Goal: Transaction & Acquisition: Subscribe to service/newsletter

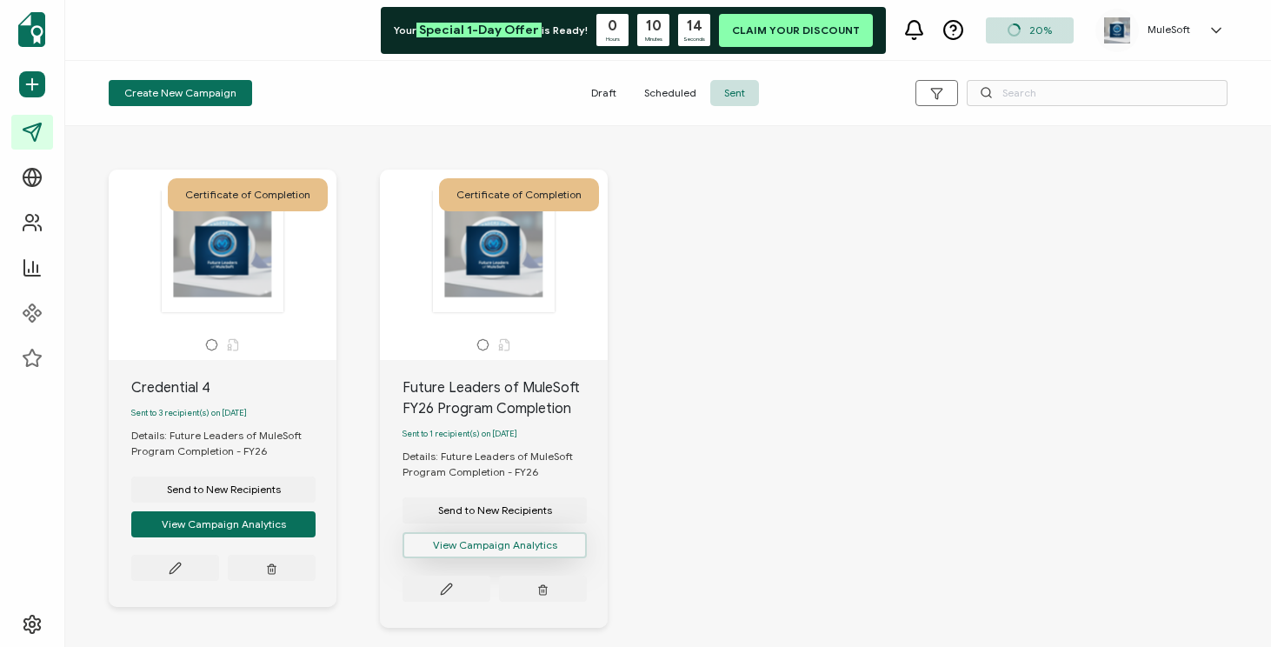
click at [454, 550] on button "View Campaign Analytics" at bounding box center [495, 545] width 184 height 26
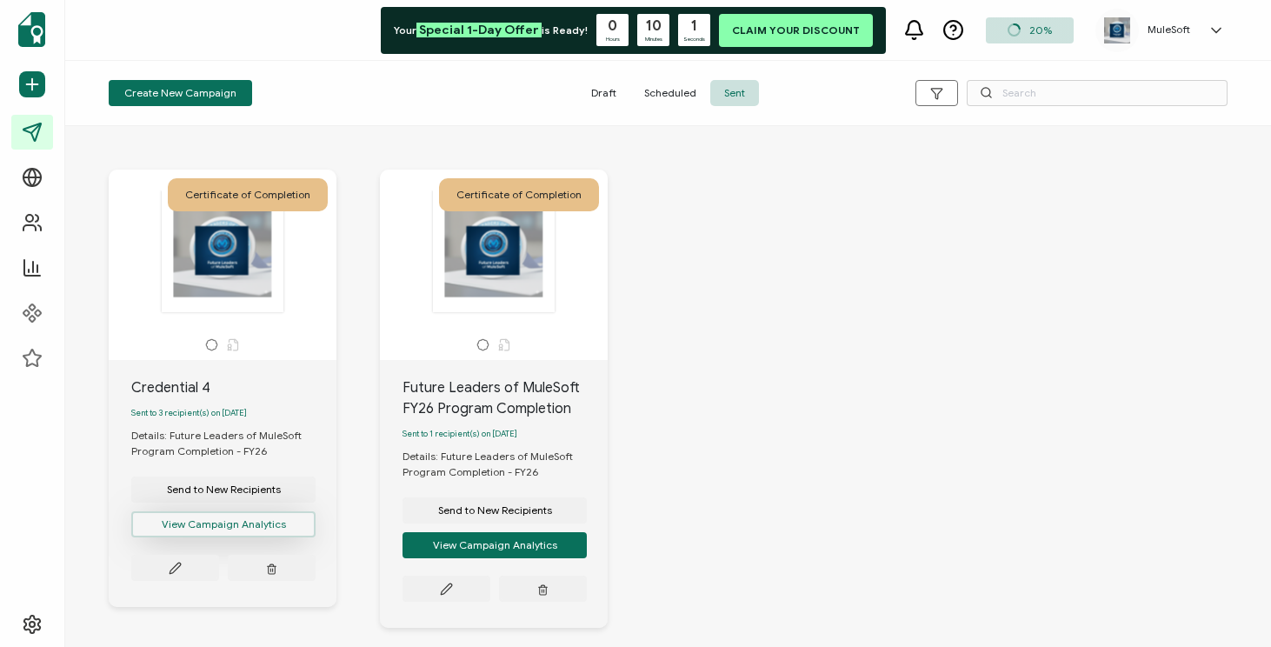
click at [256, 532] on button "View Campaign Analytics" at bounding box center [223, 524] width 184 height 26
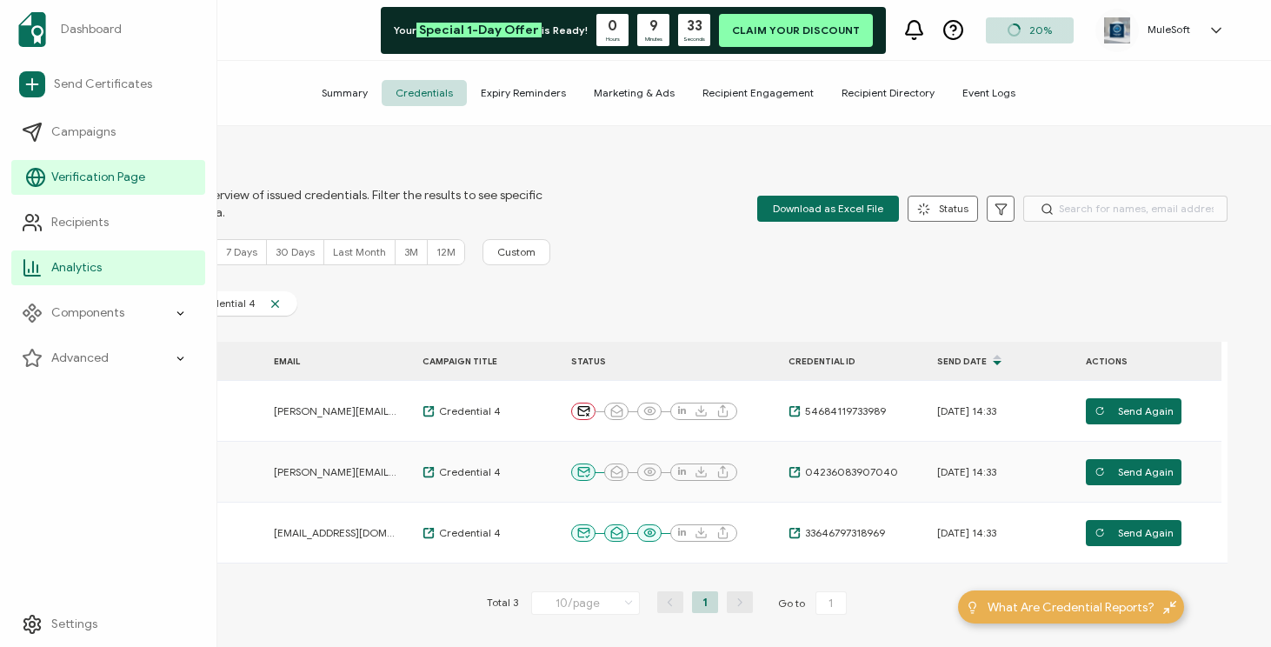
click at [70, 187] on link "Verification Page" at bounding box center [108, 177] width 194 height 35
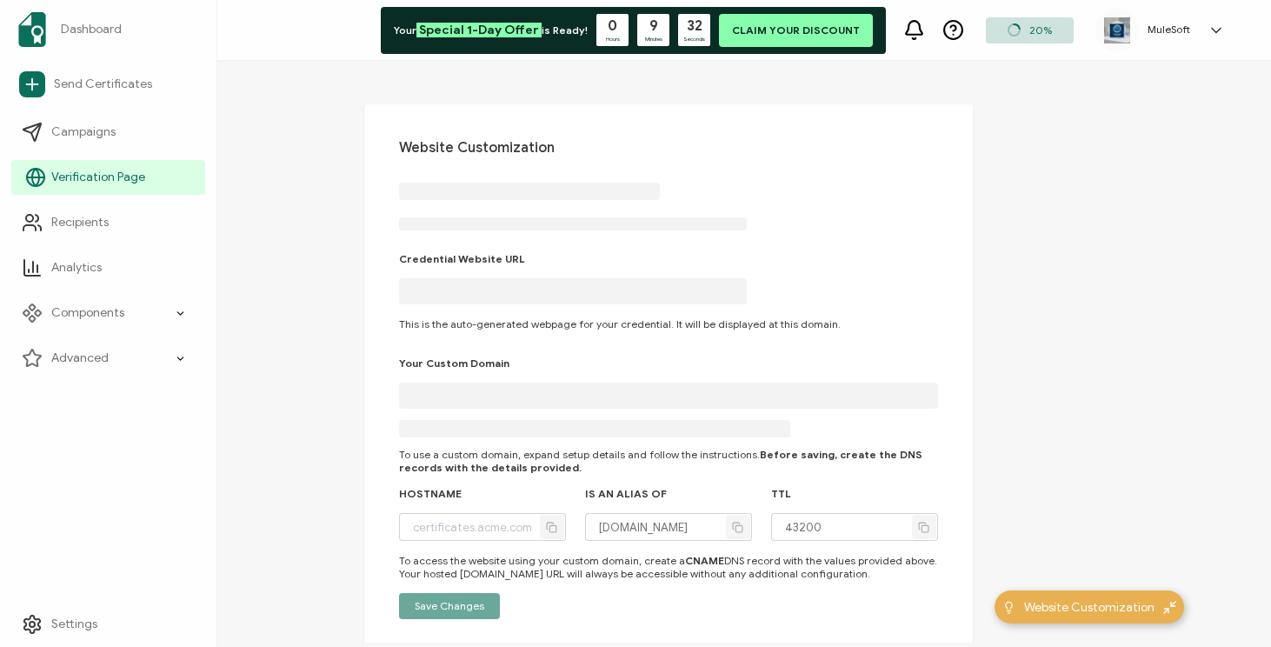
type input "[DOMAIN_NAME]"
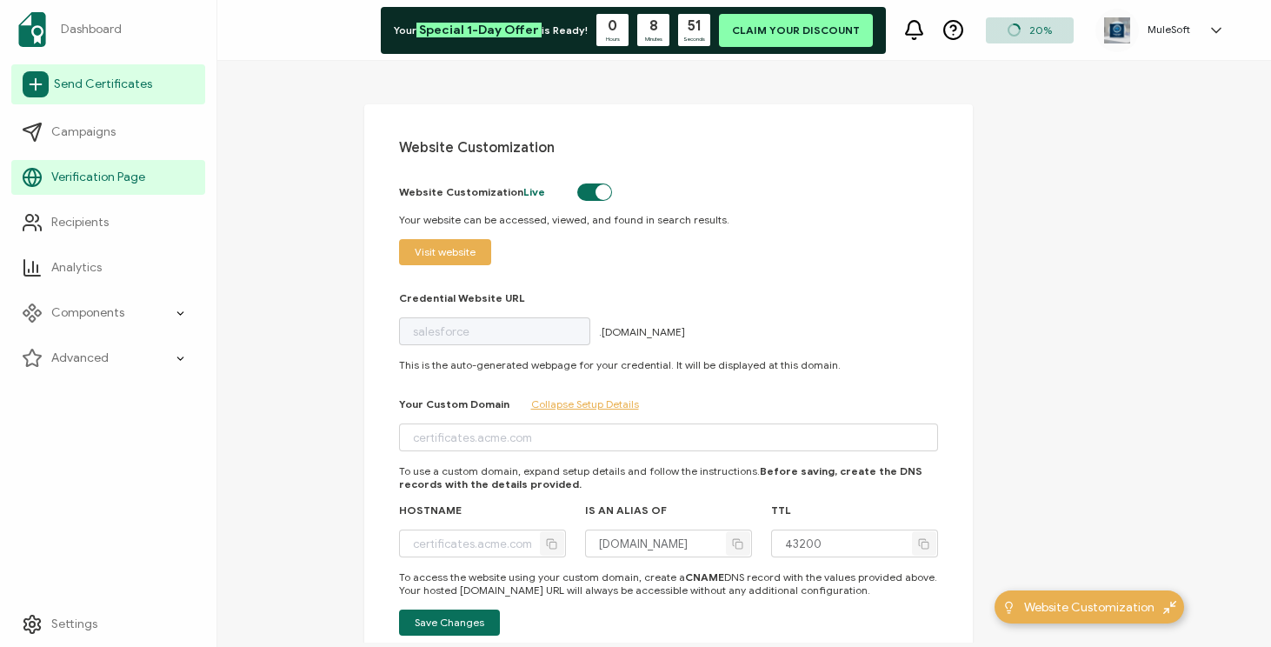
click at [68, 83] on span "Send Certificates" at bounding box center [103, 84] width 98 height 17
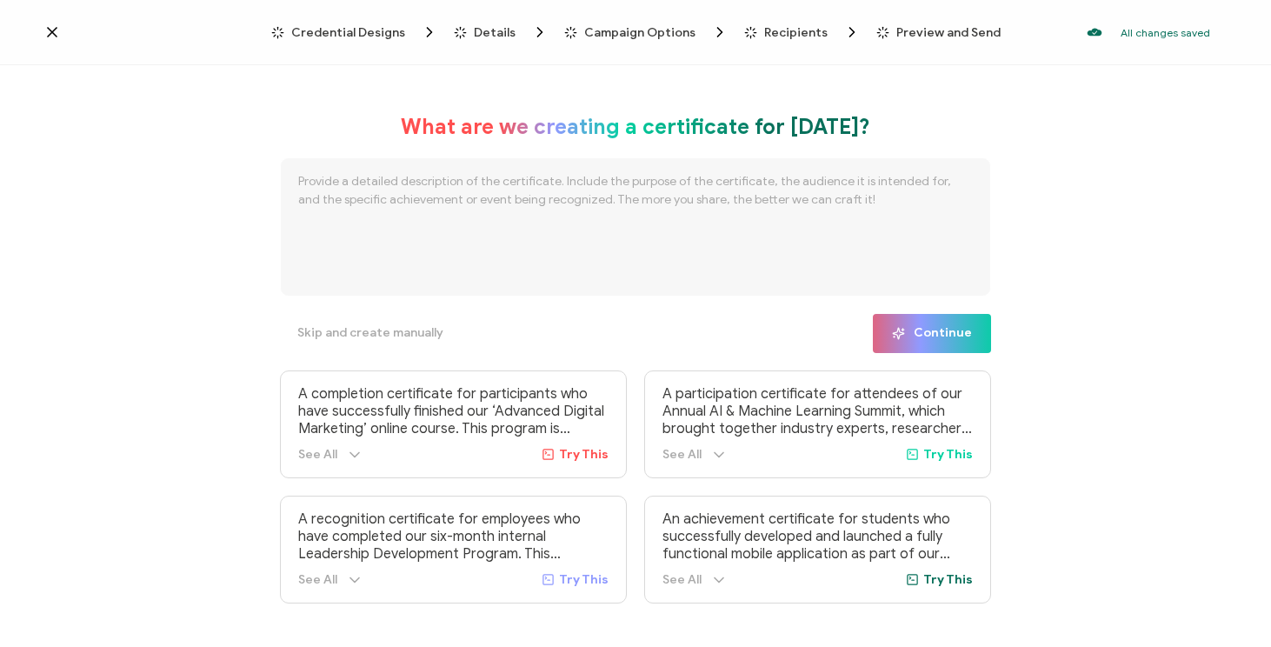
click at [766, 37] on span "Recipients" at bounding box center [795, 32] width 63 height 13
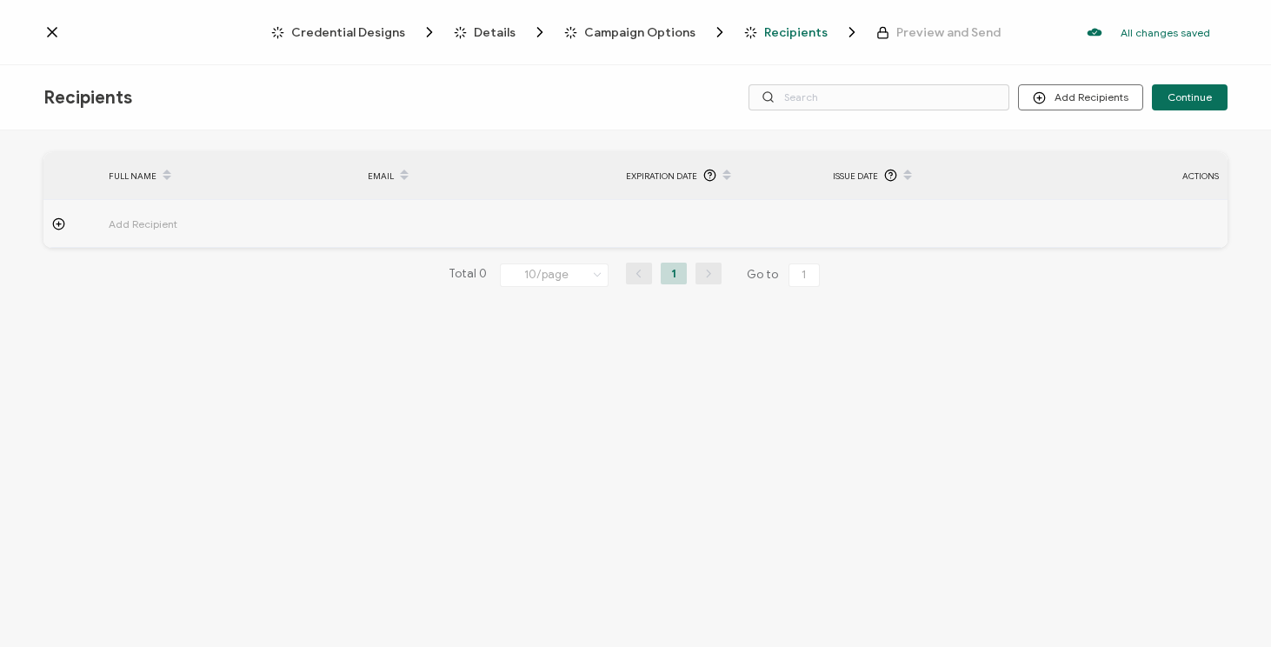
click at [50, 30] on icon at bounding box center [52, 32] width 9 height 9
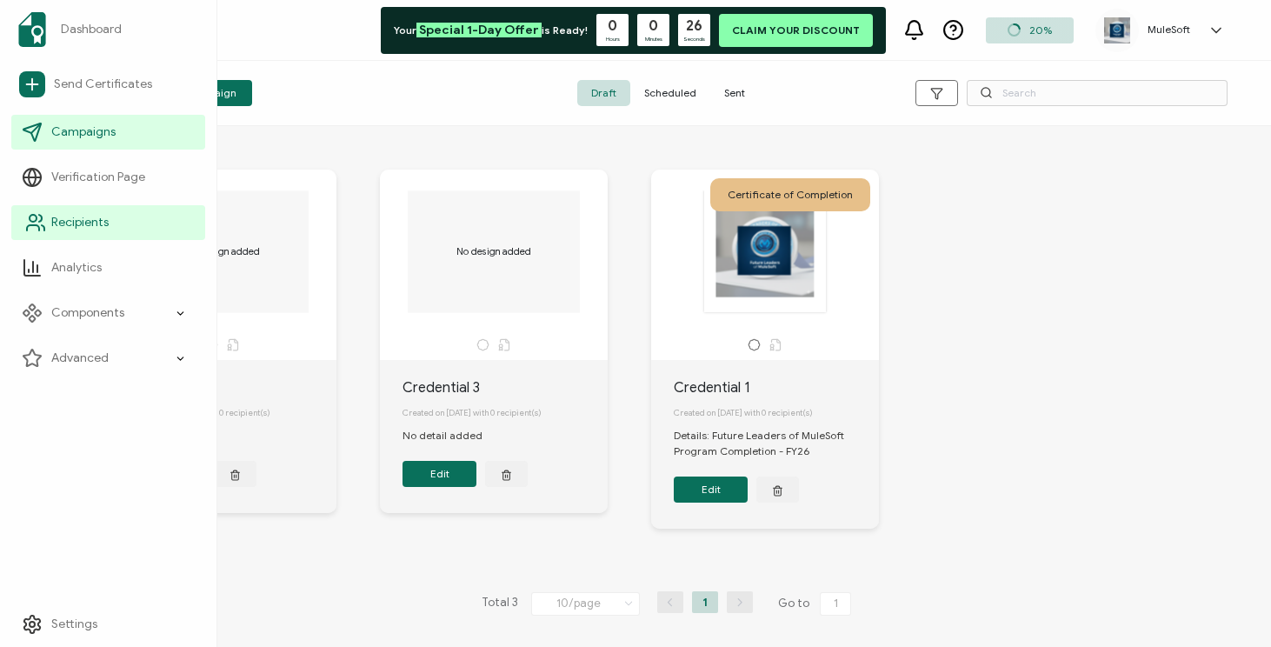
click at [172, 229] on link "Recipients" at bounding box center [108, 222] width 194 height 35
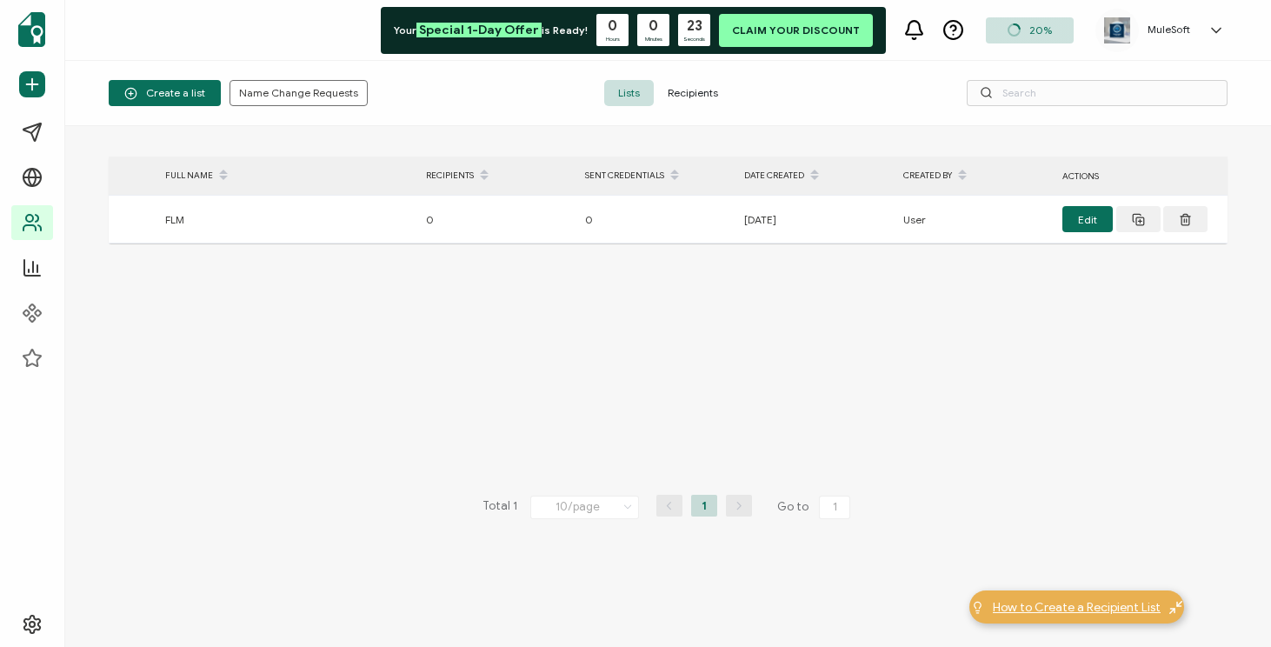
click at [1053, 605] on span "How to Create a Recipient List" at bounding box center [1077, 607] width 168 height 18
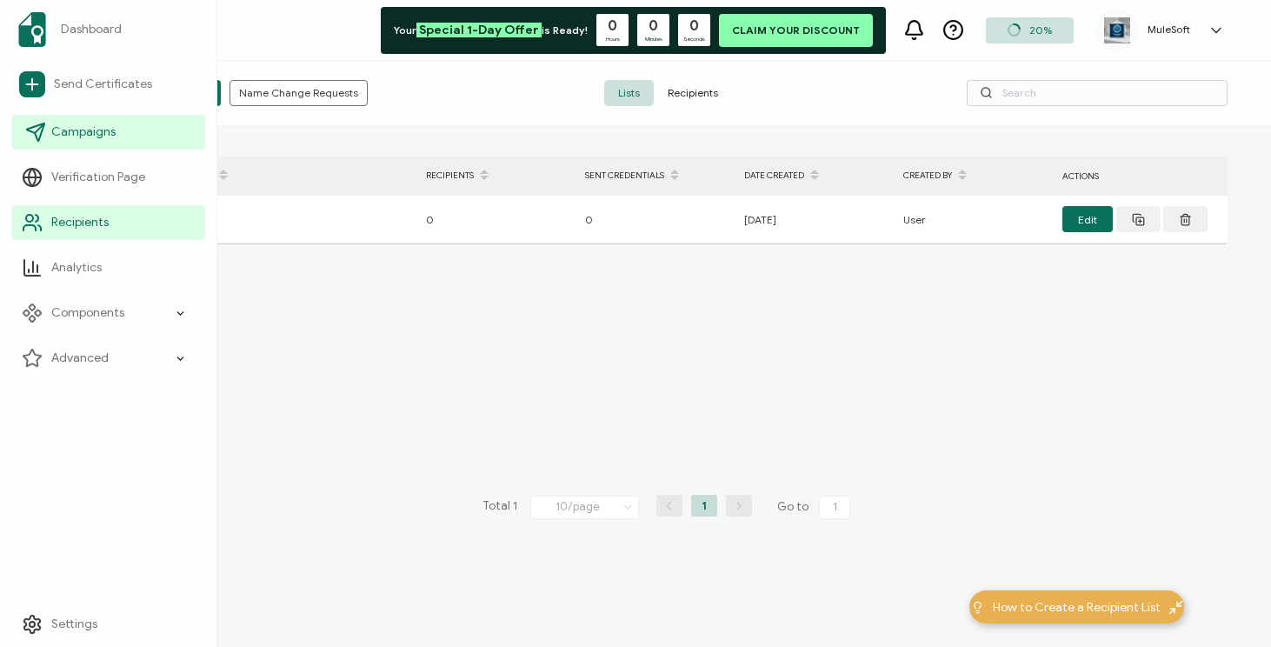
click at [75, 132] on span "Campaigns" at bounding box center [83, 131] width 64 height 17
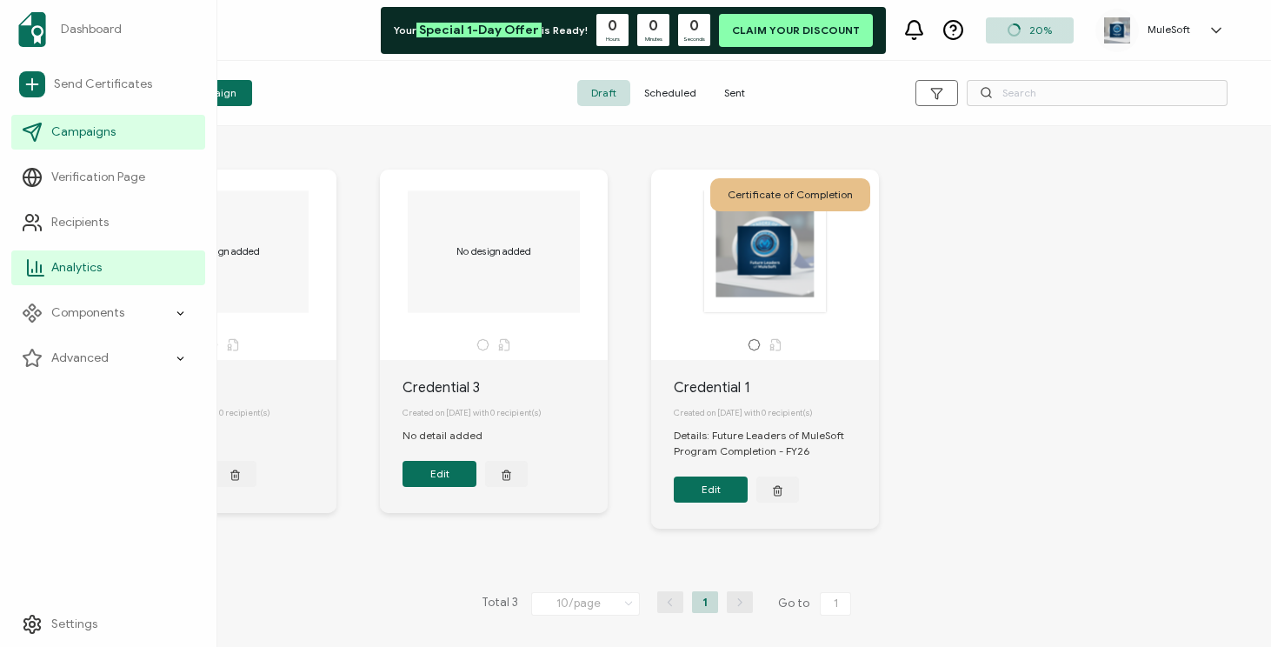
click at [105, 265] on link "Analytics" at bounding box center [108, 267] width 194 height 35
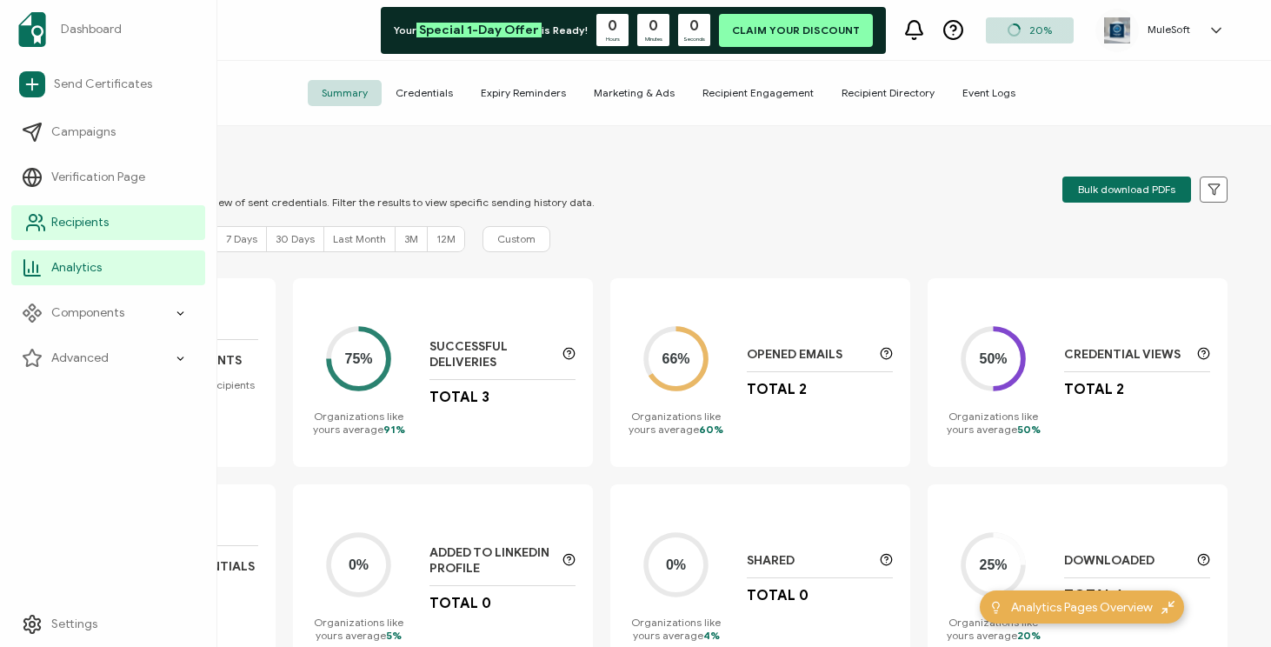
click at [104, 230] on span "Recipients" at bounding box center [79, 222] width 57 height 17
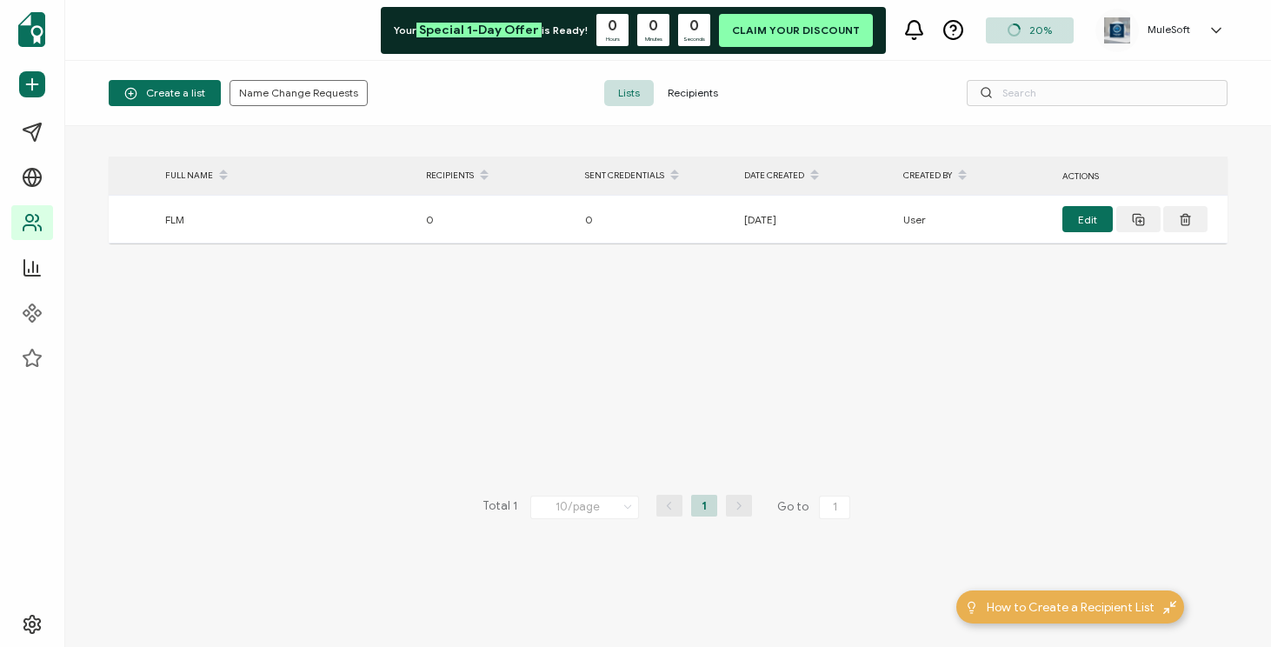
click at [268, 319] on div "> FULL NAME RECIPIENTS SENT CREDENTIALS DATE CREATED CREATED BY ACTIONS FLM 0 0…" at bounding box center [668, 386] width 1119 height 460
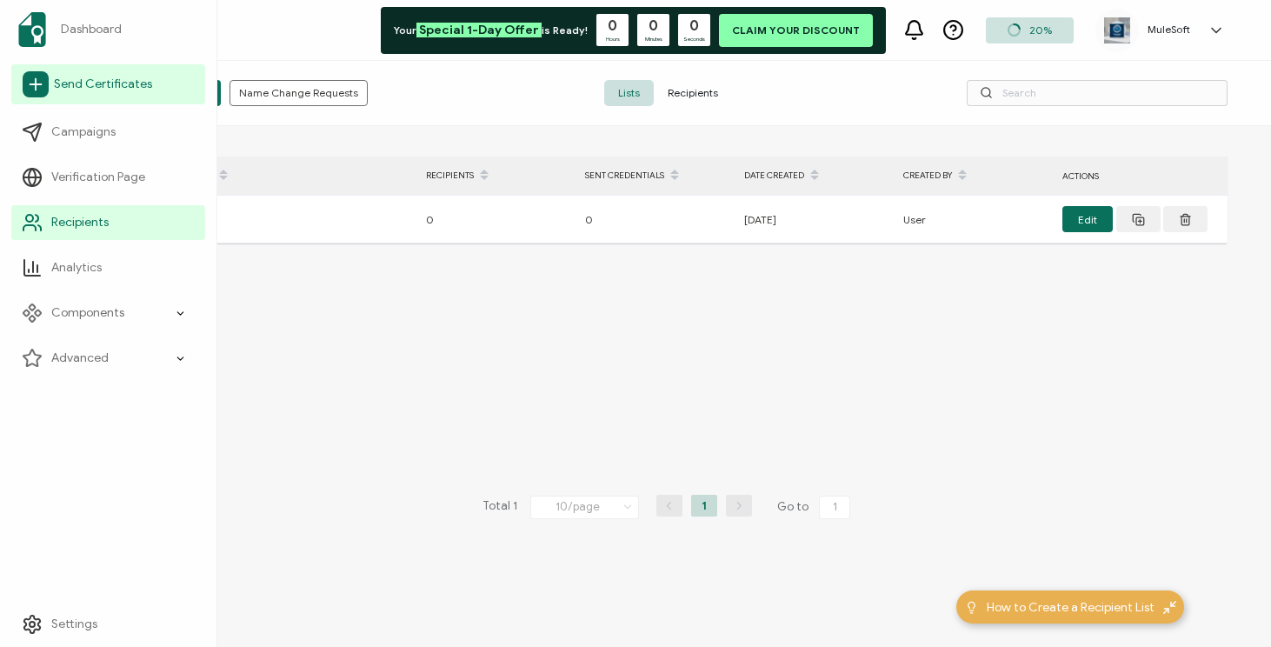
click at [84, 90] on span "Send Certificates" at bounding box center [103, 84] width 98 height 17
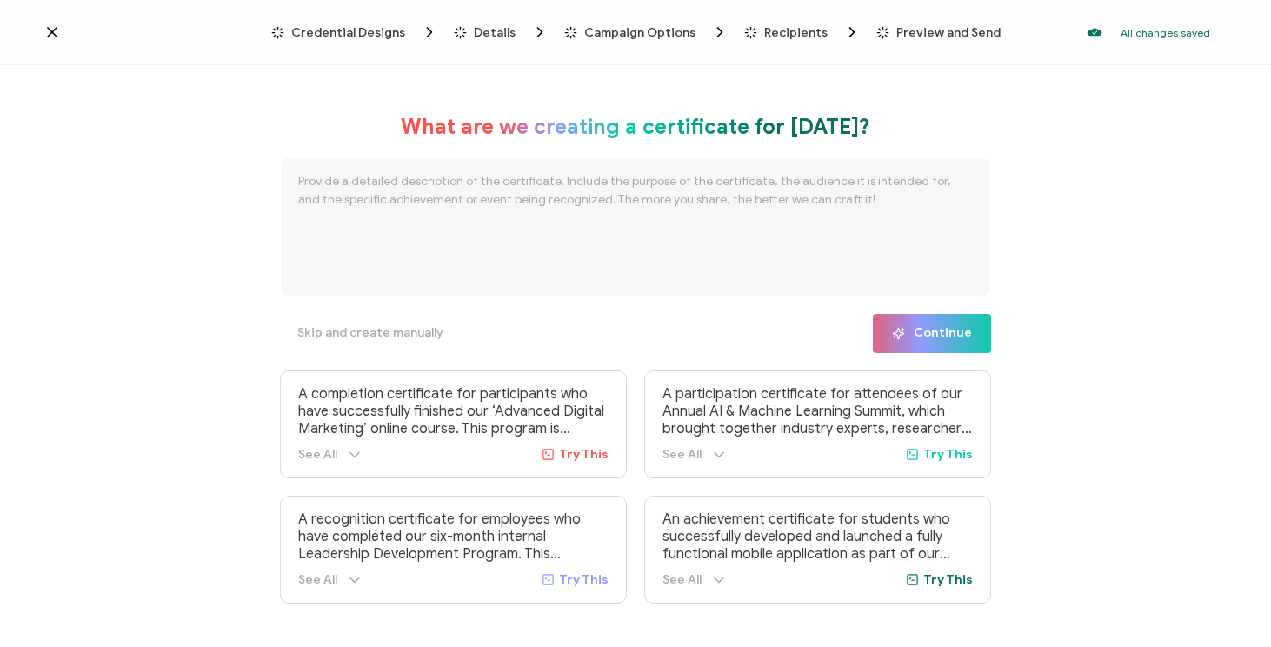
click at [48, 33] on icon at bounding box center [51, 31] width 17 height 17
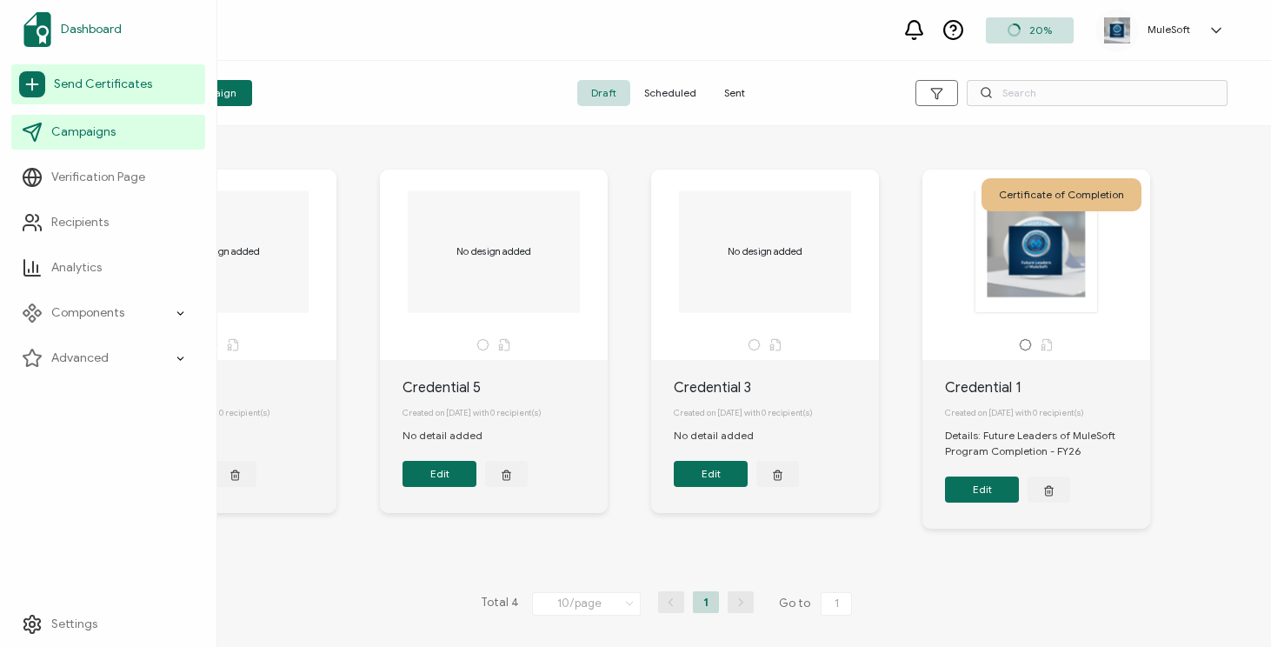
click at [98, 37] on span "Dashboard" at bounding box center [91, 29] width 61 height 17
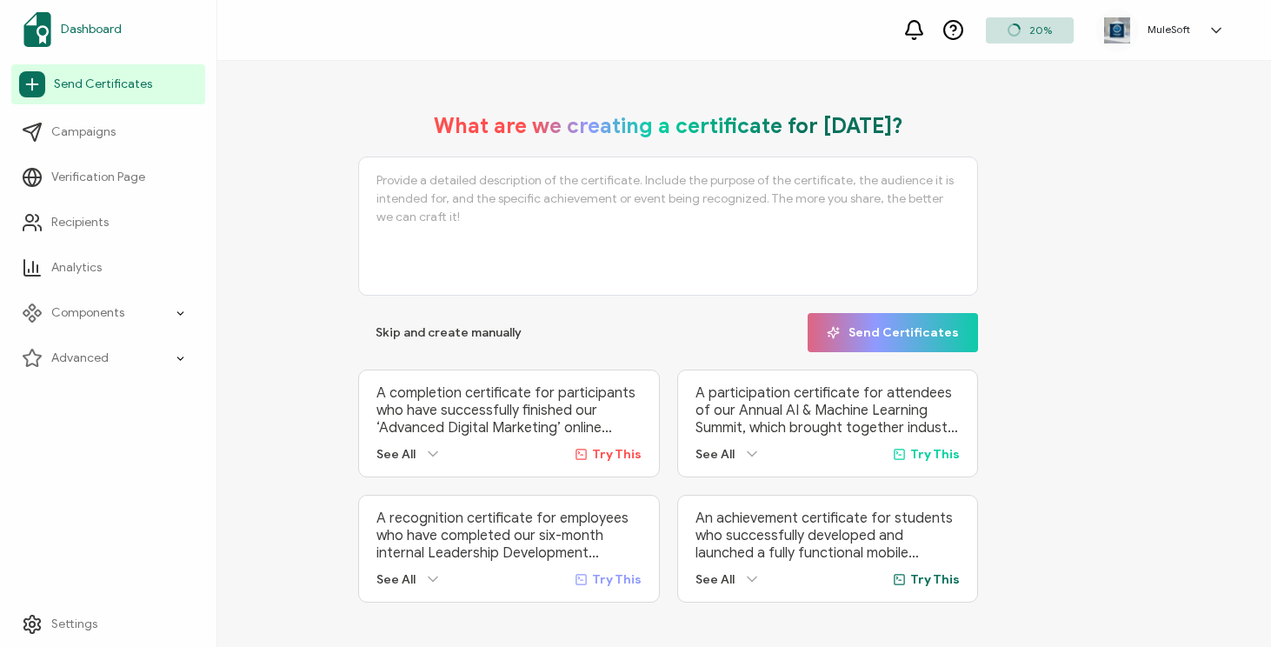
click at [90, 28] on span "Dashboard" at bounding box center [91, 29] width 61 height 17
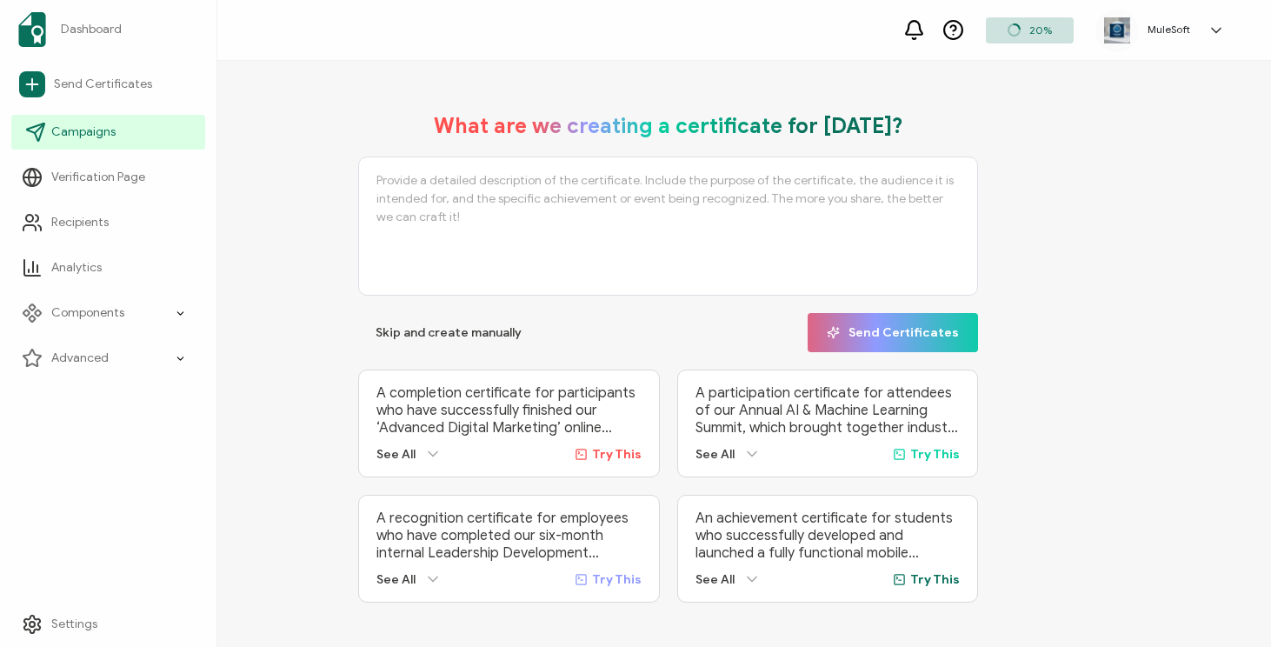
click at [92, 142] on link "Campaigns" at bounding box center [108, 132] width 194 height 35
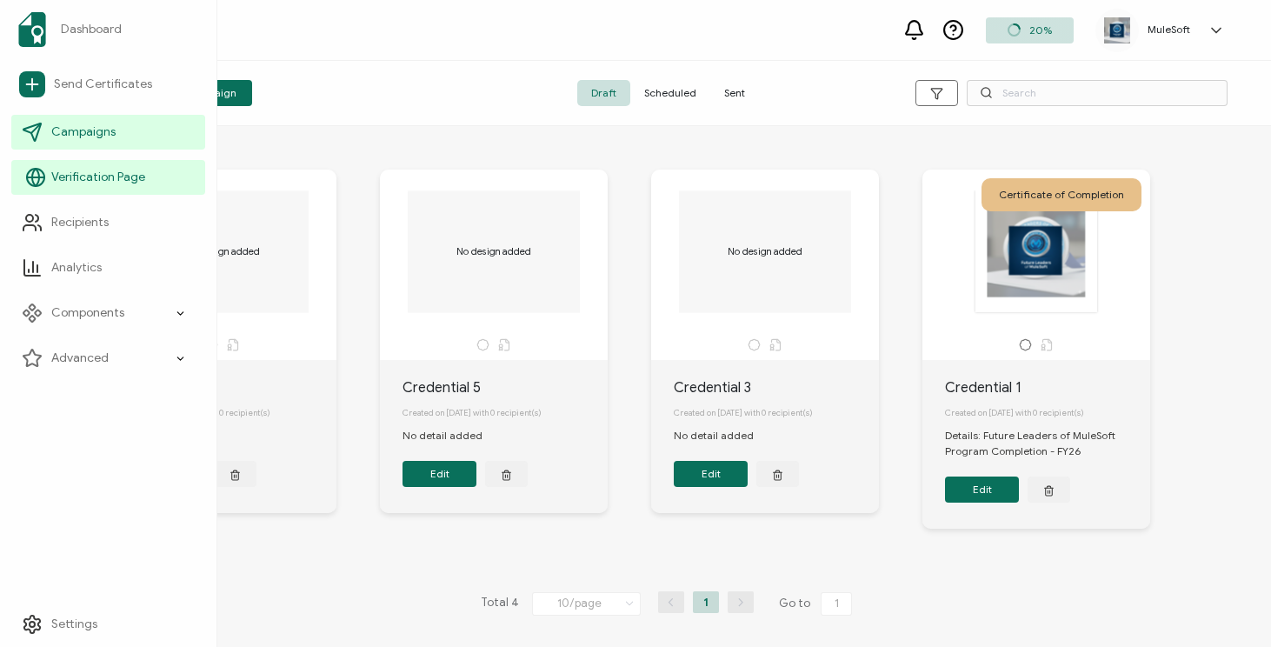
click at [110, 178] on span "Verification Page" at bounding box center [98, 177] width 94 height 17
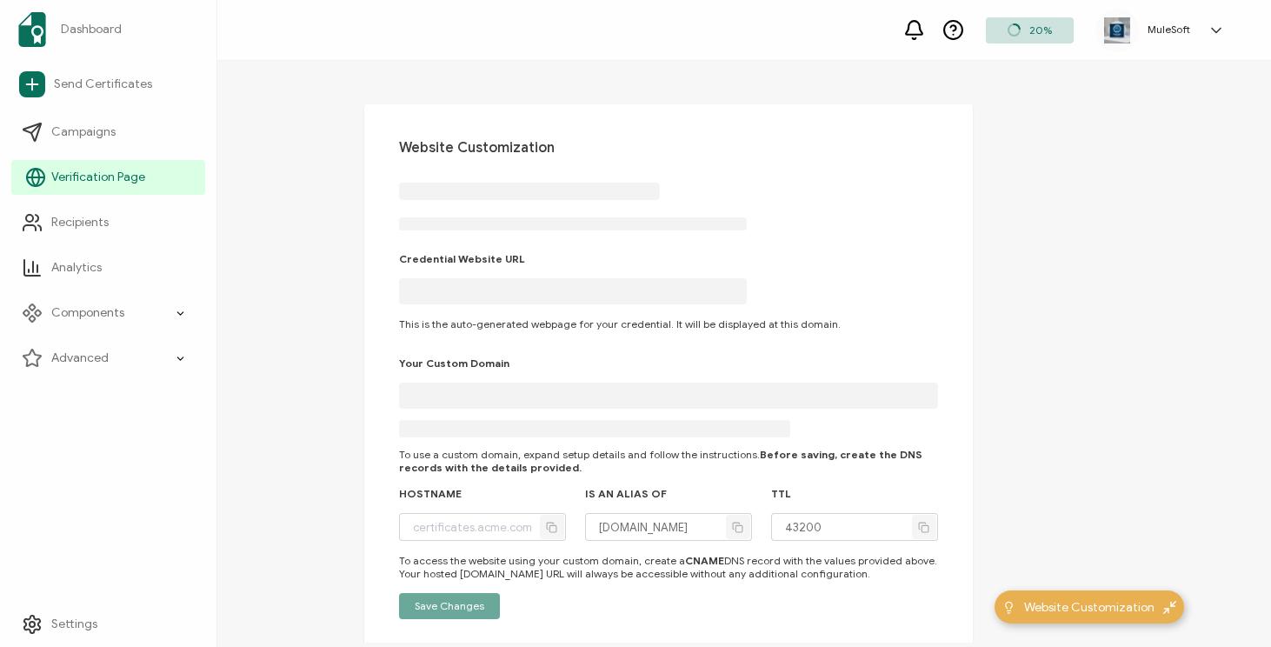
type input "[DOMAIN_NAME]"
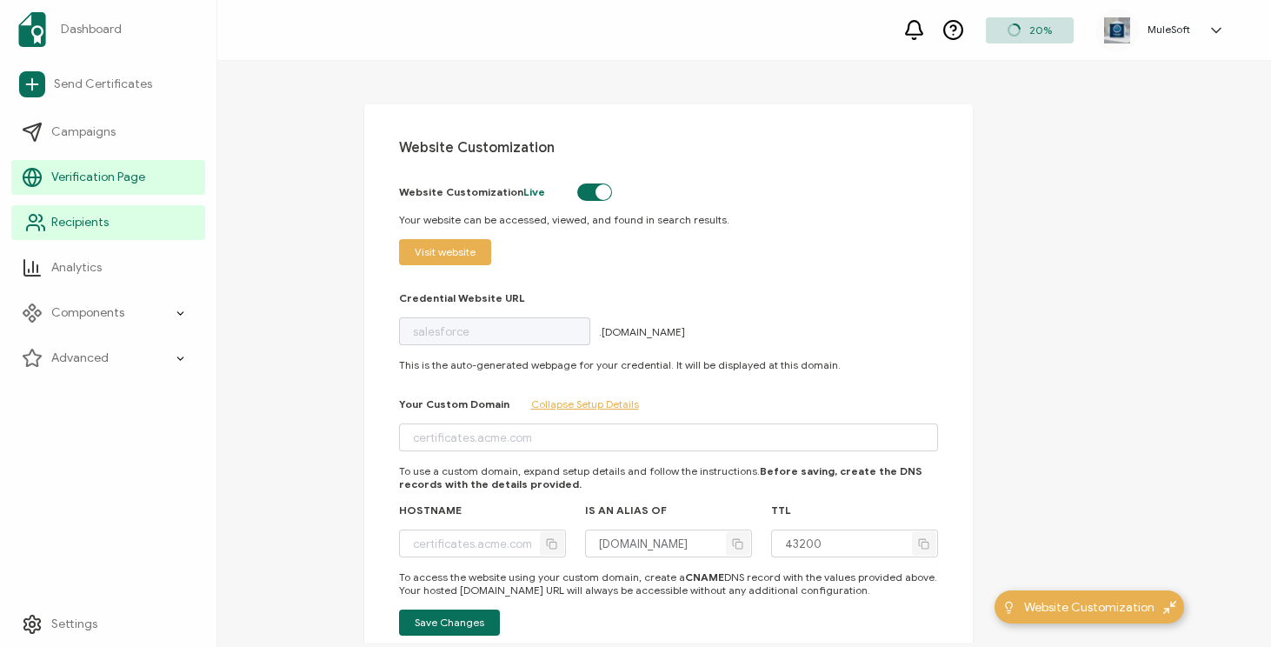
click at [110, 223] on link "Recipients" at bounding box center [108, 222] width 194 height 35
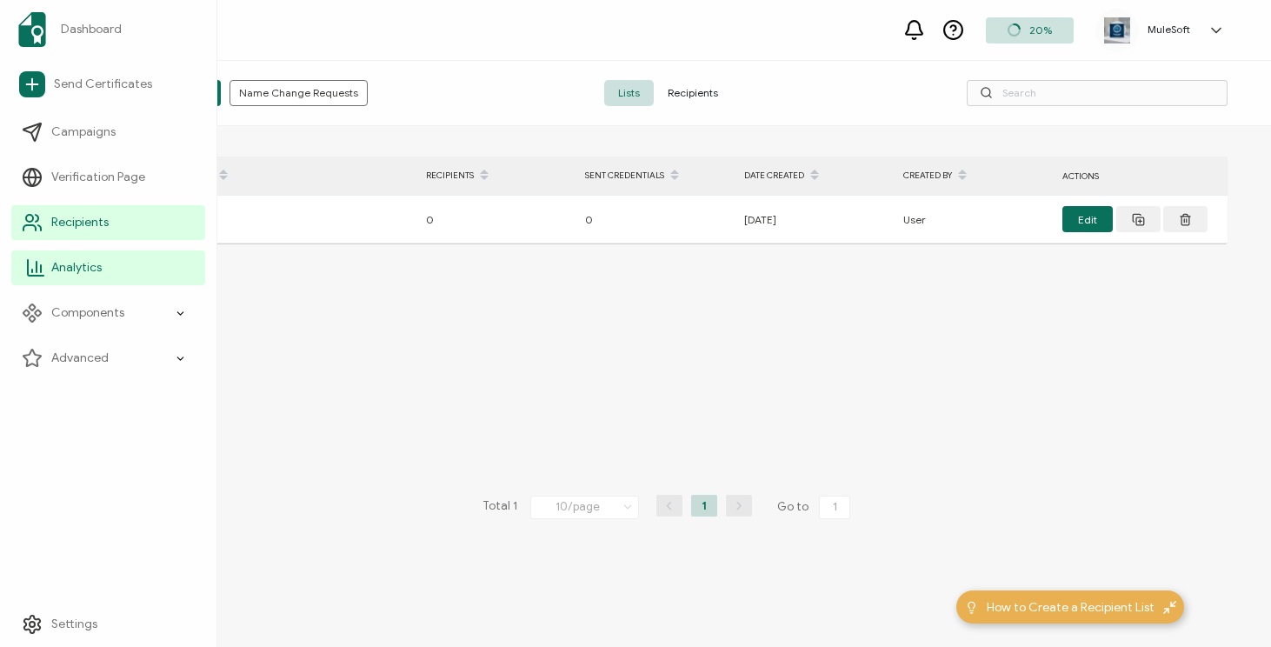
click at [112, 264] on link "Analytics" at bounding box center [108, 267] width 194 height 35
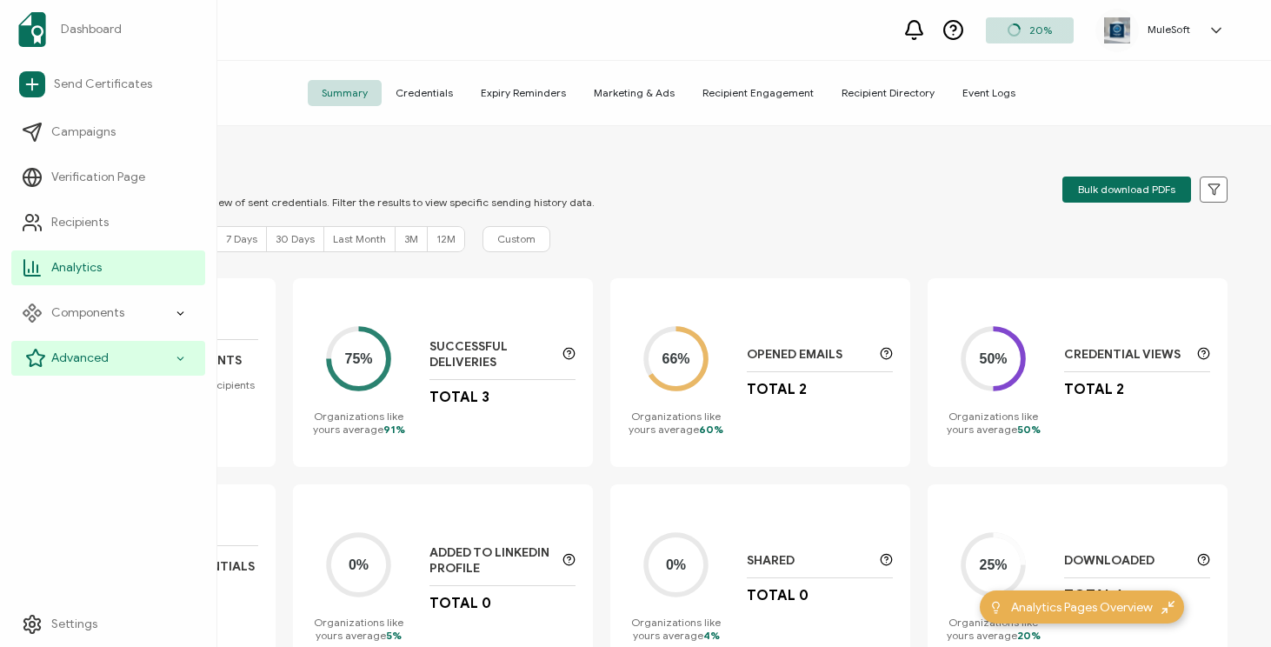
click at [61, 365] on span "Advanced" at bounding box center [79, 358] width 57 height 17
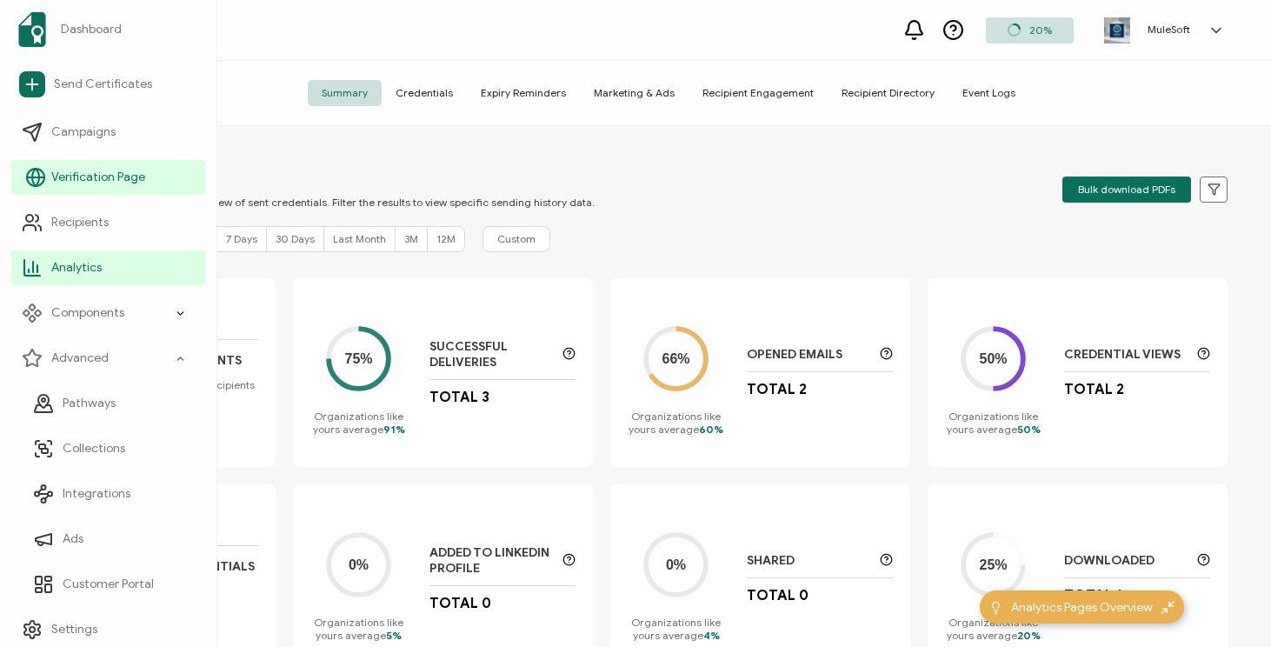
click at [90, 189] on link "Verification Page" at bounding box center [108, 177] width 194 height 35
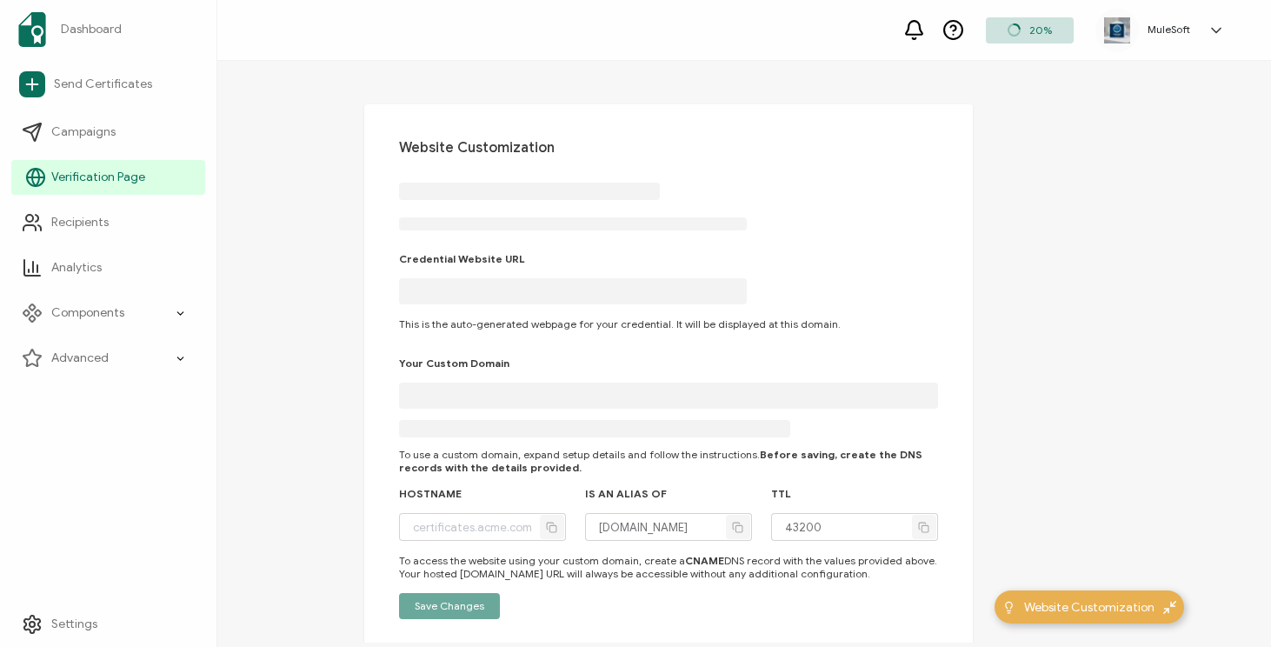
type input "[DOMAIN_NAME]"
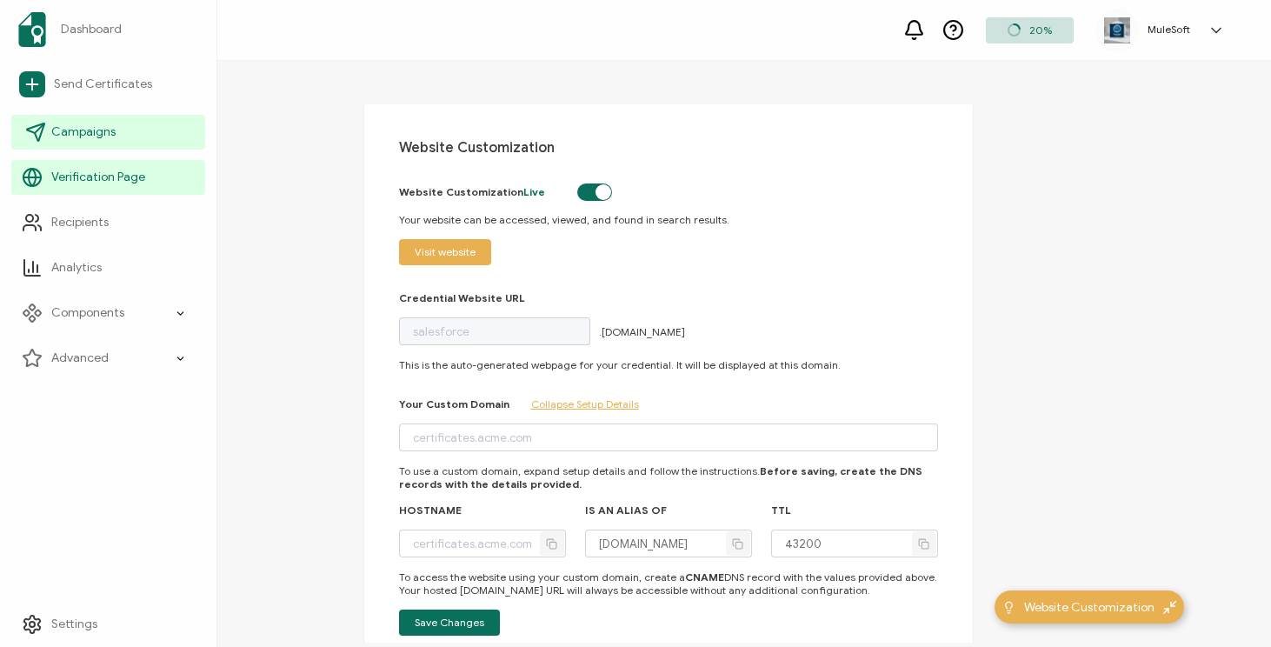
click at [110, 121] on link "Campaigns" at bounding box center [108, 132] width 194 height 35
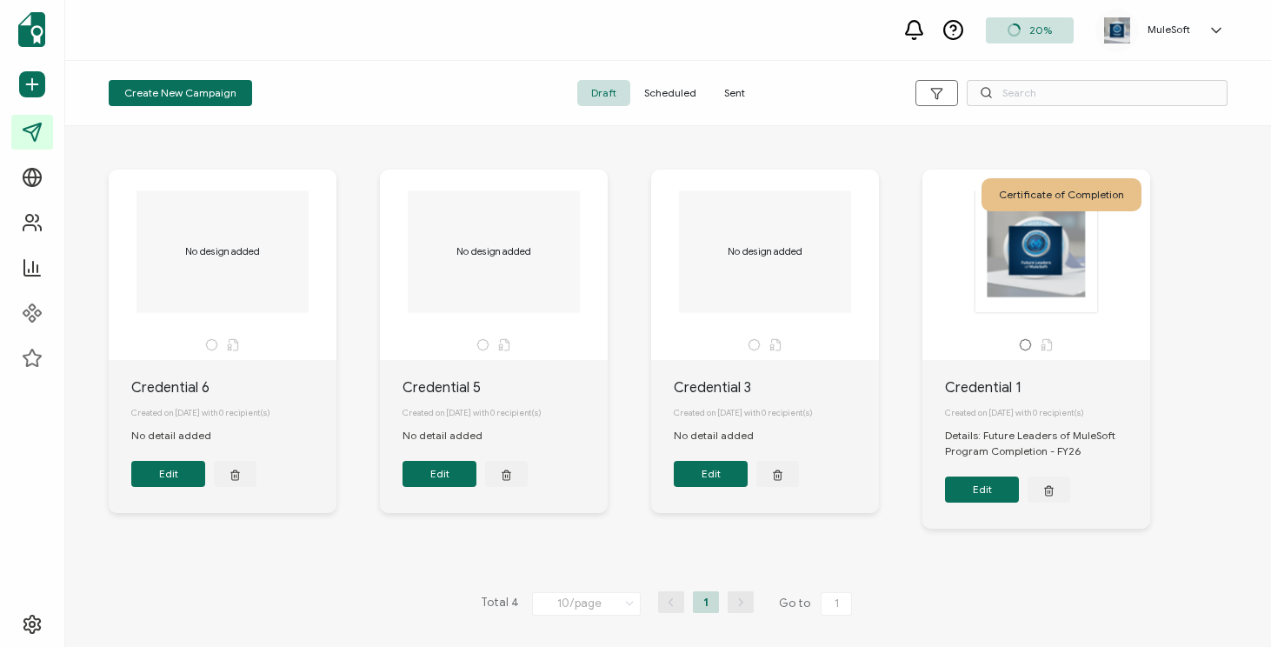
click at [1022, 283] on div ".uuid-096204d9-ca43-4101-a4c3-07b3f2f44b7a{}.uuid-3bdfa571-5bbe-4c9f-b3f4-196cc…" at bounding box center [1036, 251] width 183 height 123
click at [995, 486] on button "Edit" at bounding box center [982, 489] width 74 height 26
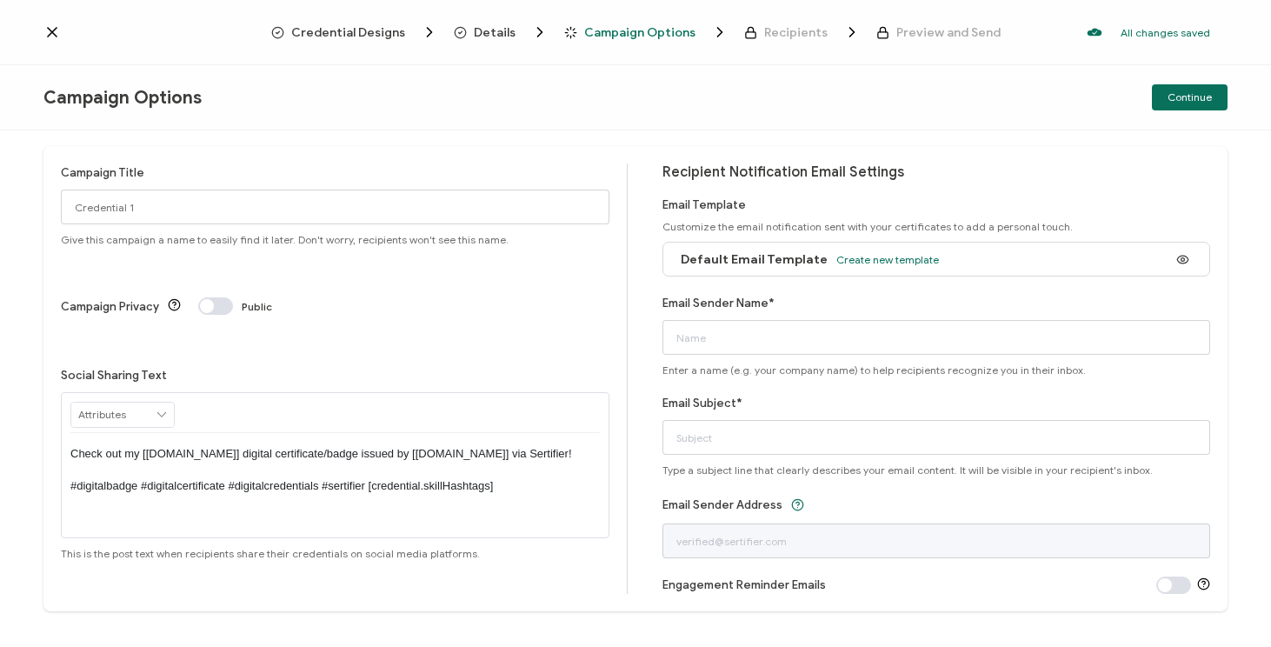
scroll to position [2, 0]
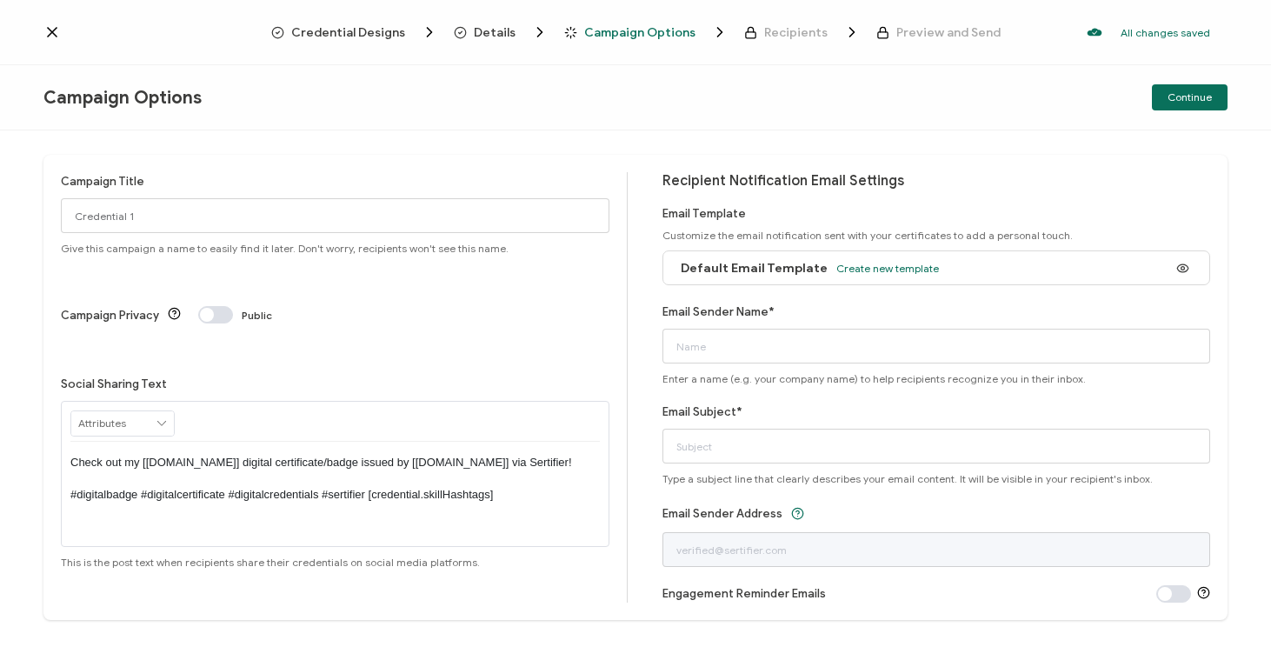
click at [217, 306] on span at bounding box center [215, 314] width 35 height 17
click at [167, 213] on input "Credential 1" at bounding box center [335, 215] width 549 height 35
drag, startPoint x: 167, startPoint y: 213, endPoint x: 0, endPoint y: 212, distance: 166.9
click at [0, 212] on div "Campaign Title Credential 1 Give this campaign a name to easily find it later. …" at bounding box center [635, 388] width 1271 height 516
type input "FLM"
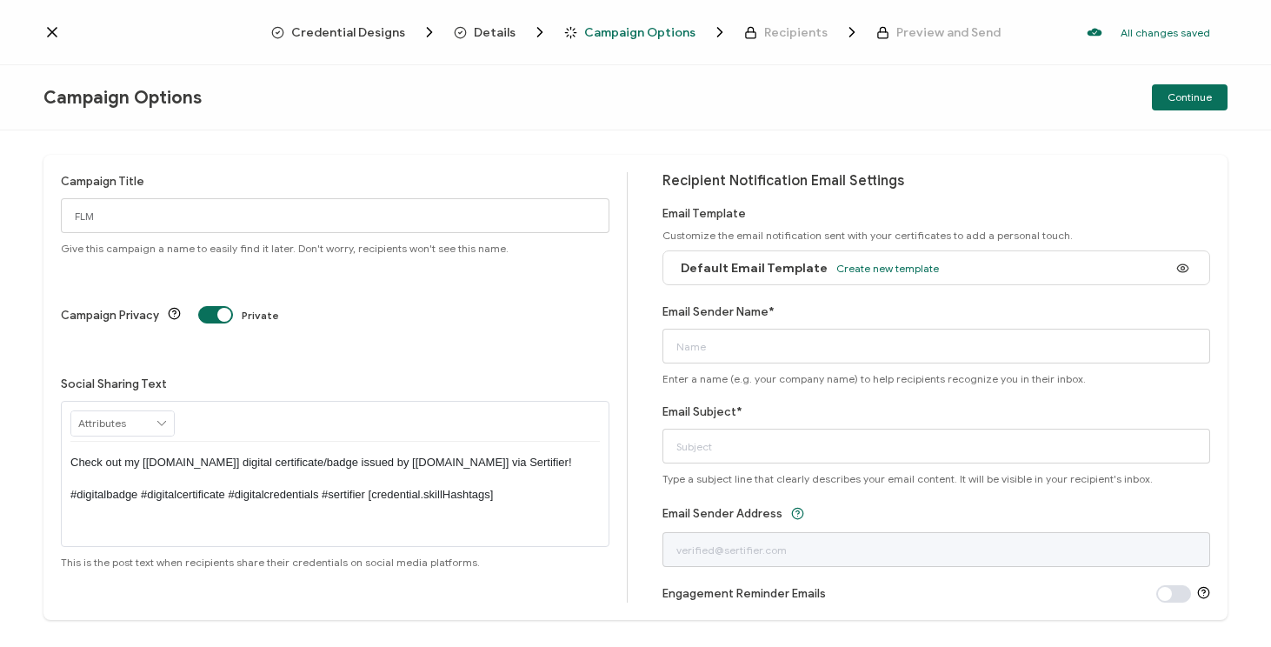
click at [392, 75] on div "Campaign Options Continue" at bounding box center [635, 97] width 1271 height 65
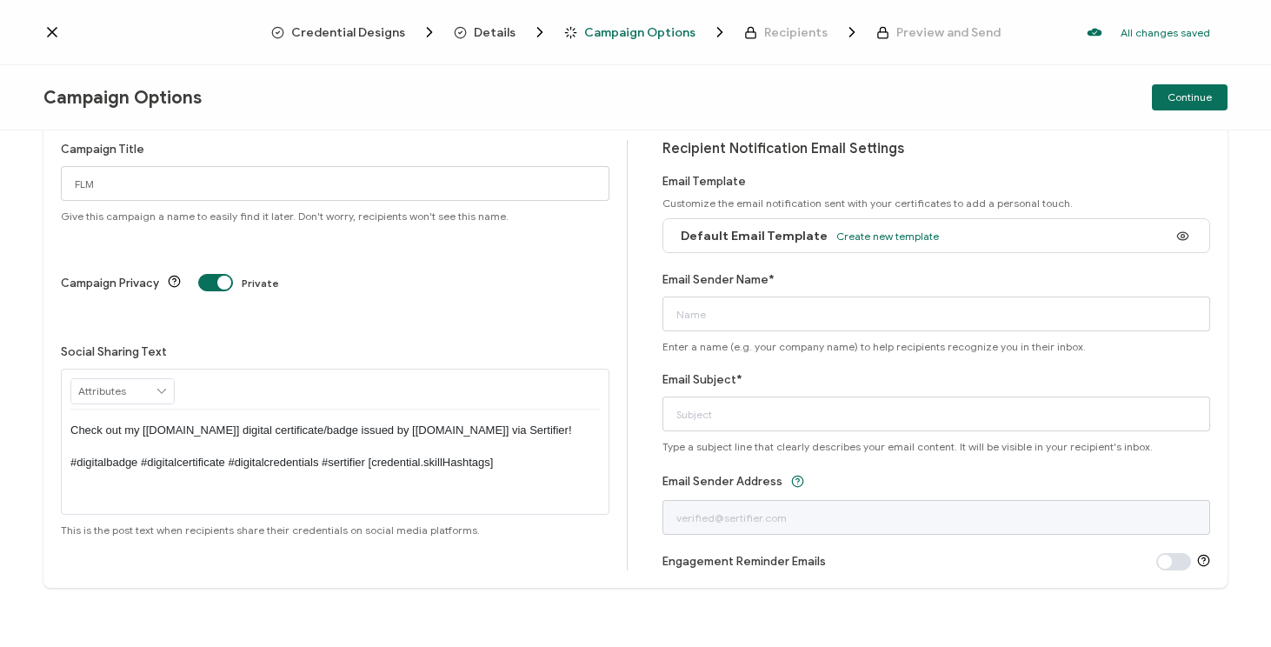
scroll to position [36, 0]
click at [215, 272] on span at bounding box center [215, 280] width 35 height 17
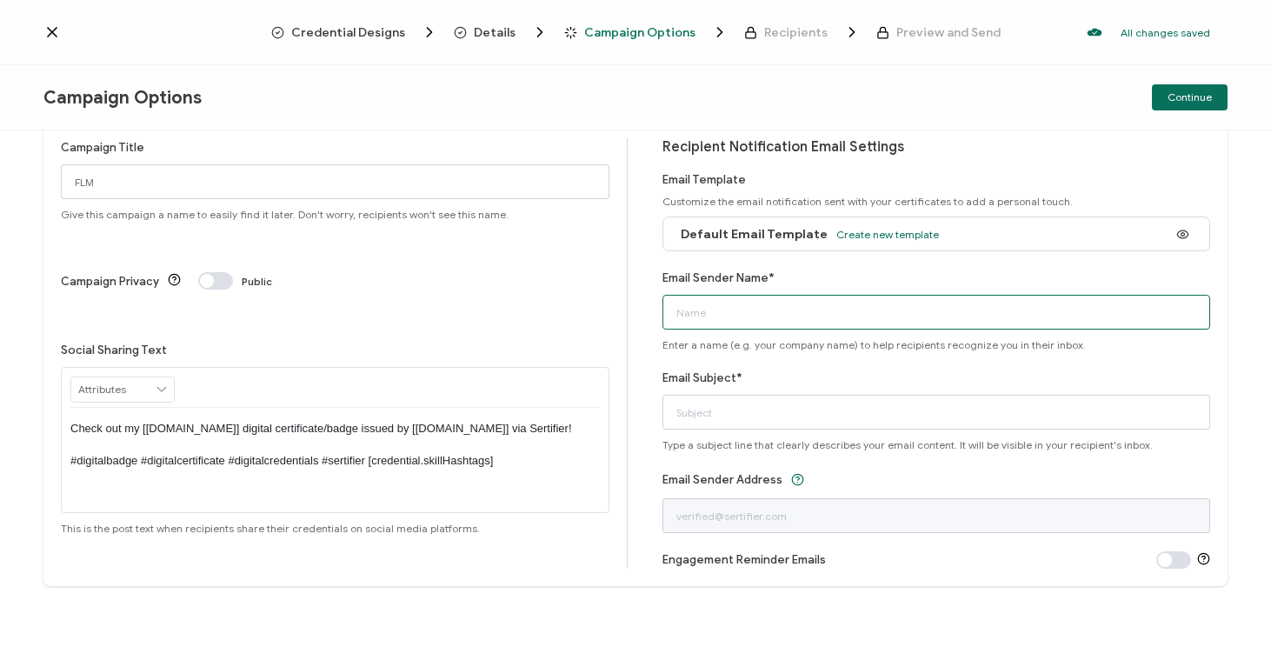
click at [743, 317] on input "Email Sender Name*" at bounding box center [936, 312] width 549 height 35
type input "[PERSON_NAME][EMAIL_ADDRESS][PERSON_NAME][DOMAIN_NAME]"
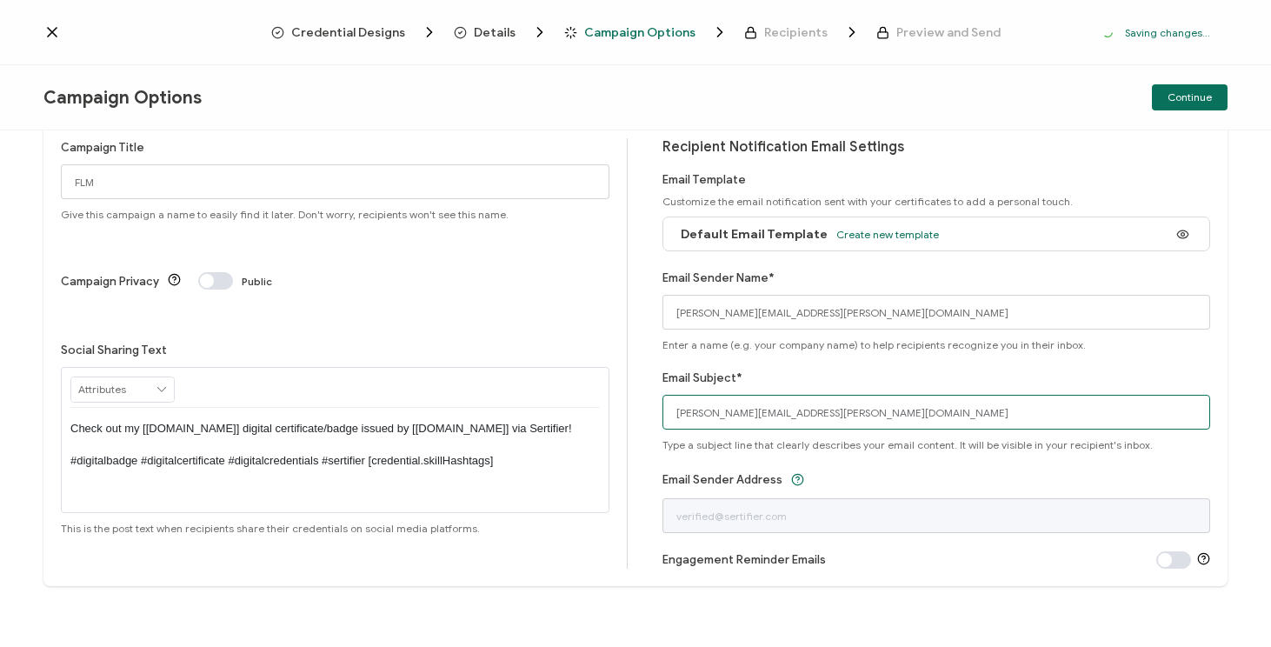
drag, startPoint x: 829, startPoint y: 414, endPoint x: 582, endPoint y: 421, distance: 247.9
click at [582, 421] on div "Campaign Title FLM Give this campaign a name to easily find it later. Don't wor…" at bounding box center [635, 353] width 1184 height 465
drag, startPoint x: 829, startPoint y: 409, endPoint x: 620, endPoint y: 409, distance: 209.5
click at [620, 409] on div "Campaign Title FLM Give this campaign a name to easily find it later. Don't wor…" at bounding box center [635, 353] width 1184 height 465
type input "Congratulations on Completing Future Leaders of MuleSoft!"
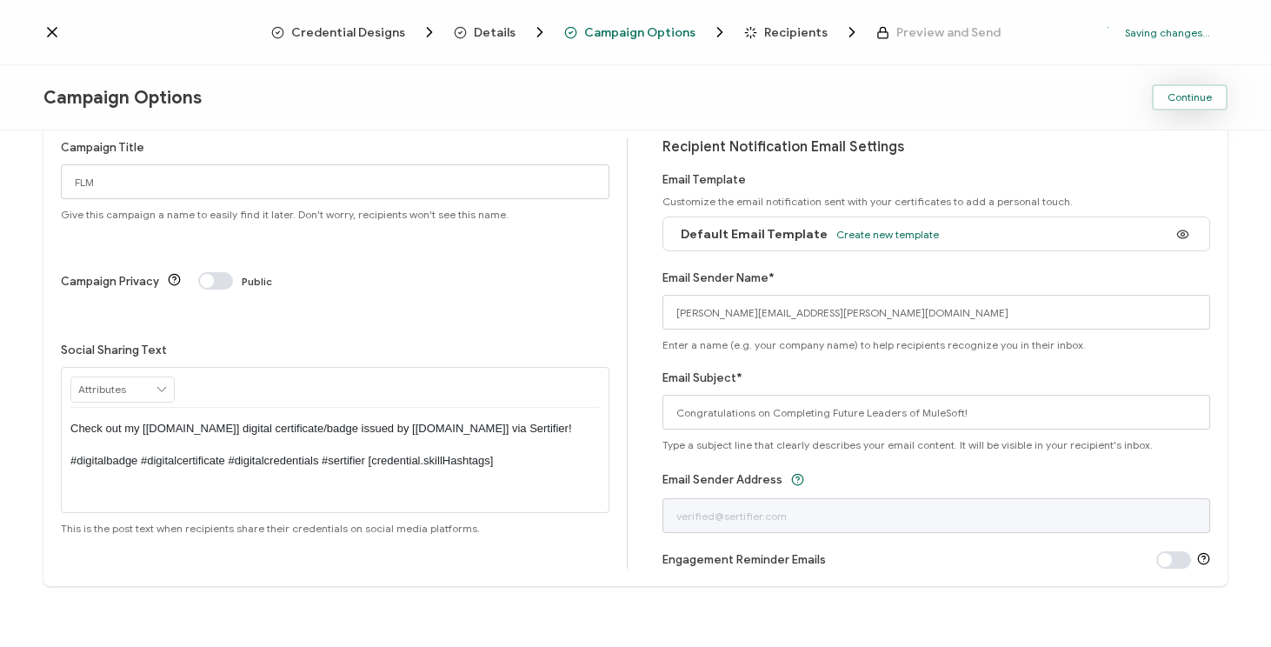
click at [1200, 98] on span "Continue" at bounding box center [1190, 97] width 44 height 10
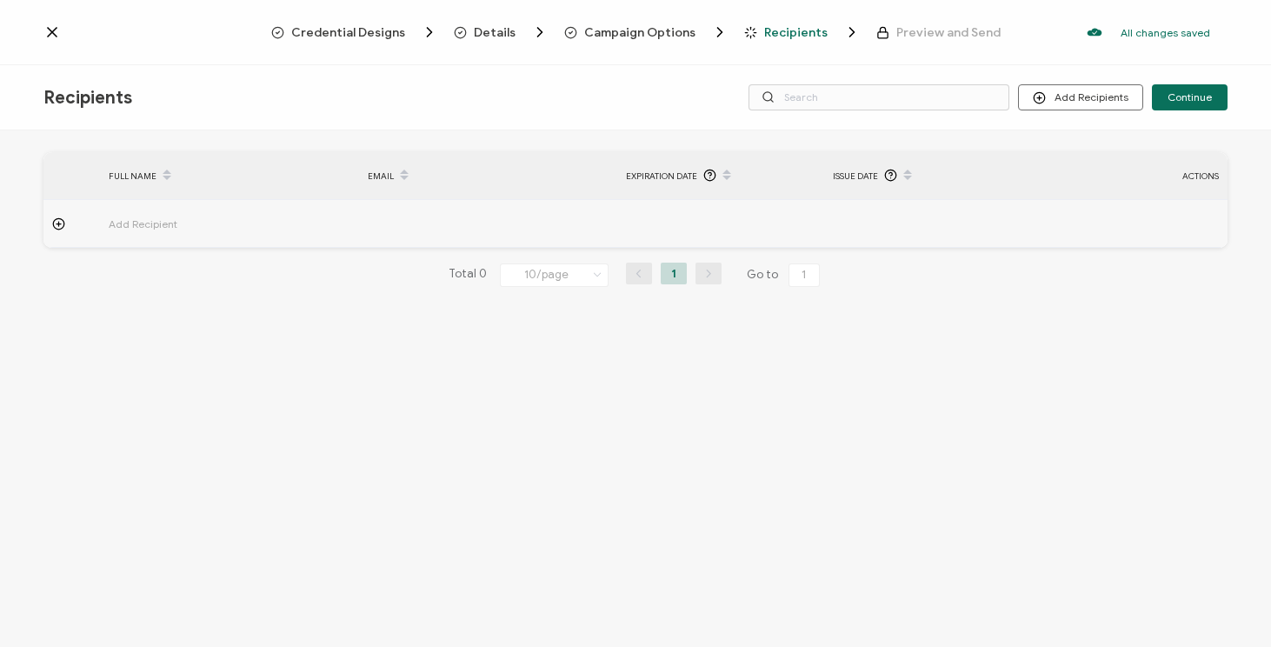
click at [134, 219] on span "Add Recipient" at bounding box center [191, 224] width 165 height 20
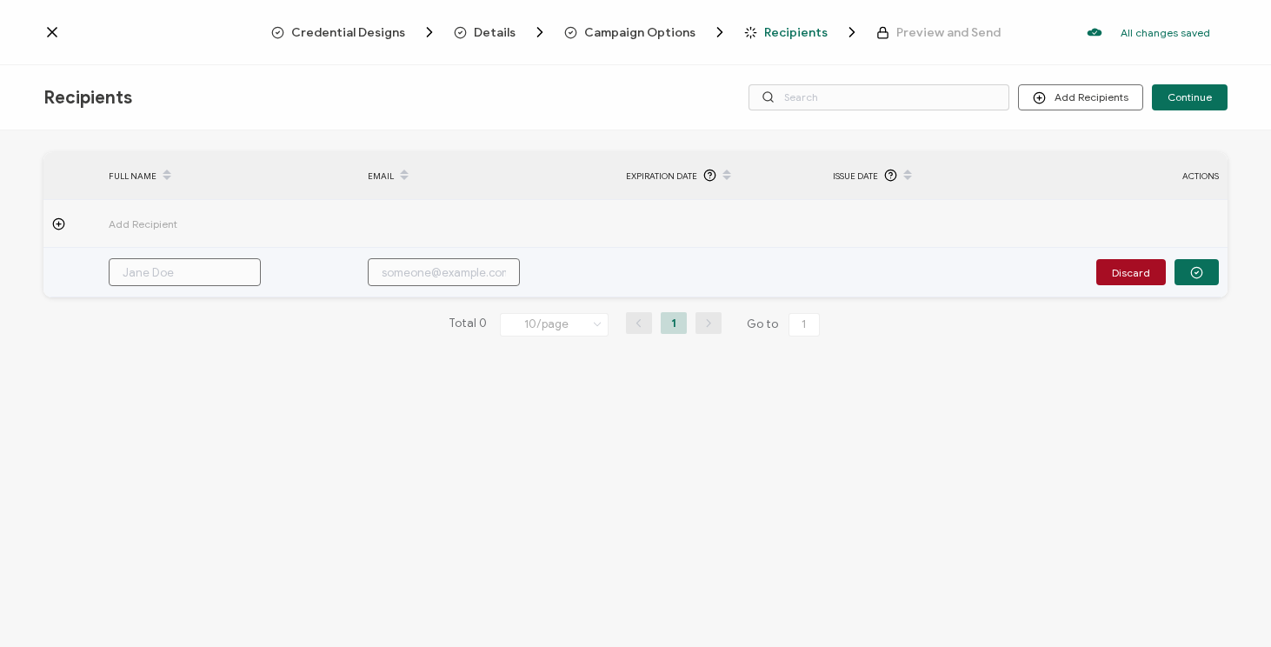
click at [176, 281] on input "text" at bounding box center [185, 272] width 152 height 28
type input "a"
type input "al"
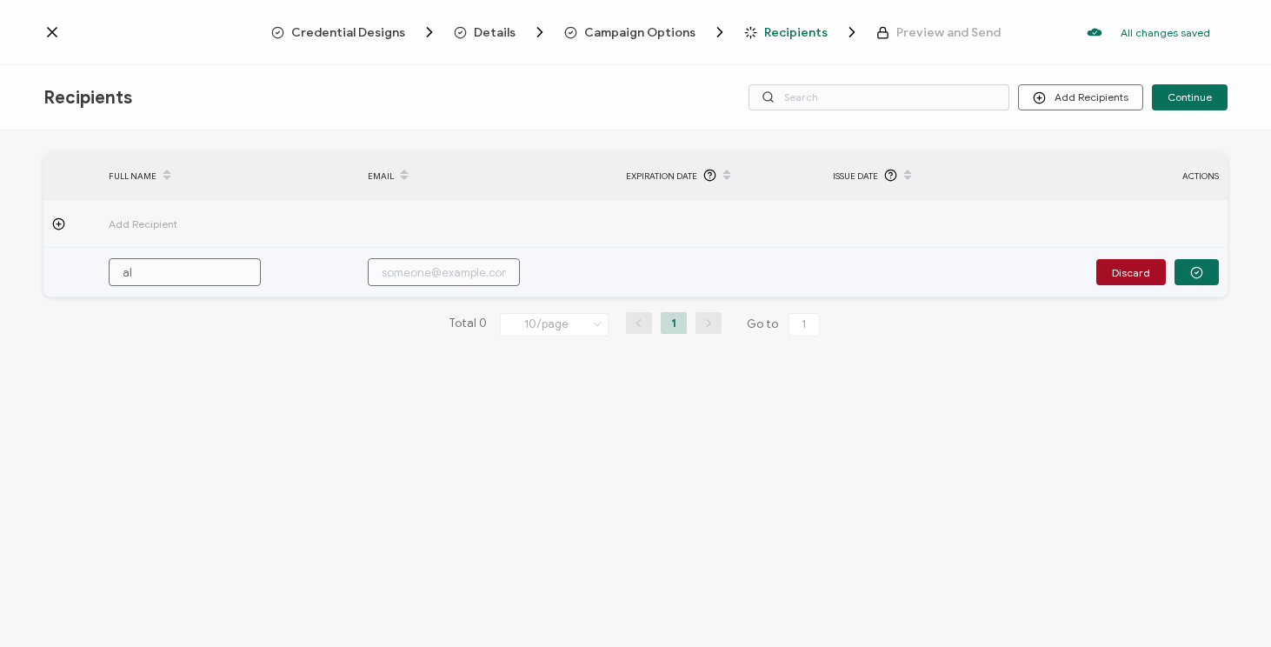
type input "all"
type input "[MEDICAL_DATA]"
type input "allis"
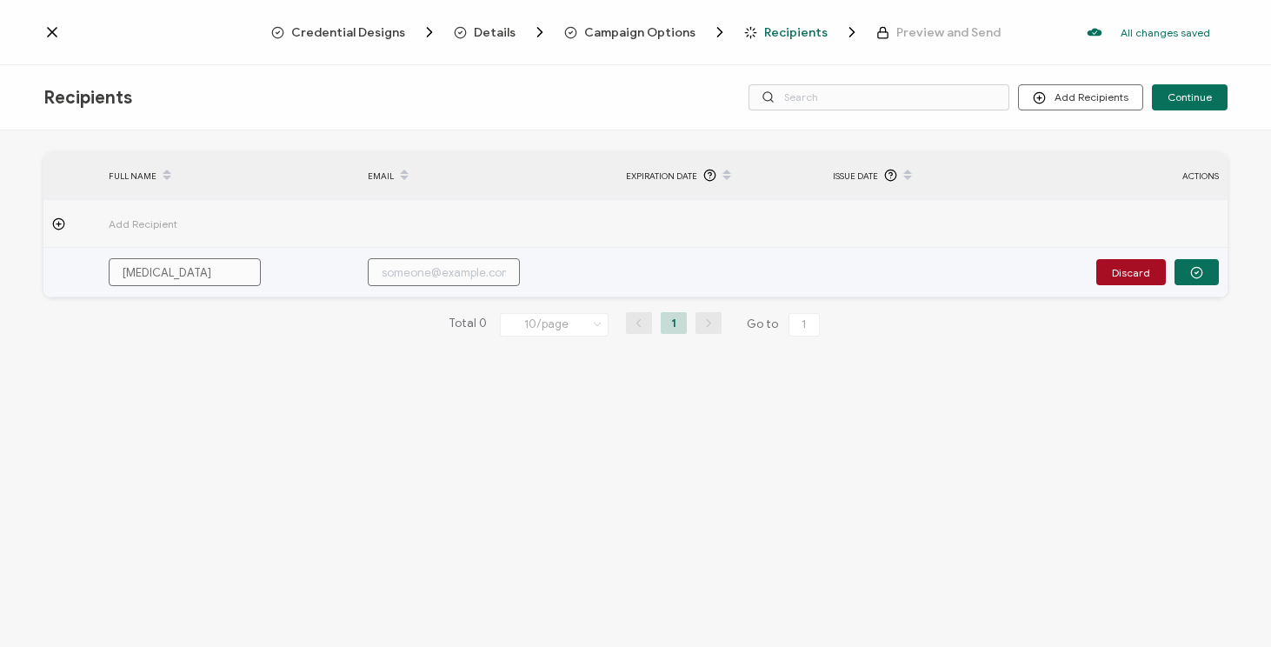
type input "allis"
type input "alliso"
type input "[PERSON_NAME]"
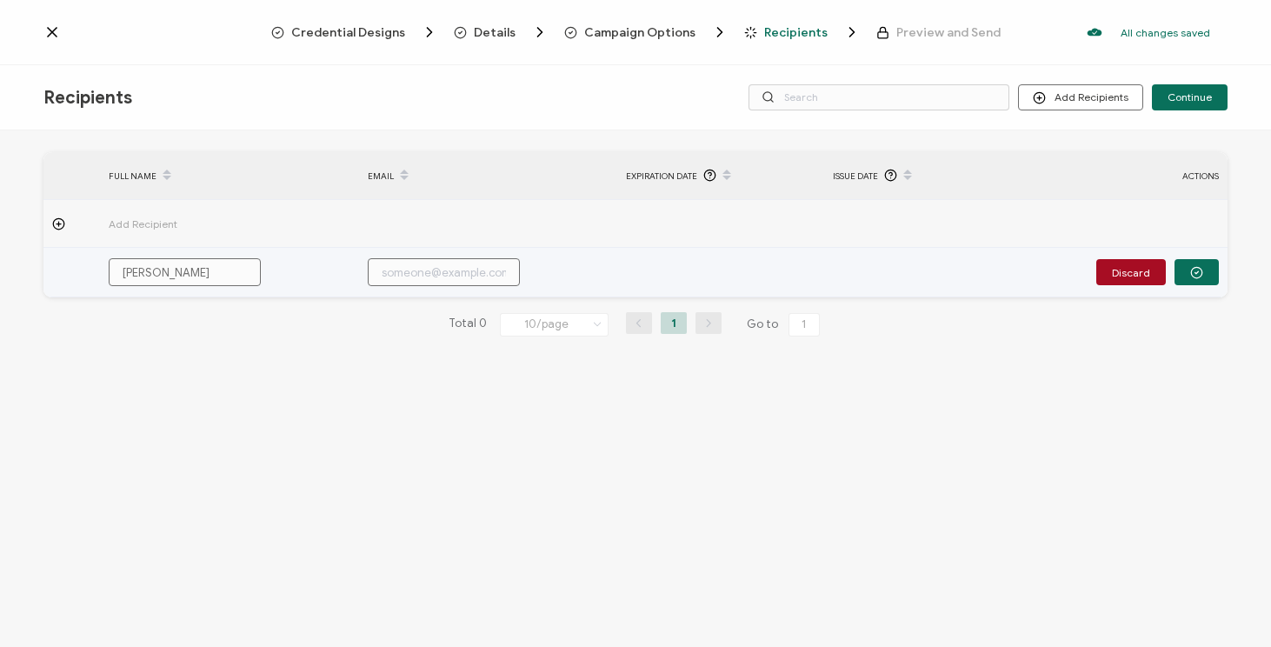
type input "[PERSON_NAME]."
type input "[PERSON_NAME].d"
type input "[DOMAIN_NAME]"
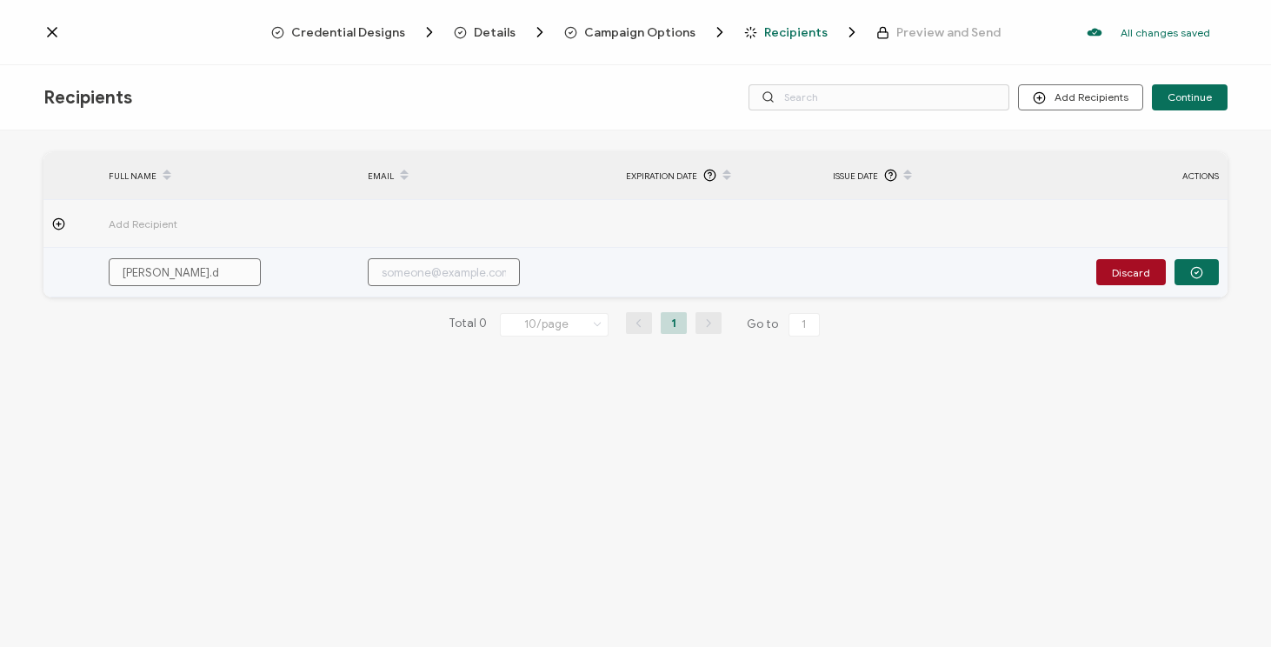
type input "[DOMAIN_NAME]"
type input "[PERSON_NAME].del"
type input "[PERSON_NAME].delf"
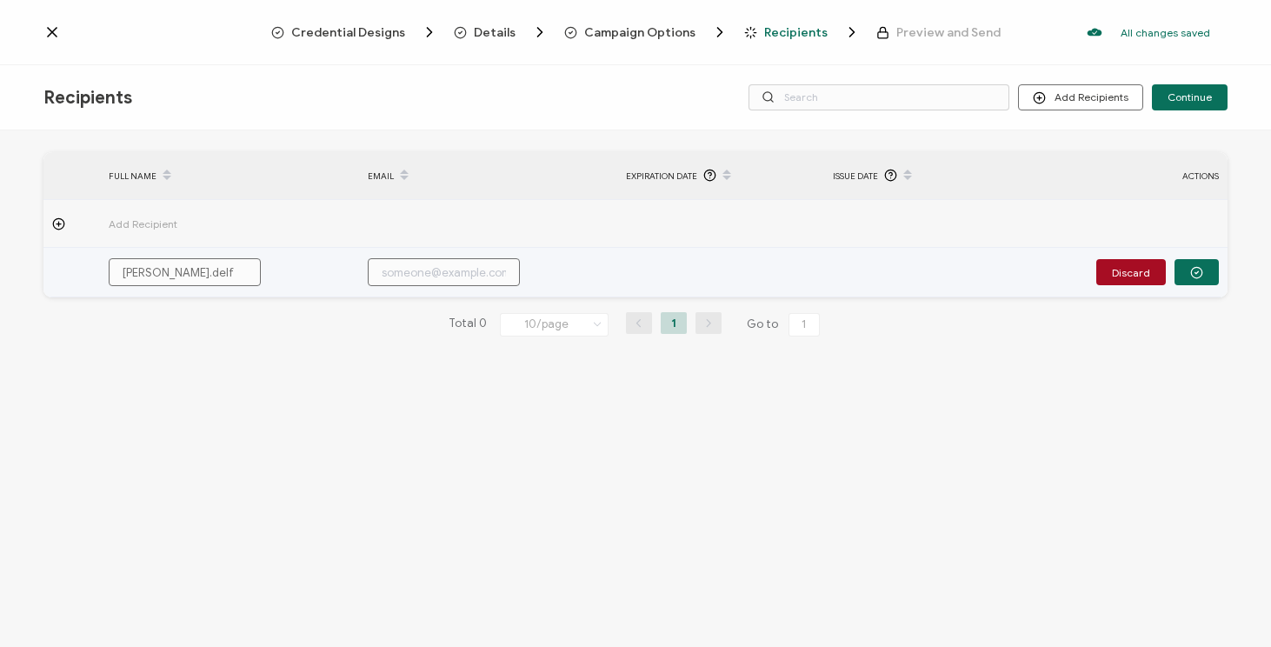
type input "[PERSON_NAME].delfi"
type input "[PERSON_NAME].[PERSON_NAME]"
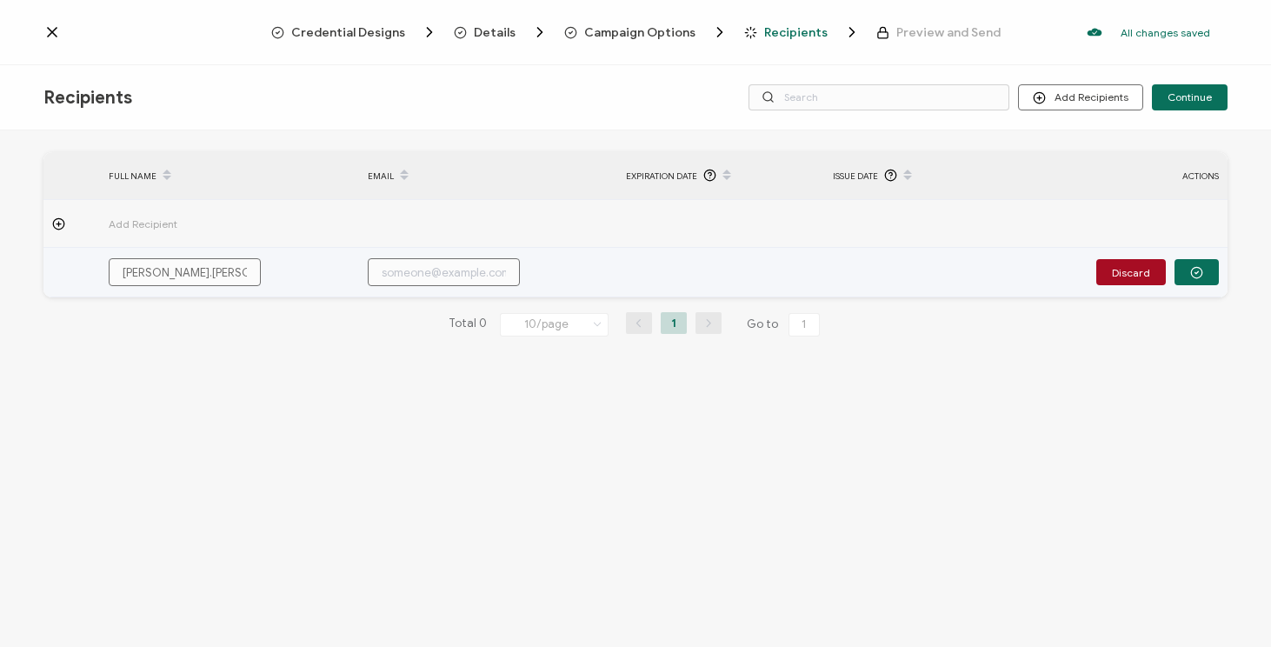
type input "[PERSON_NAME].[PERSON_NAME]"
type input "[PERSON_NAME].[PERSON_NAME]@"
type input "[PERSON_NAME].[PERSON_NAME]@s"
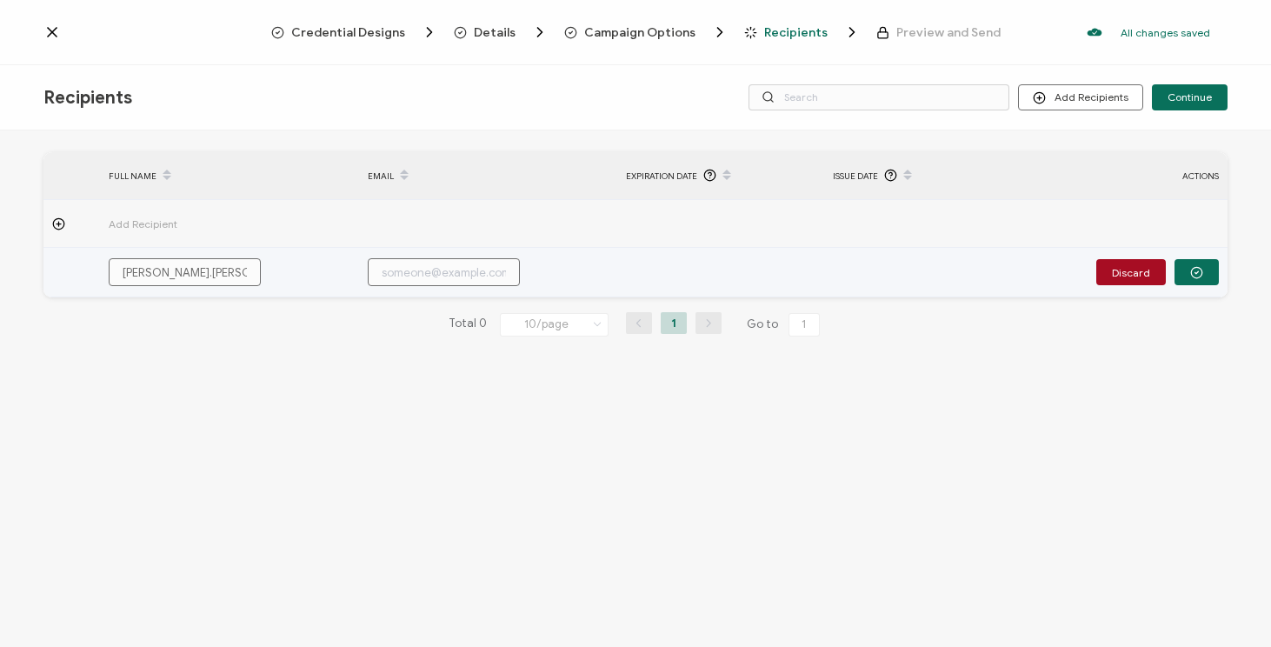
type input "[PERSON_NAME].[PERSON_NAME]@sa"
type input "[PERSON_NAME].[PERSON_NAME]@[PERSON_NAME]"
type input "[PERSON_NAME].[PERSON_NAME]@sale"
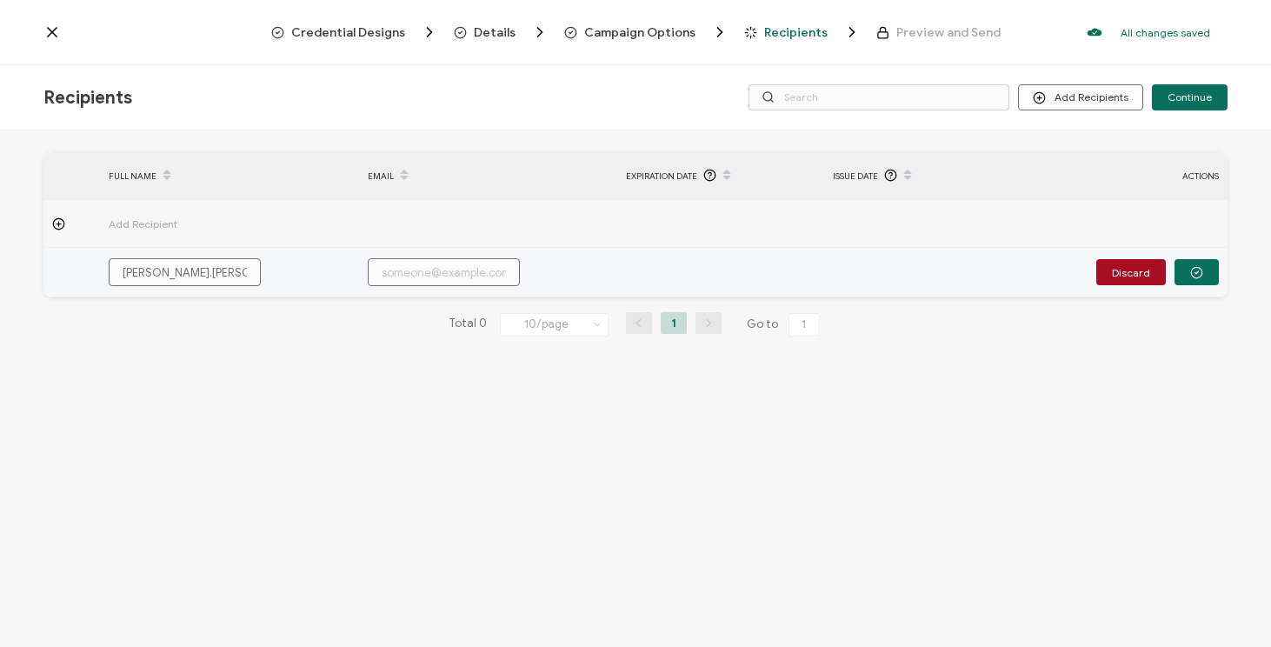
type input "[PERSON_NAME].[PERSON_NAME]@sale"
type input "[PERSON_NAME].[PERSON_NAME]@sales"
type input "[PERSON_NAME].[PERSON_NAME]@salesf"
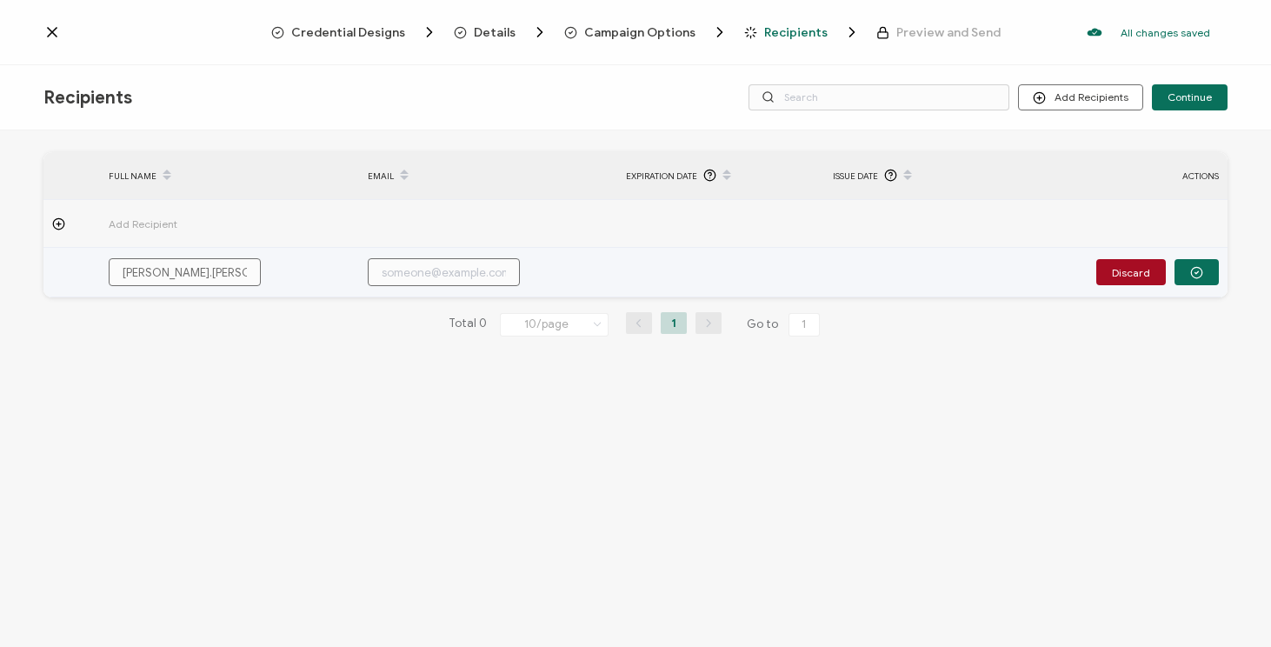
type input "[PERSON_NAME].[PERSON_NAME]@salesfo"
type input "[PERSON_NAME].[PERSON_NAME]@salesfor"
type input "[PERSON_NAME].[PERSON_NAME]@salesforc"
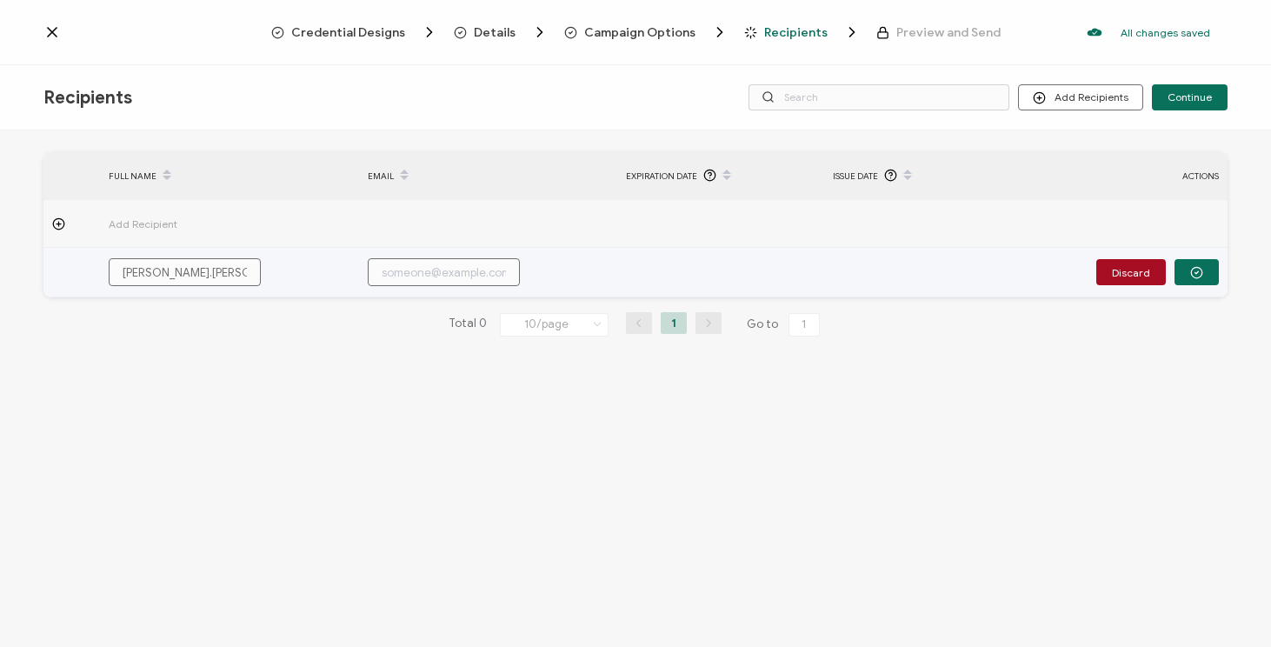
type input "[PERSON_NAME].[PERSON_NAME]@salesforc"
type input "[PERSON_NAME].[PERSON_NAME]@salesforce"
type input "[PERSON_NAME].[PERSON_NAME]@salesforce."
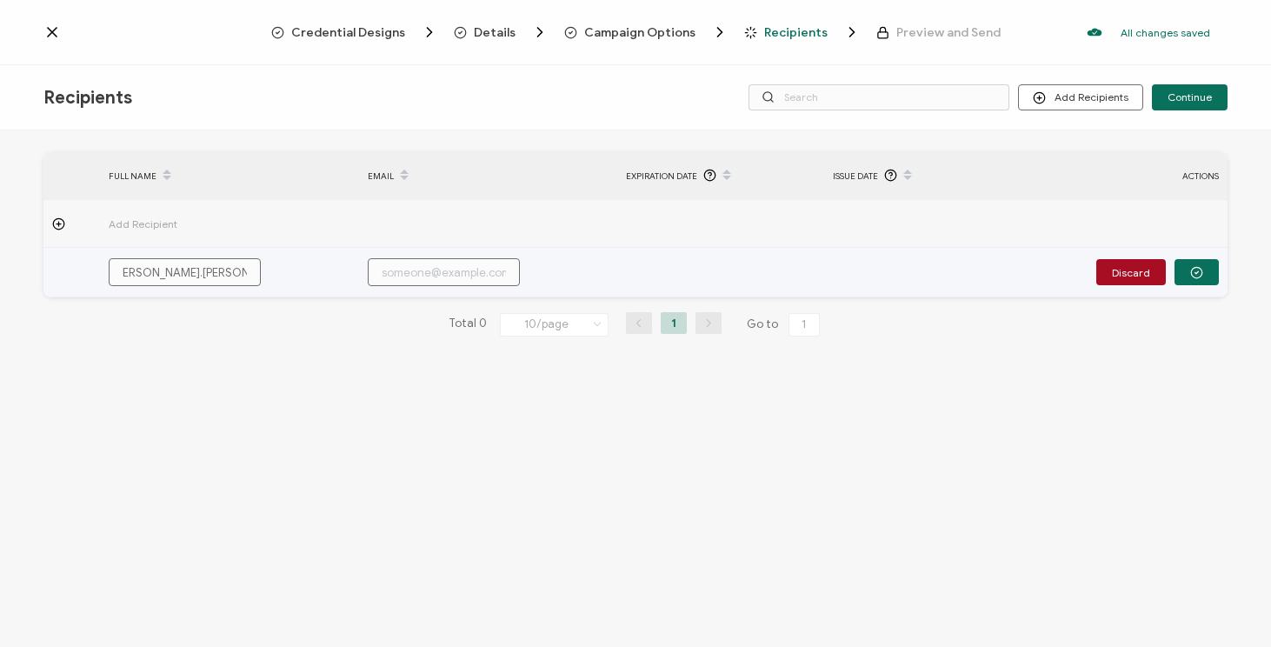
type input "[PERSON_NAME].[PERSON_NAME]@salesforce.c"
type input "[PERSON_NAME][EMAIL_ADDRESS][PERSON_NAME][DOMAIN_NAME]"
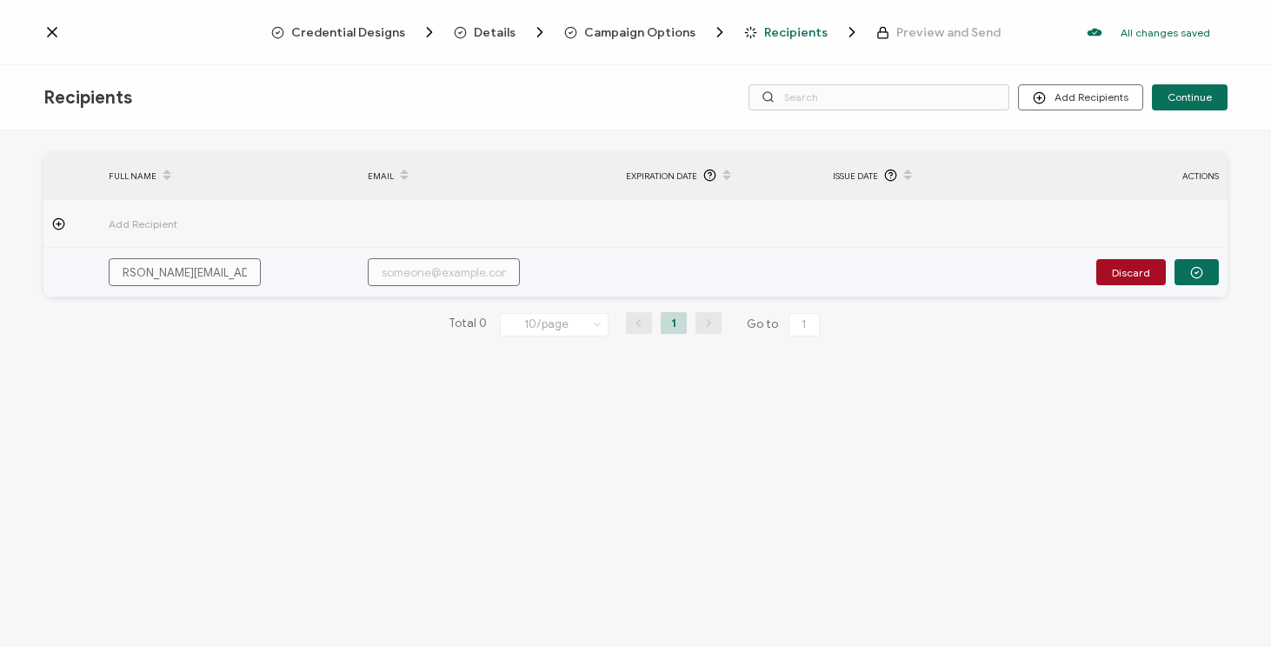
type input "[PERSON_NAME][EMAIL_ADDRESS][PERSON_NAME][DOMAIN_NAME]"
drag, startPoint x: 254, startPoint y: 271, endPoint x: 50, endPoint y: 261, distance: 203.7
click at [50, 261] on tr "[PERSON_NAME][EMAIL_ADDRESS][PERSON_NAME][DOMAIN_NAME] Discard" at bounding box center [635, 273] width 1184 height 50
type input "[PERSON_NAME][EMAIL_ADDRESS][PERSON_NAME][DOMAIN_NAME]"
click at [406, 274] on input "text" at bounding box center [444, 272] width 152 height 28
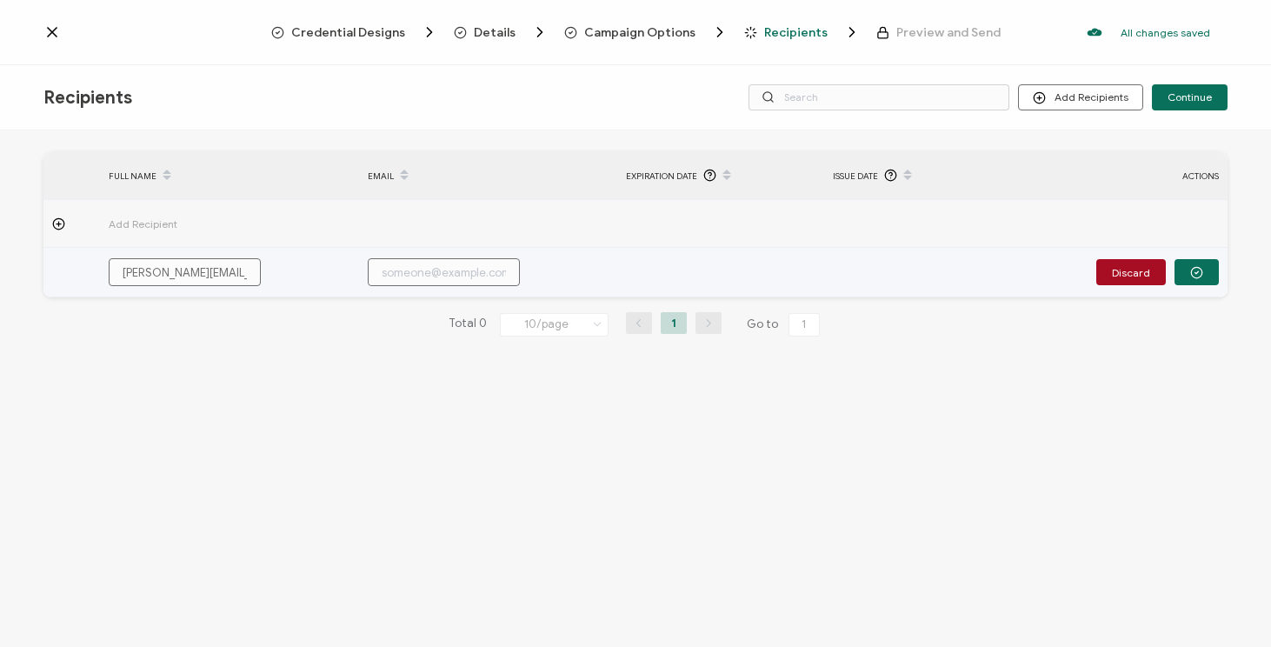
paste input "[PERSON_NAME][EMAIL_ADDRESS][PERSON_NAME][DOMAIN_NAME]"
type input "[PERSON_NAME][EMAIL_ADDRESS][PERSON_NAME][DOMAIN_NAME]"
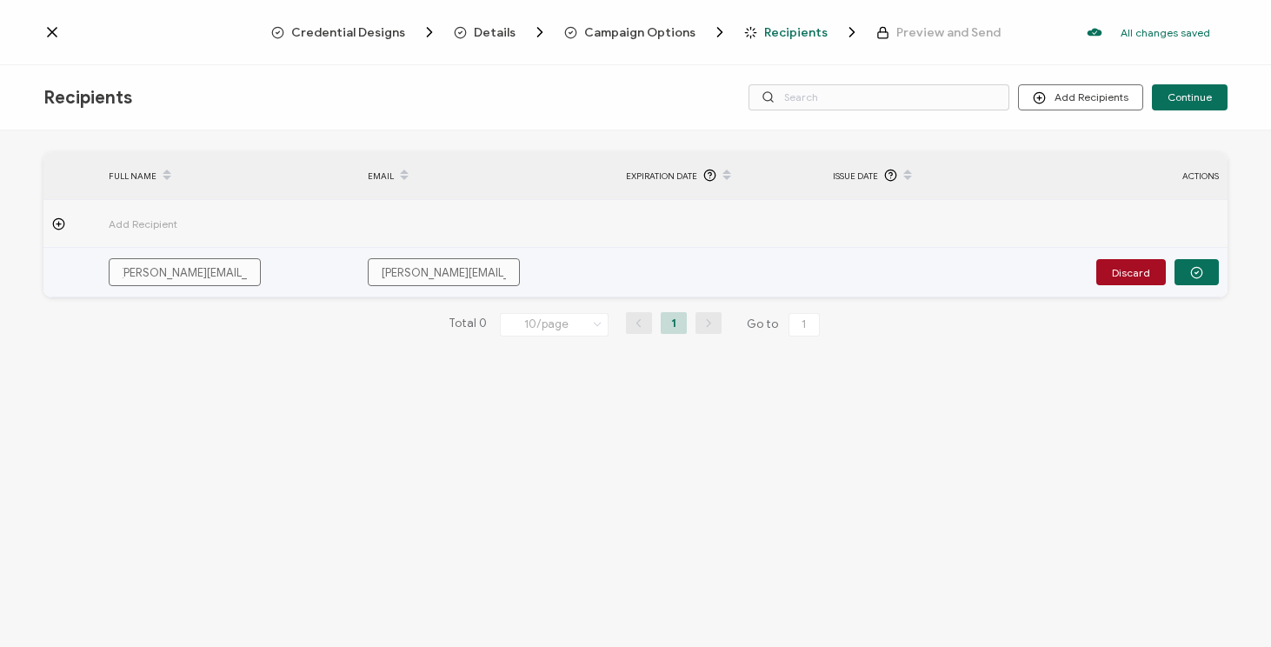
scroll to position [0, 0]
drag, startPoint x: 249, startPoint y: 271, endPoint x: 84, endPoint y: 270, distance: 164.3
click at [84, 270] on tr "[PERSON_NAME][EMAIL_ADDRESS][PERSON_NAME][DOMAIN_NAME] [PERSON_NAME][DOMAIN_NAM…" at bounding box center [635, 273] width 1184 height 50
type input "[DOMAIN_NAME]"
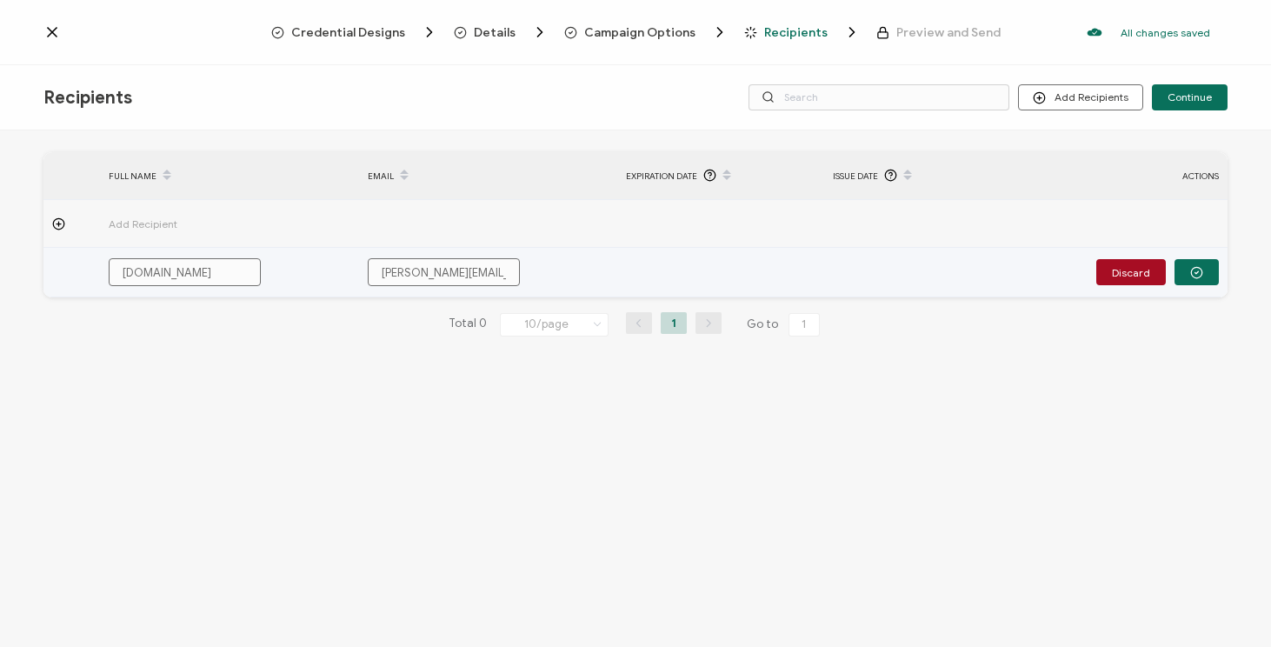
drag, startPoint x: 166, startPoint y: 272, endPoint x: 16, endPoint y: 267, distance: 150.5
click at [16, 267] on div "FULL NAME EMAIL Expiration Date Issue Date ACTIONS Add Recipient [DOMAIN_NAME] …" at bounding box center [635, 390] width 1271 height 521
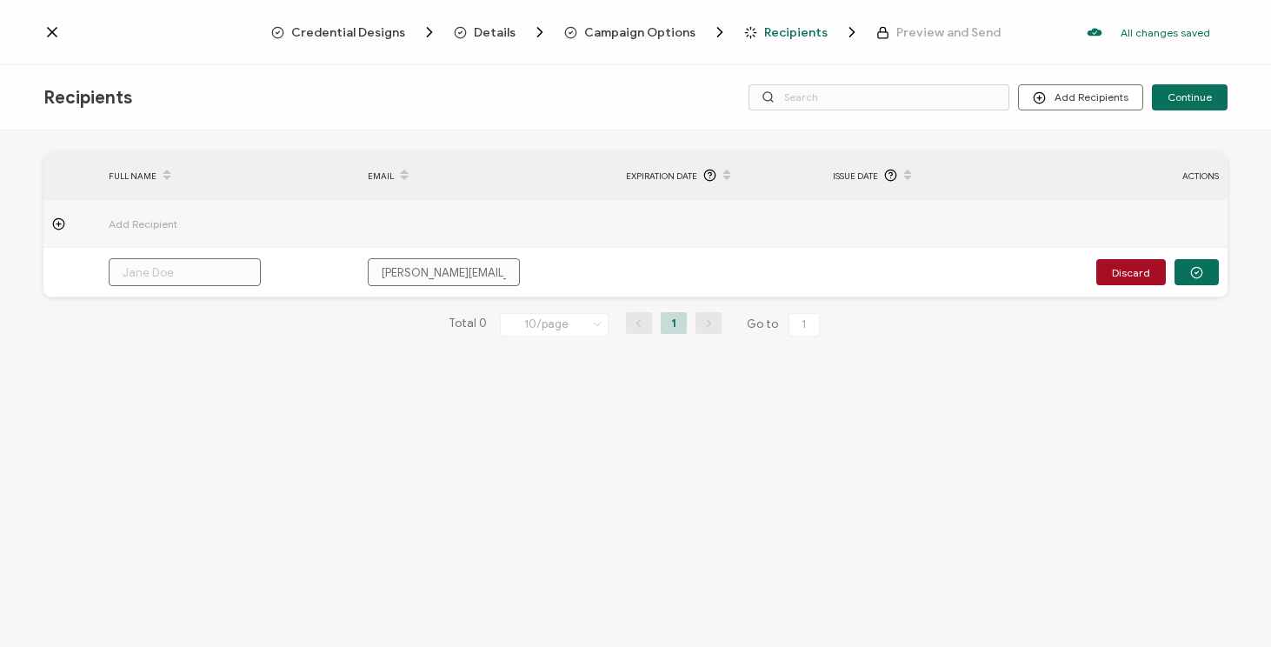
type input "A"
type input "Al"
type input "All"
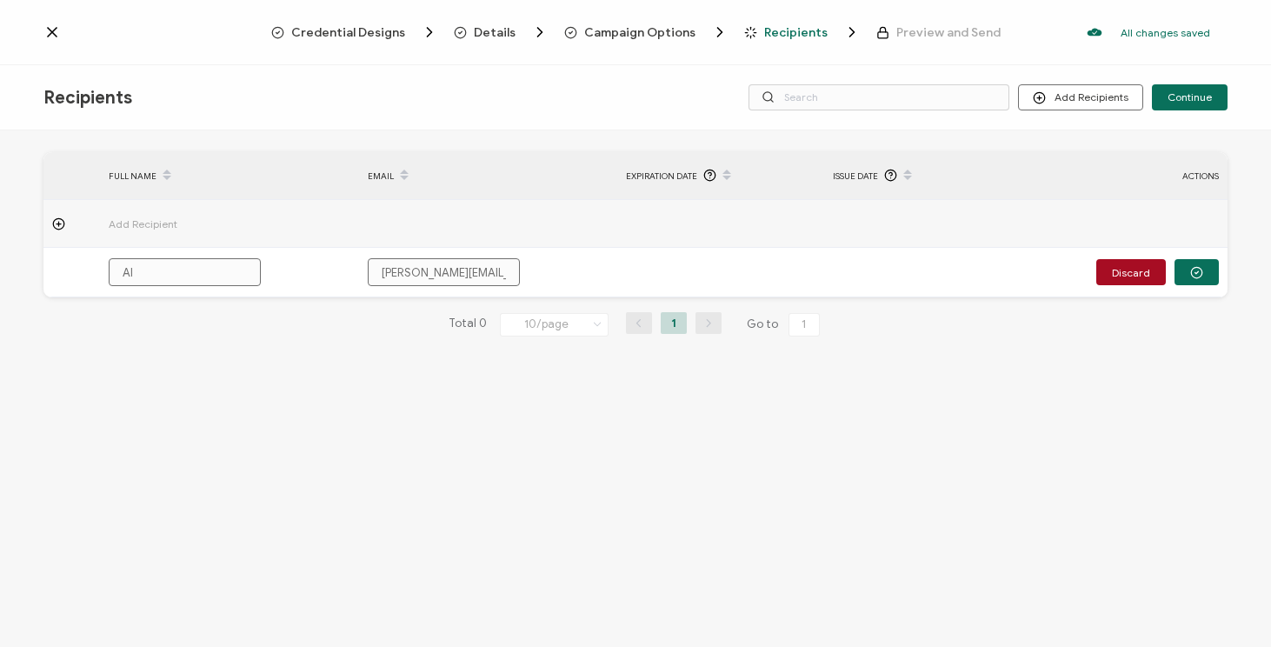
type input "All"
type input "[MEDICAL_DATA]"
type input "Allis"
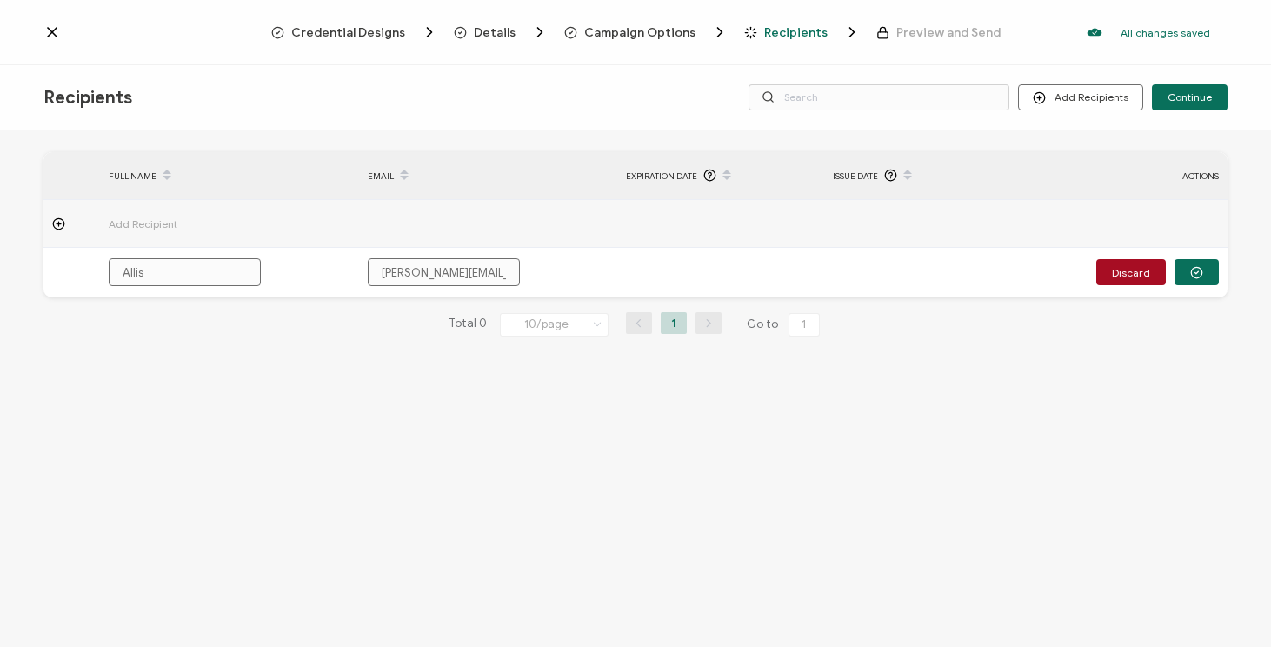
type input "Alliso"
type input "[PERSON_NAME]"
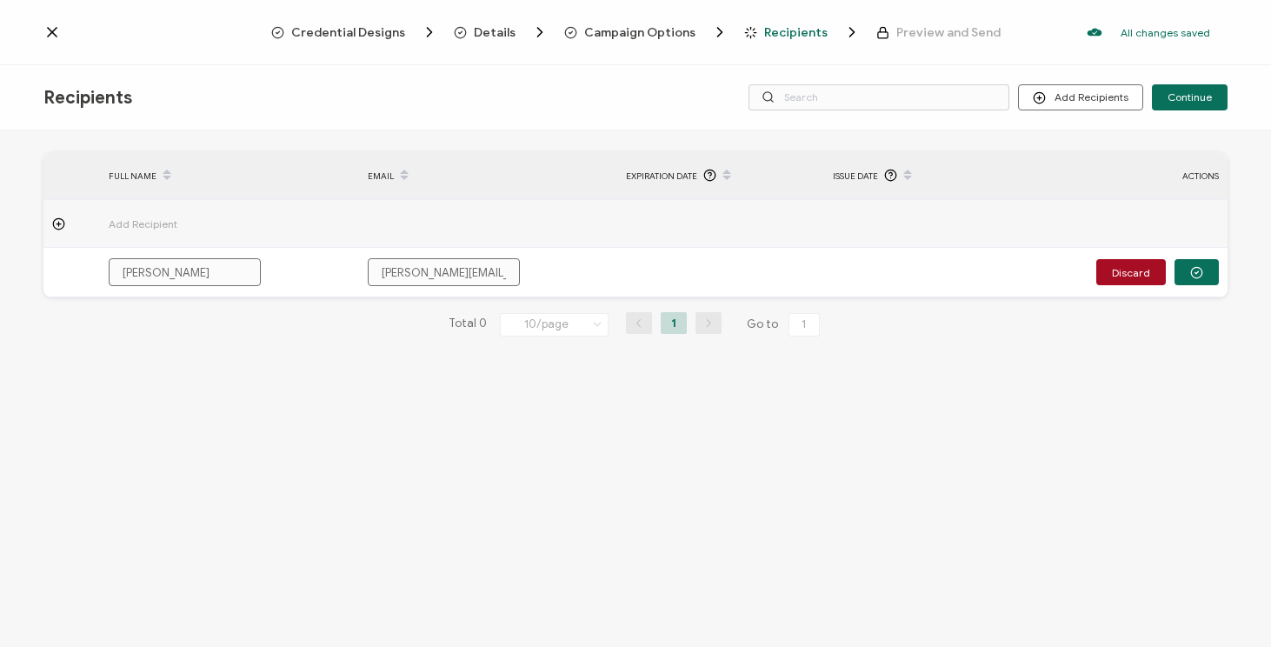
type input "[PERSON_NAME]"
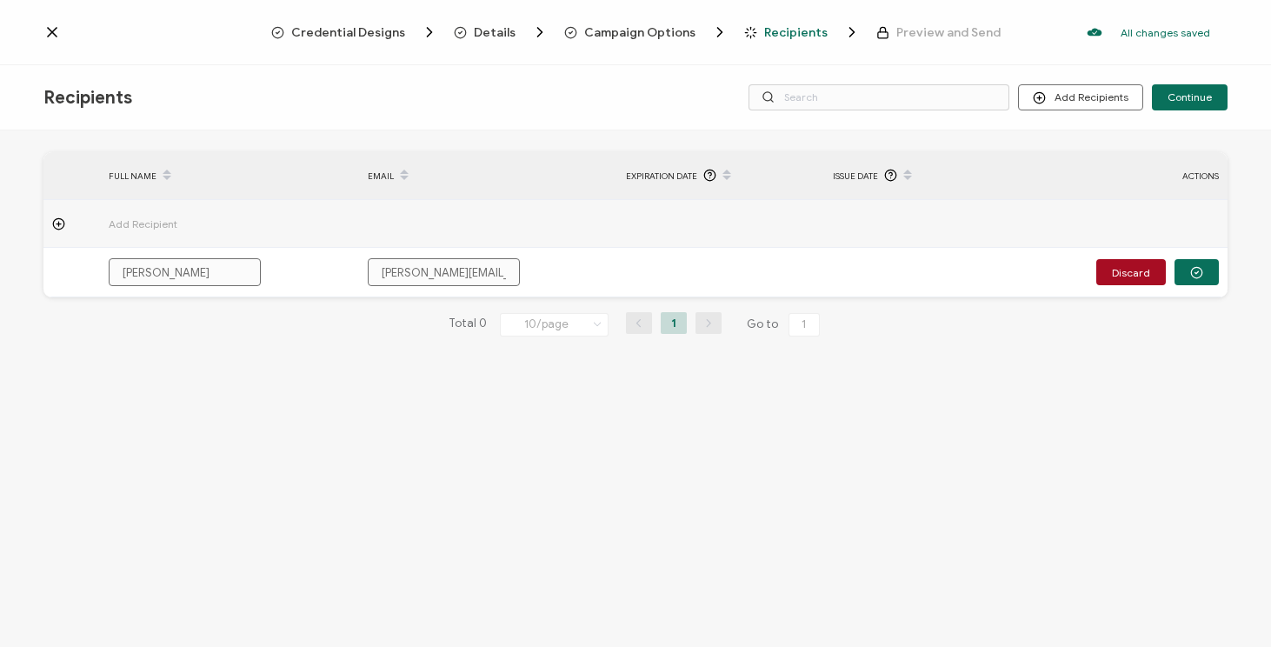
type input "[PERSON_NAME]"
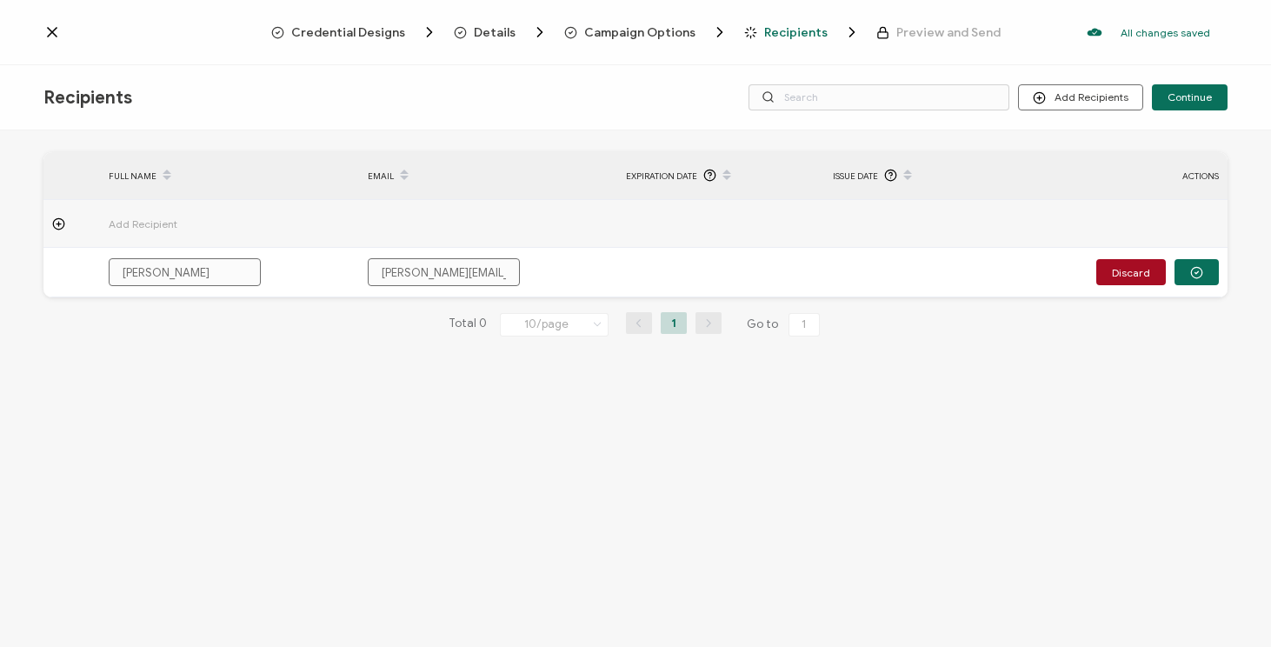
type input "[PERSON_NAME]"
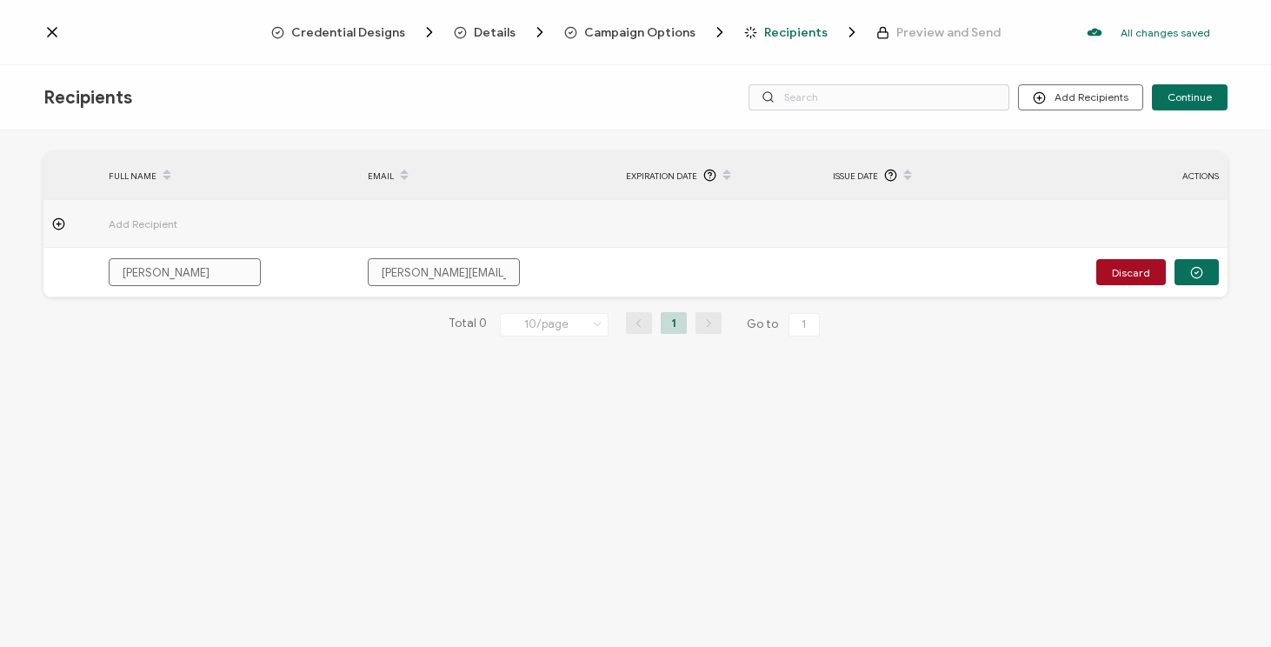
type input "[PERSON_NAME]"
click at [30, 373] on div "FULL NAME EMAIL Expiration Date Issue Date ACTIONS Add Recipient Allison Delfin…" at bounding box center [635, 390] width 1271 height 521
click at [63, 225] on icon at bounding box center [58, 223] width 13 height 13
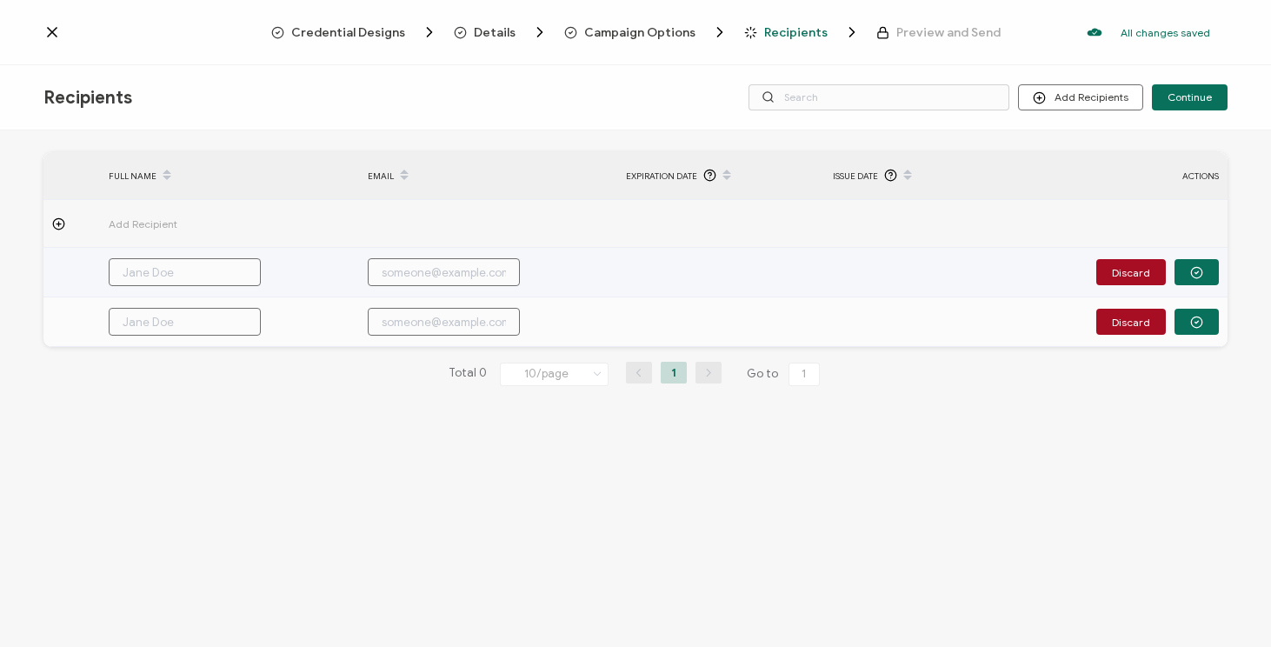
click at [185, 273] on input "text" at bounding box center [185, 272] width 152 height 28
type input "A"
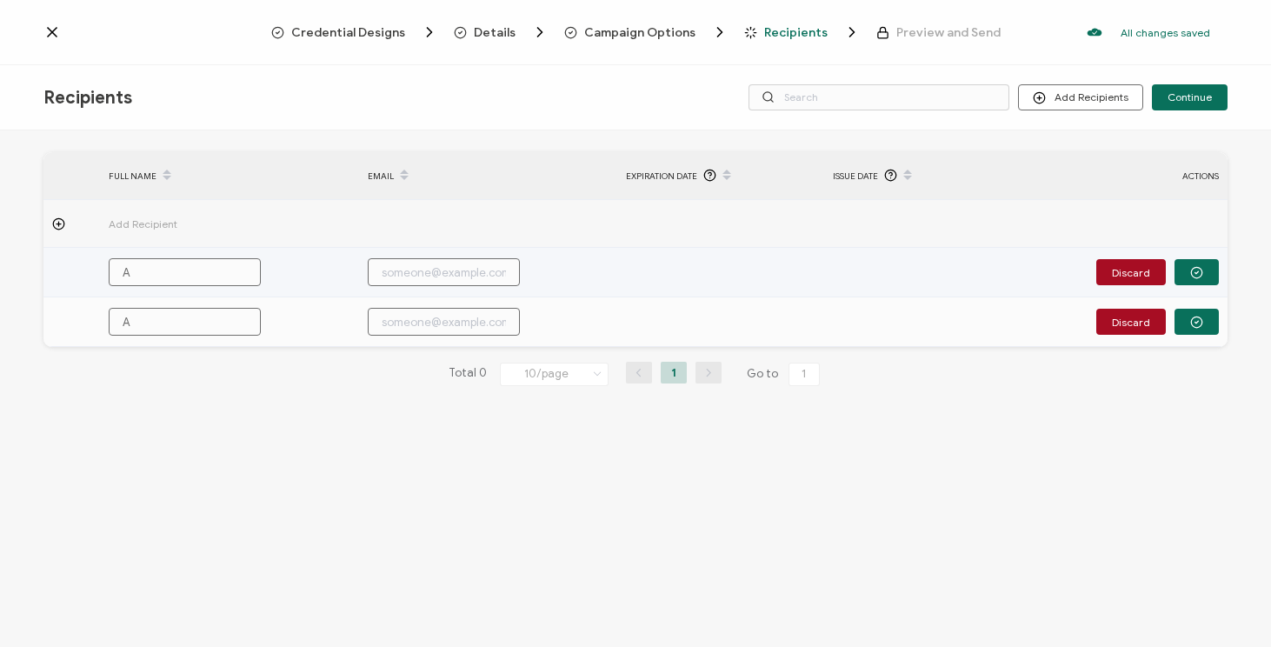
type input "Al"
type input "All"
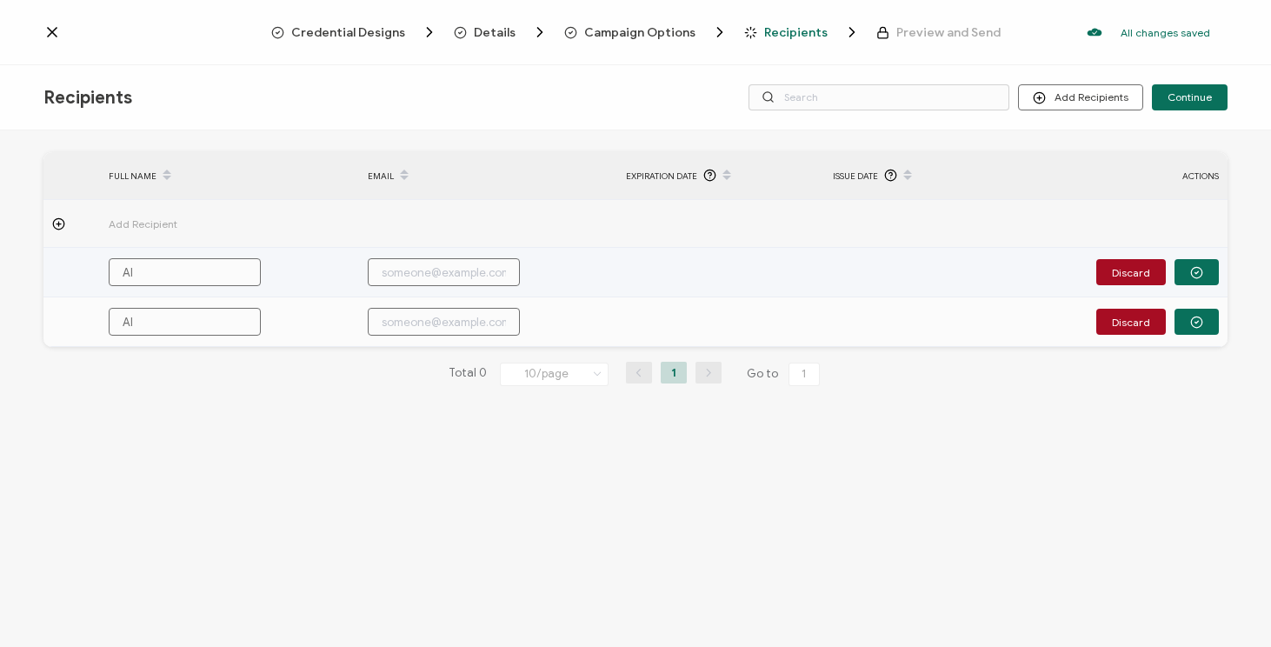
type input "All"
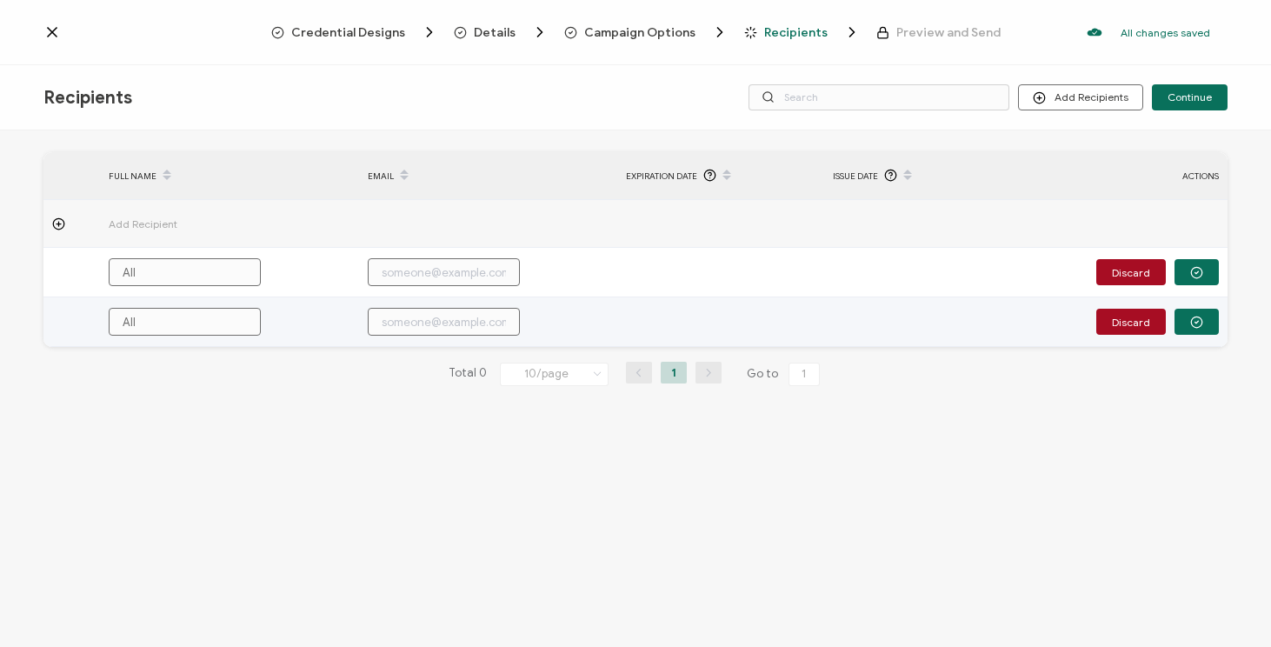
click at [131, 331] on input "All" at bounding box center [185, 322] width 152 height 28
type input "Al"
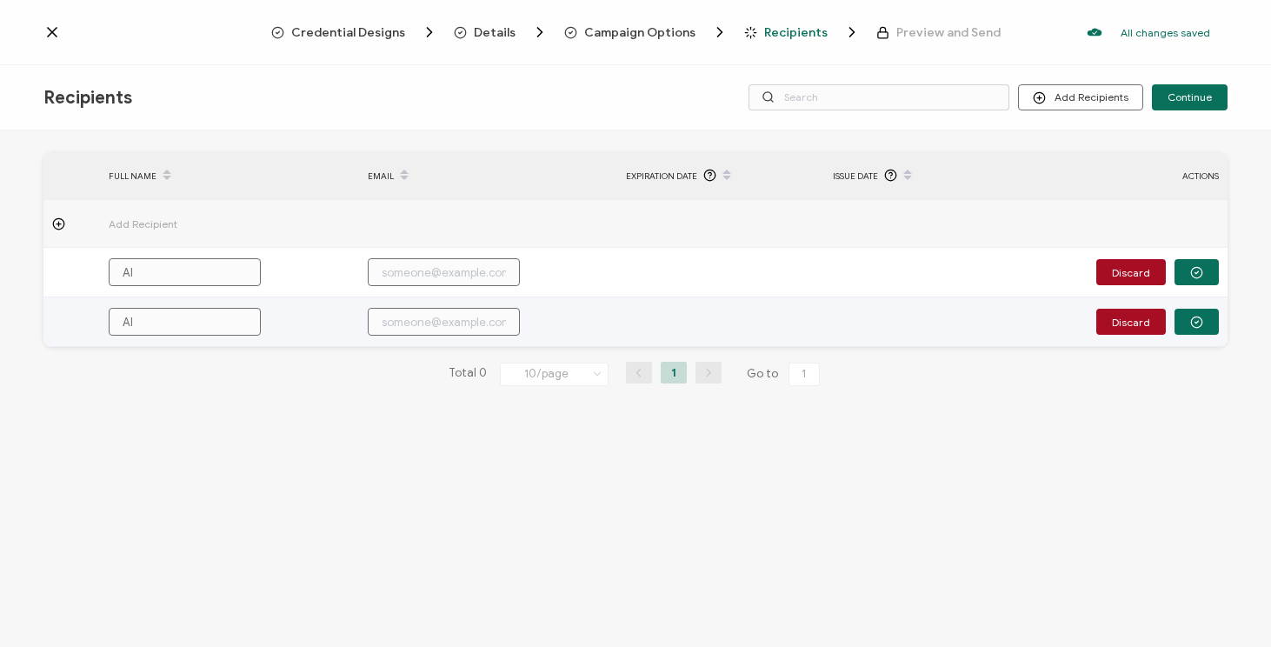
type input "A"
click at [1126, 326] on button "Discard" at bounding box center [1131, 322] width 70 height 26
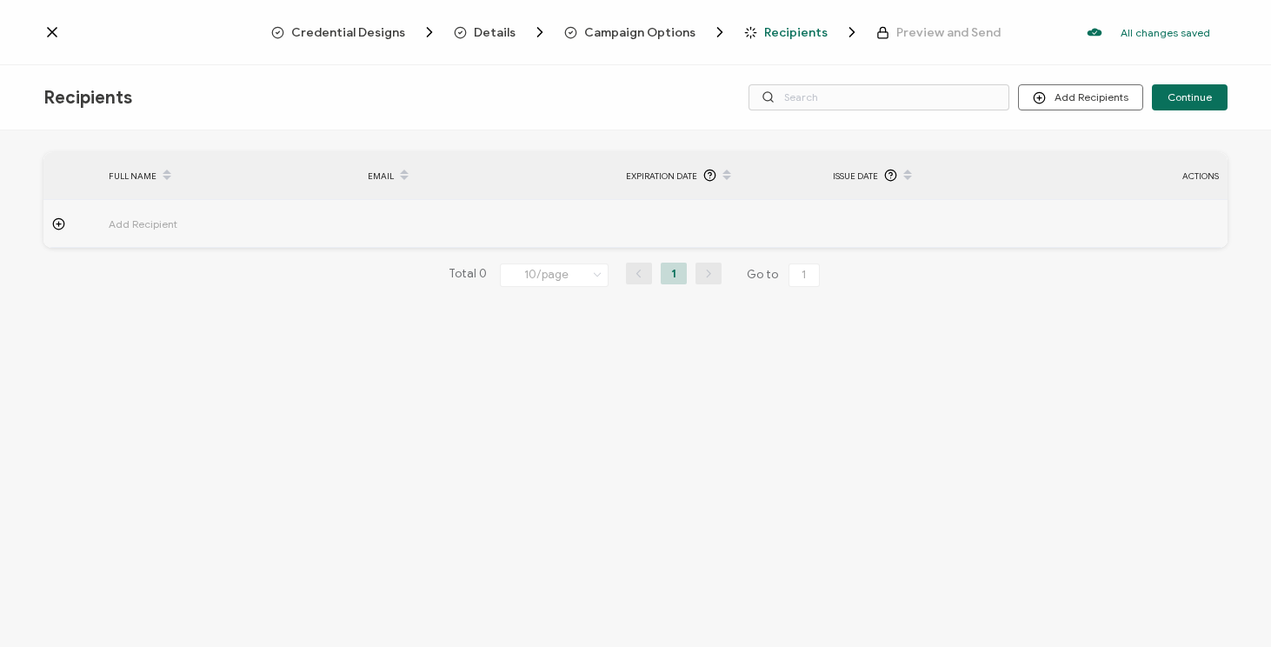
click at [63, 225] on circle at bounding box center [58, 223] width 11 height 11
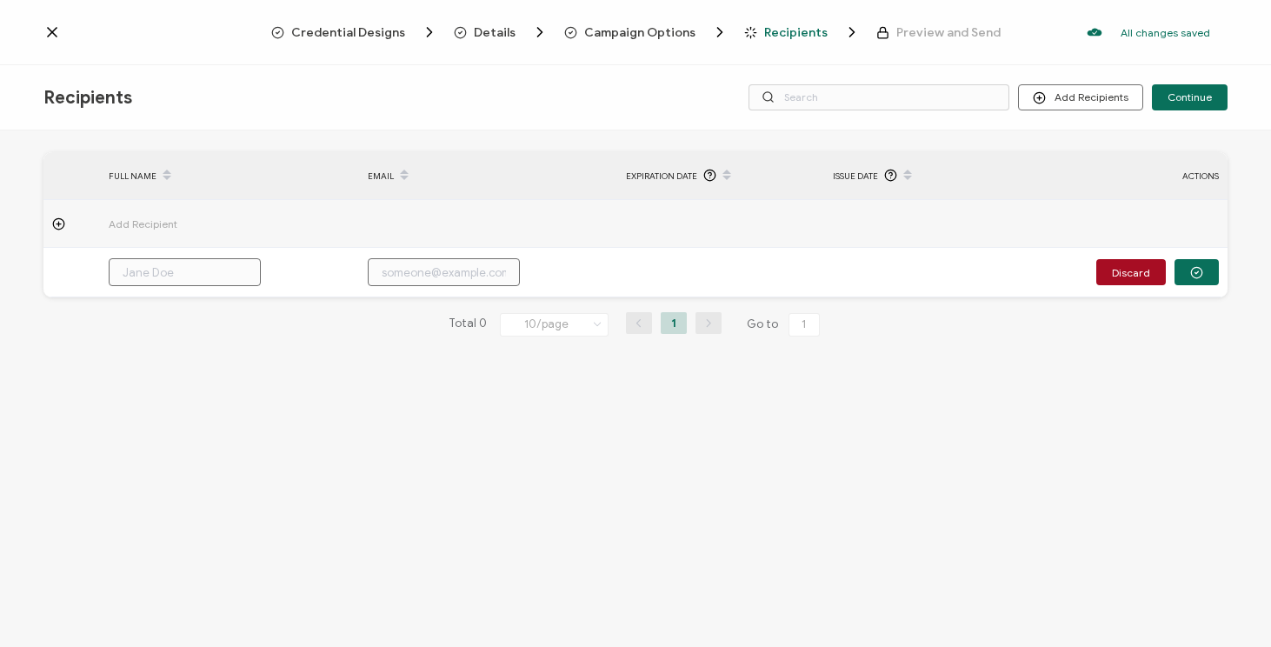
click at [132, 219] on span "Add Recipient" at bounding box center [191, 224] width 165 height 20
click at [160, 223] on span "Add Recipient" at bounding box center [191, 224] width 165 height 20
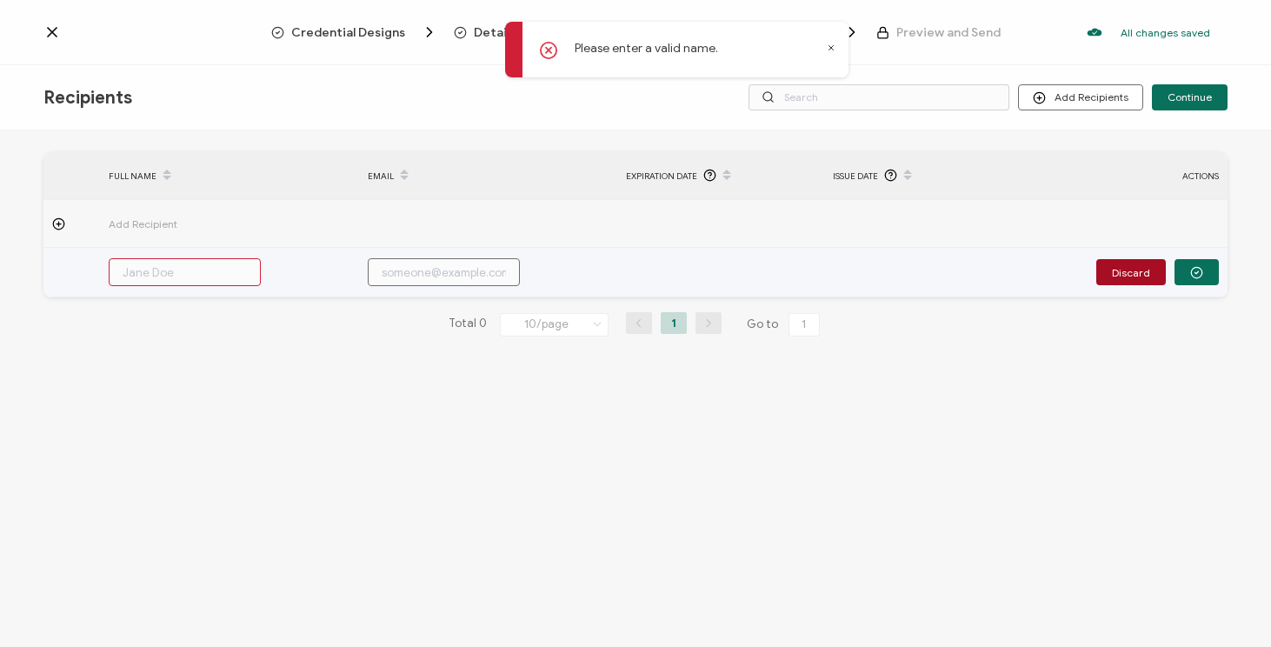
click at [190, 267] on input "text" at bounding box center [185, 272] width 152 height 28
type input "A"
type input "Al"
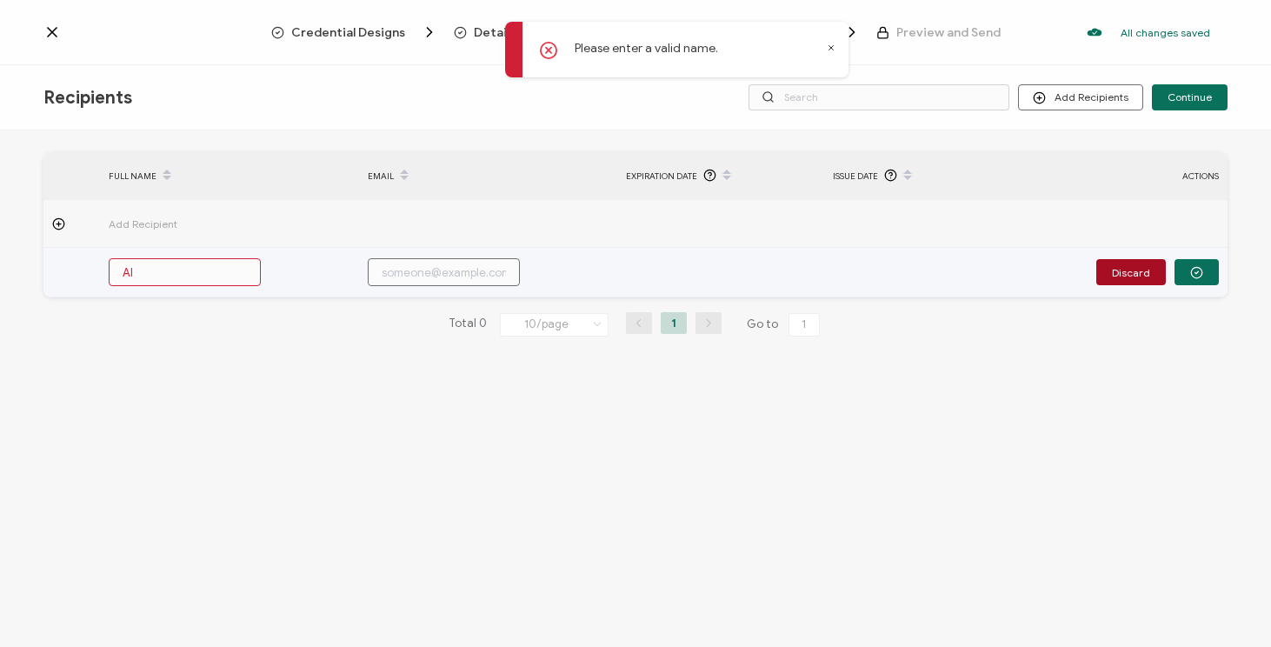
type input "All"
type input "[MEDICAL_DATA]"
type input "Allis"
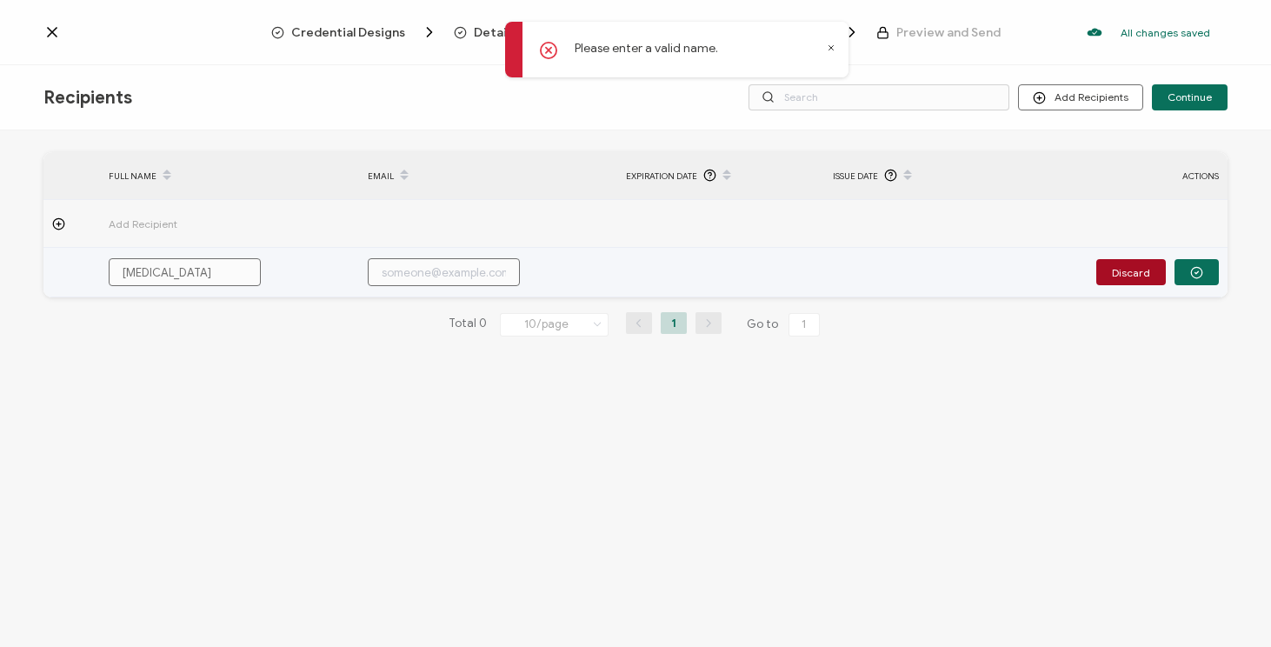
type input "Allis"
type input "Alliso"
type input "[PERSON_NAME]"
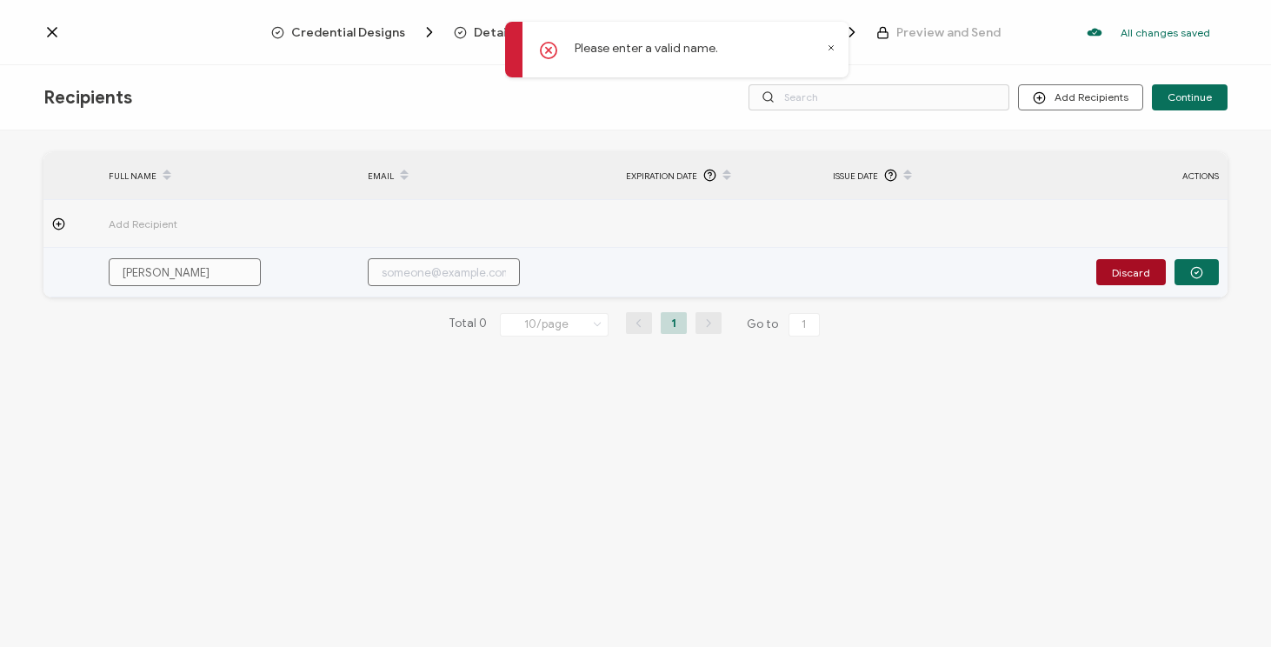
type input "[PERSON_NAME]"
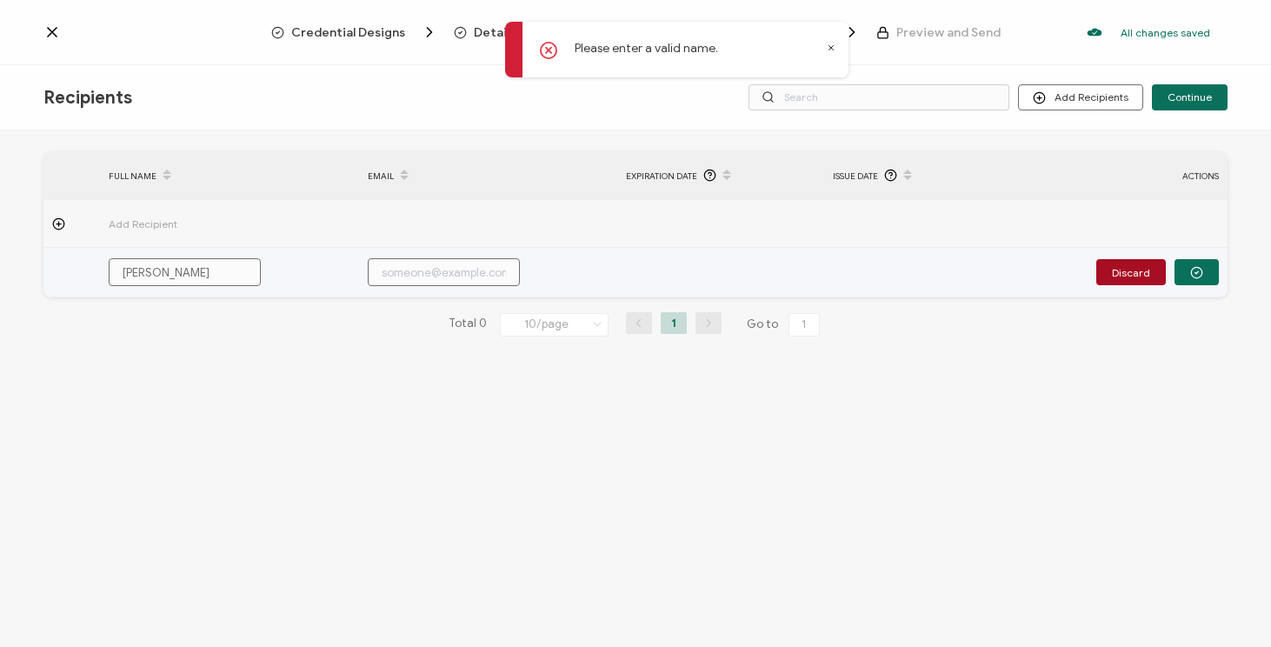
type input "[PERSON_NAME]"
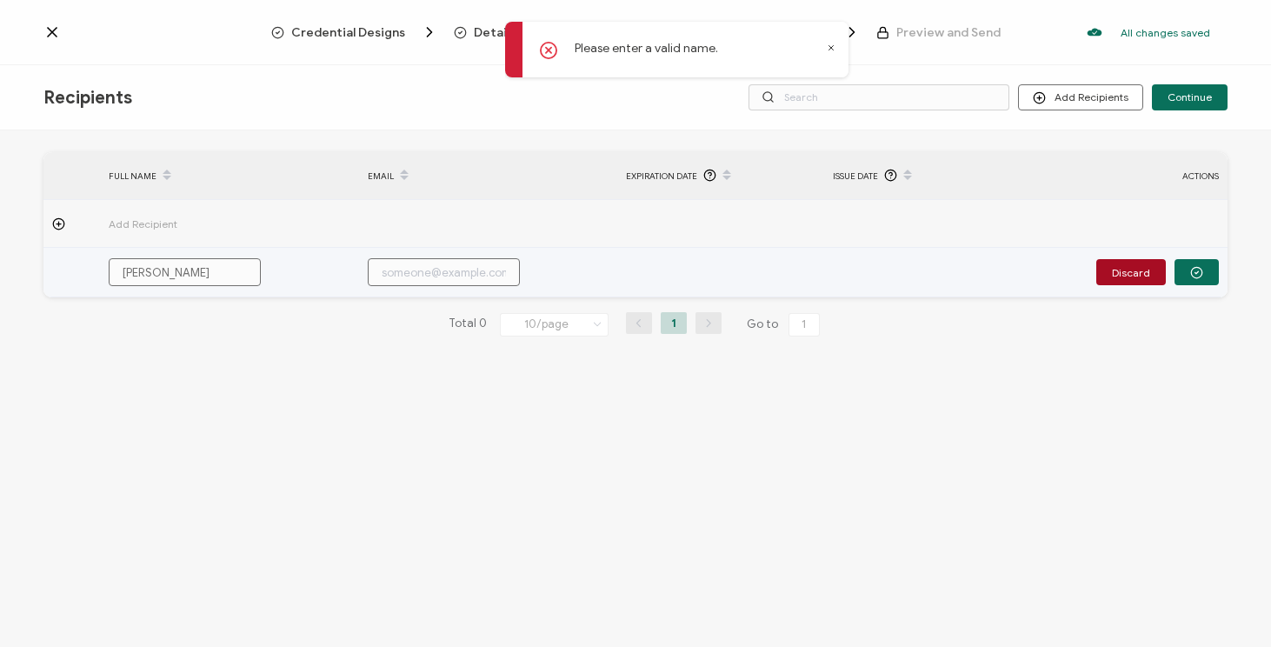
type input "[PERSON_NAME]"
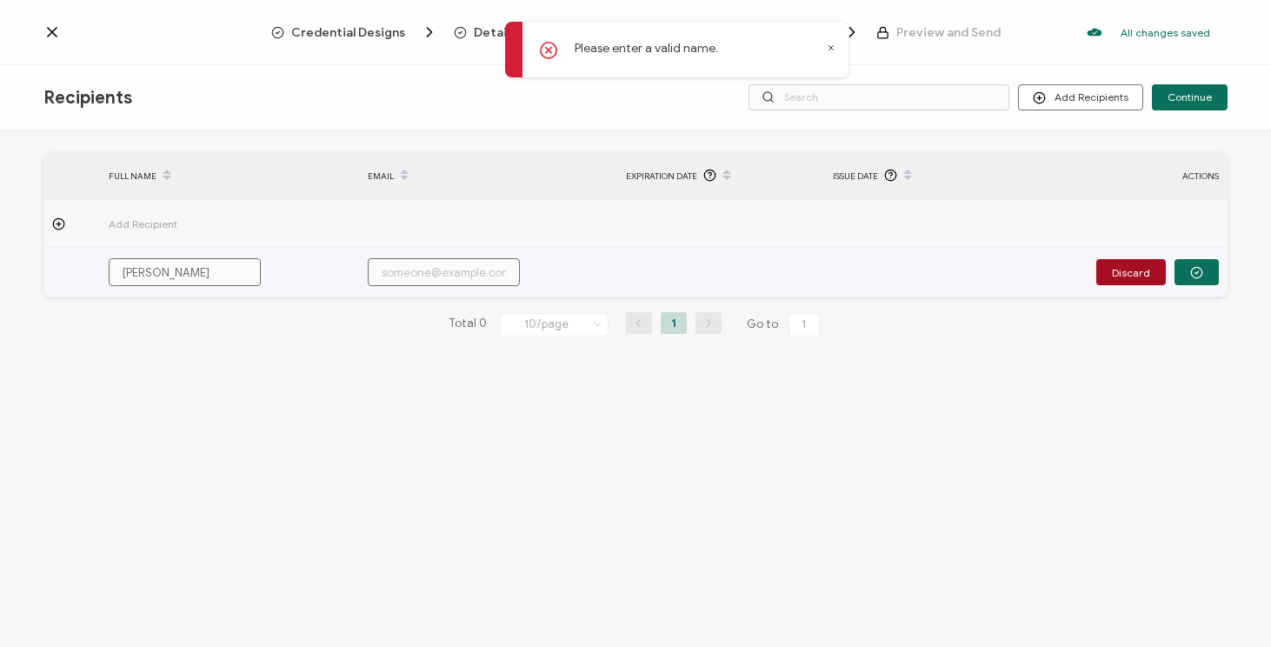
type input "[PERSON_NAME]"
paste input "[PERSON_NAME][EMAIL_ADDRESS][PERSON_NAME][DOMAIN_NAME]"
type input "[PERSON_NAME][EMAIL_ADDRESS][PERSON_NAME][DOMAIN_NAME]"
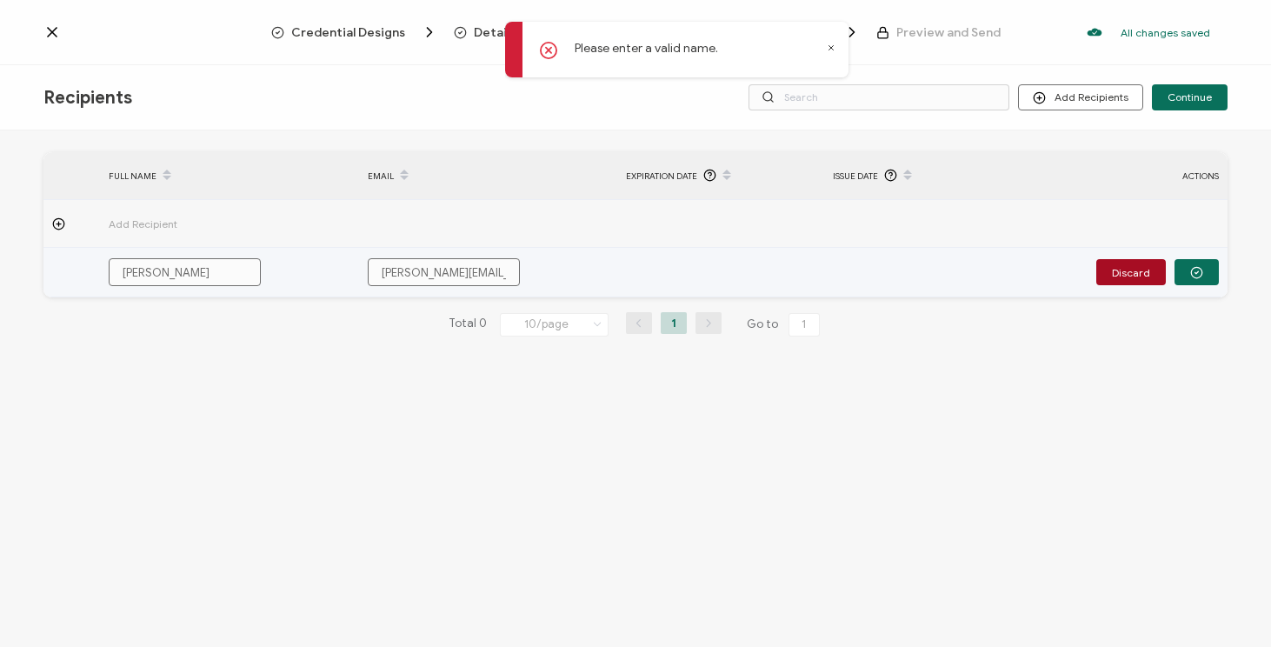
scroll to position [0, 32]
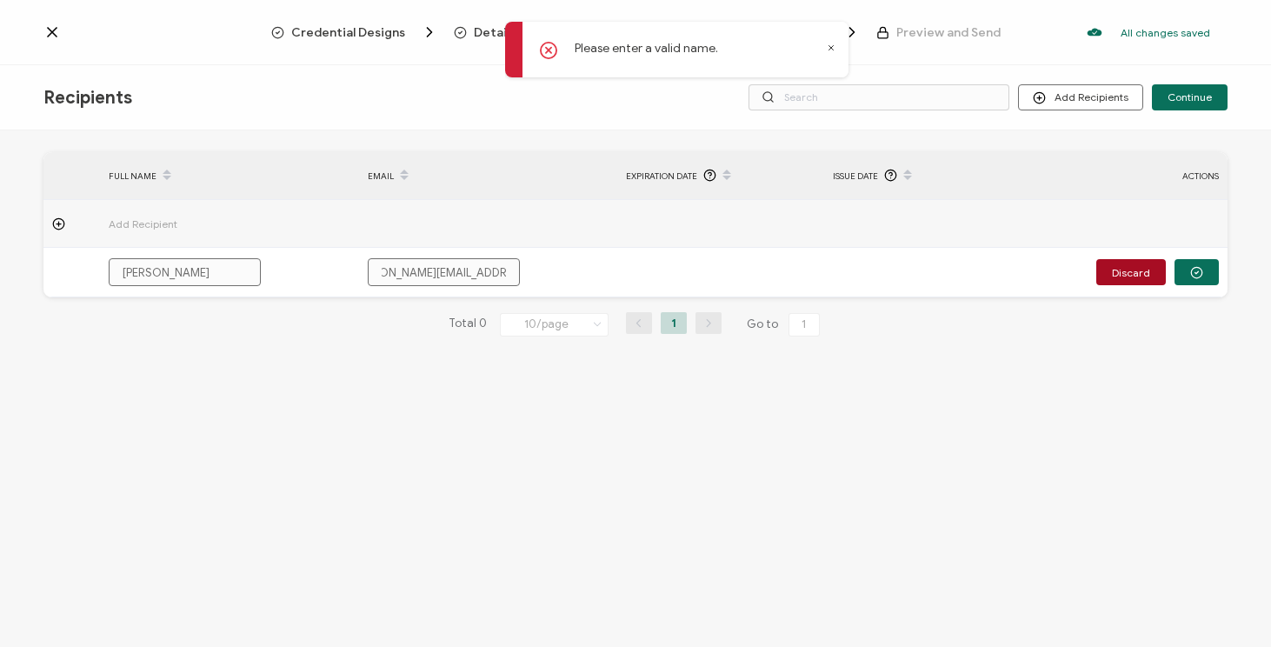
type input "[PERSON_NAME][EMAIL_ADDRESS][PERSON_NAME][DOMAIN_NAME]"
click at [684, 496] on div "FULL NAME EMAIL Expiration Date Issue Date ACTIONS Add Recipient Allison Delfin…" at bounding box center [635, 390] width 1271 height 521
click at [834, 54] on div "Please enter a valid name." at bounding box center [676, 50] width 343 height 56
click at [834, 50] on icon at bounding box center [831, 47] width 9 height 9
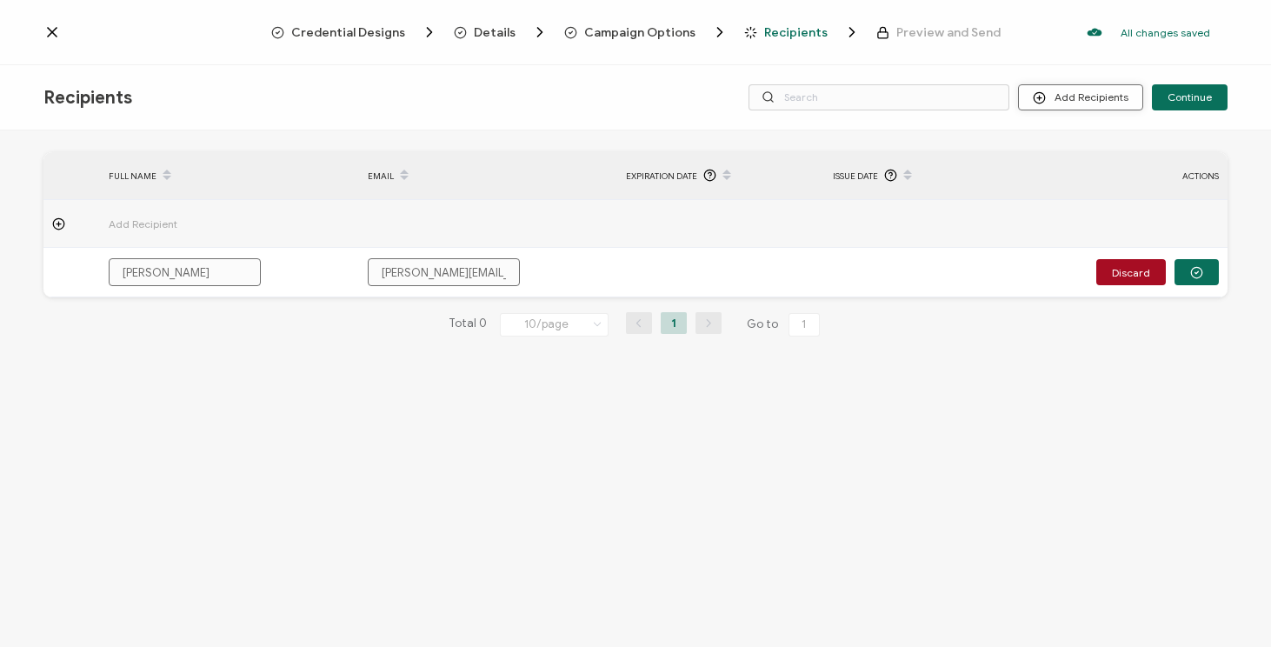
click at [1071, 97] on button "Add Recipients" at bounding box center [1080, 97] width 125 height 26
click at [1040, 320] on div "Total 0 10/page 10/page 20/page 50/page 100/page 1 Go to 1" at bounding box center [635, 324] width 1184 height 28
click at [132, 223] on span "Add Recipient" at bounding box center [191, 224] width 165 height 20
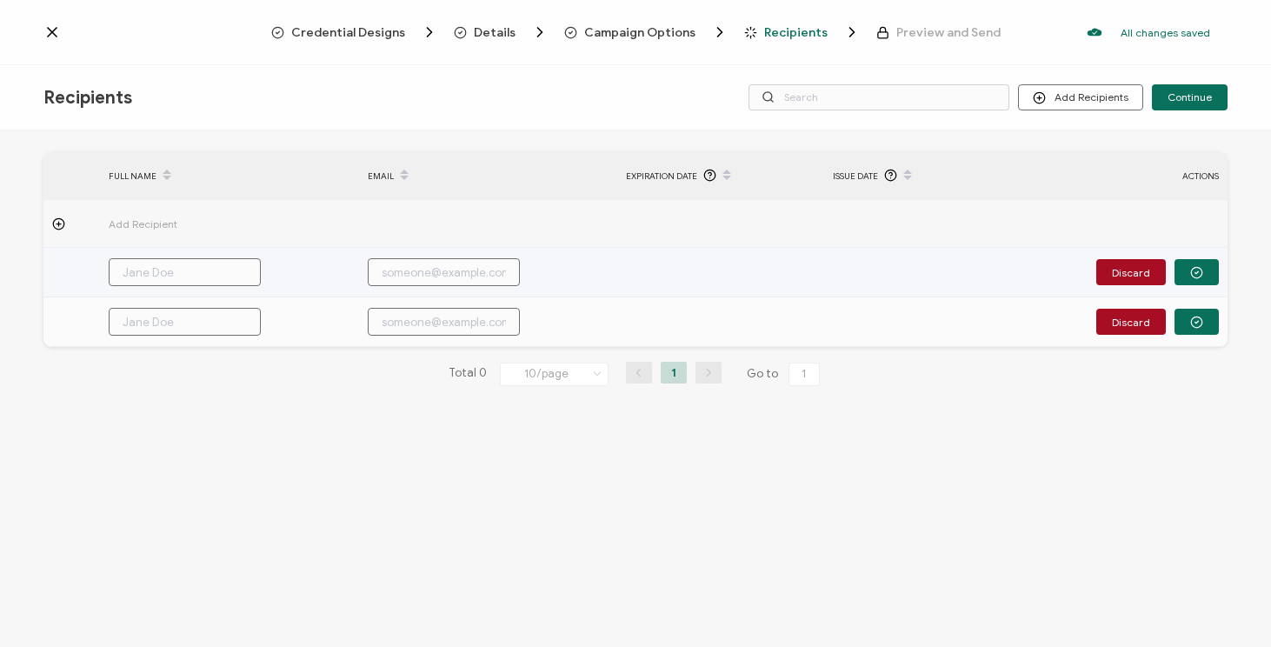
click at [171, 276] on input "text" at bounding box center [185, 272] width 152 height 28
type input "J"
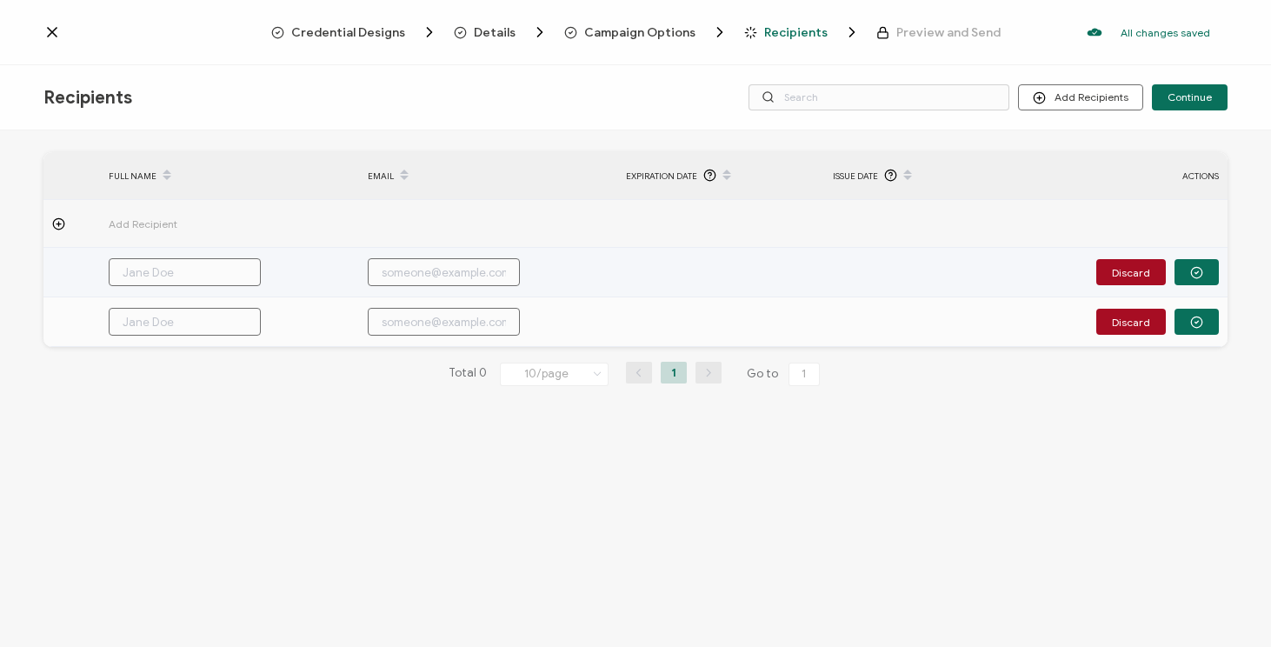
type input "J"
type input "[PERSON_NAME]"
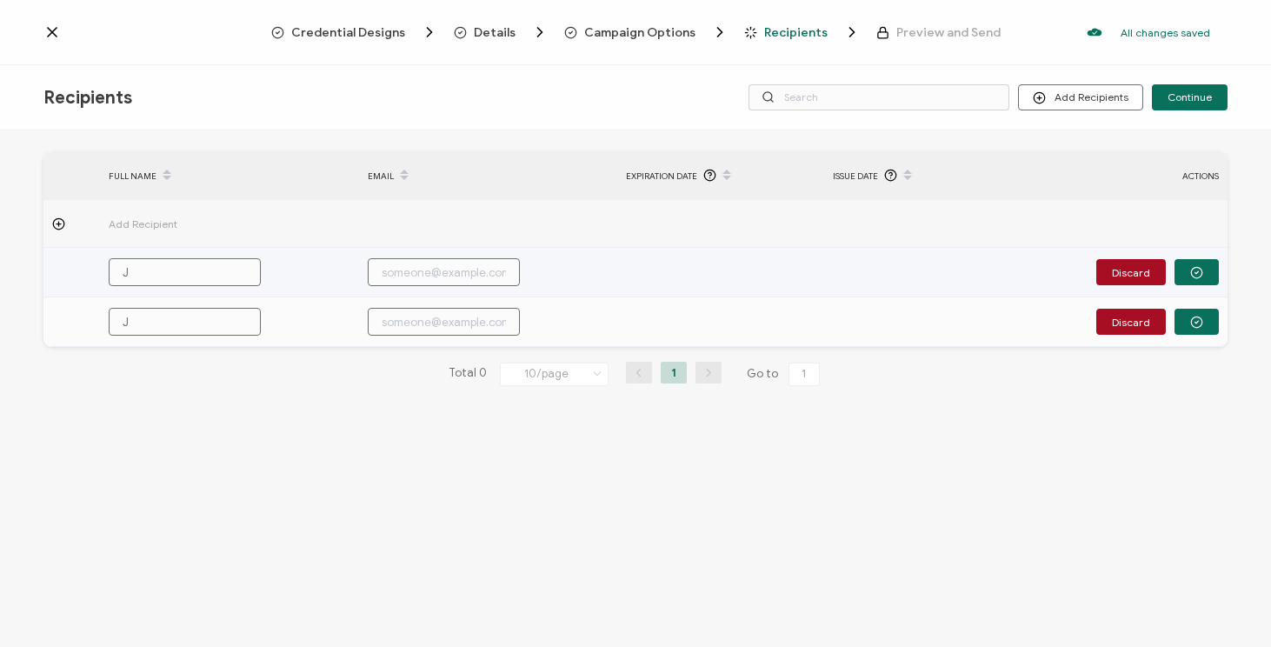
type input "[PERSON_NAME]"
type input "Jak"
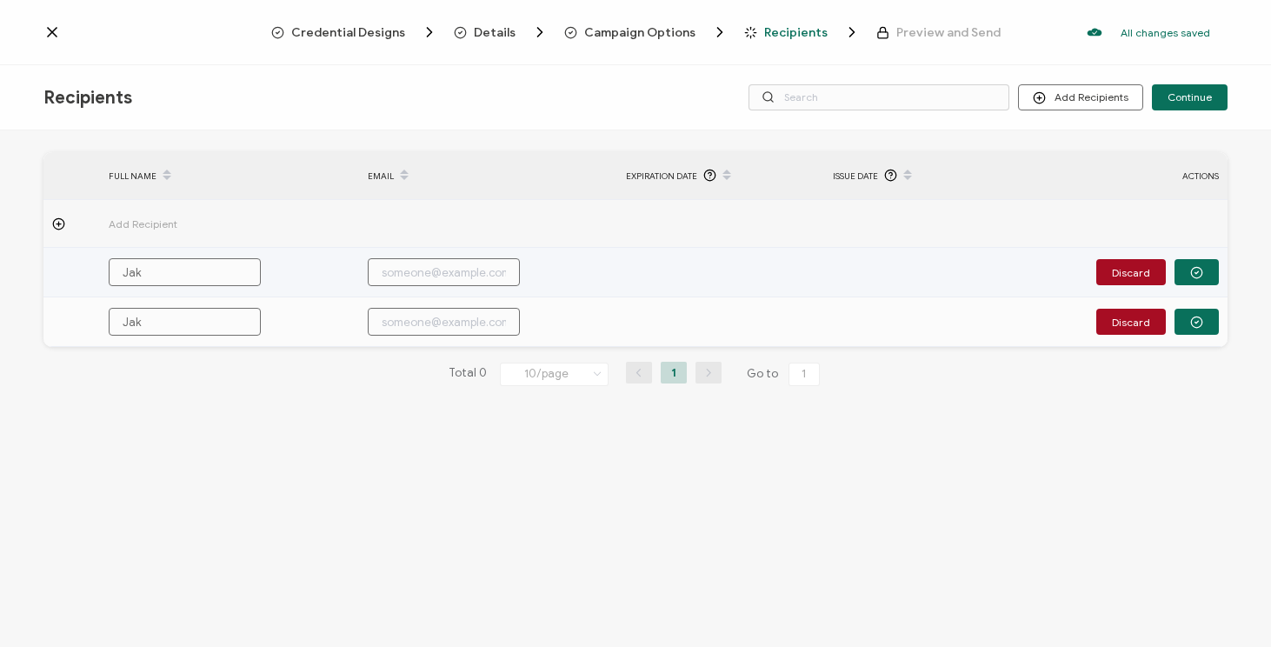
type input "[PERSON_NAME]"
type input "Jac"
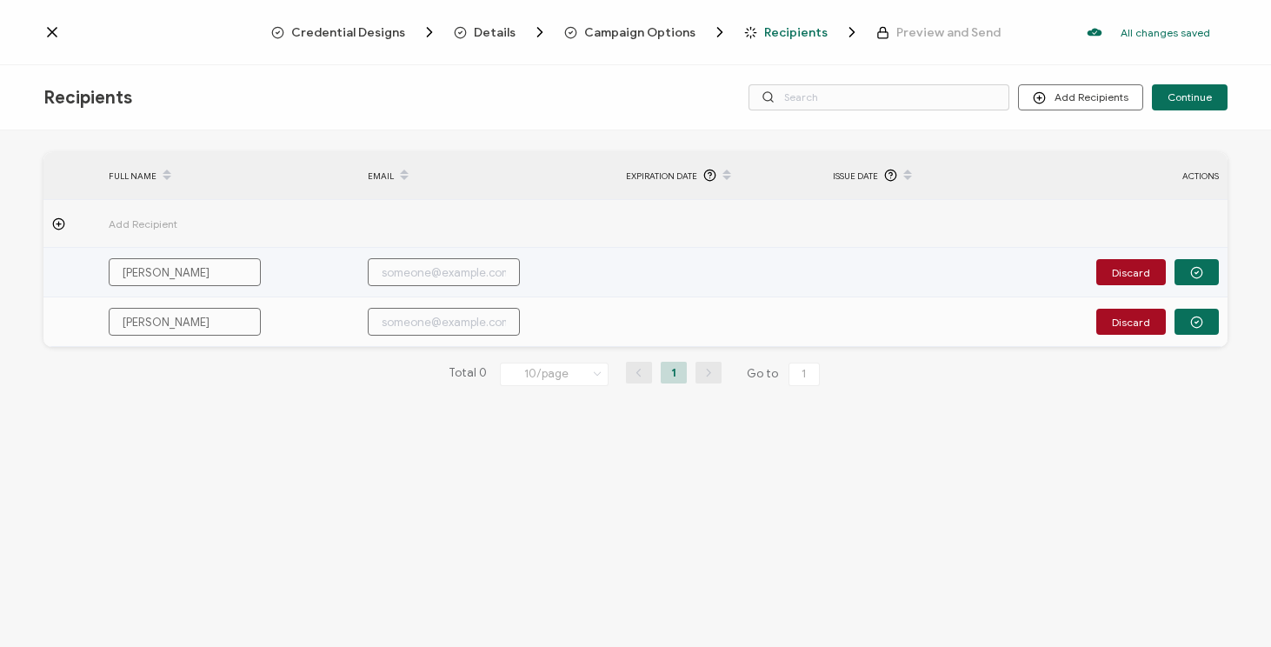
type input "Jac"
type input "Jack"
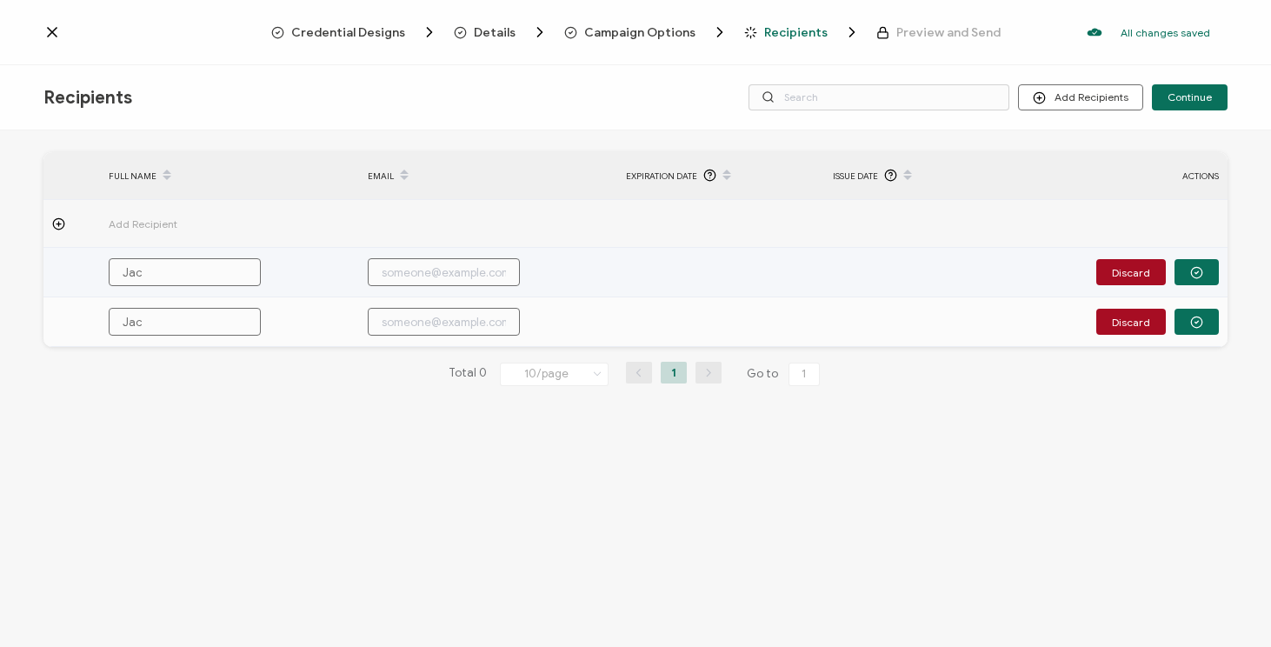
type input "Jack"
type input "[PERSON_NAME]"
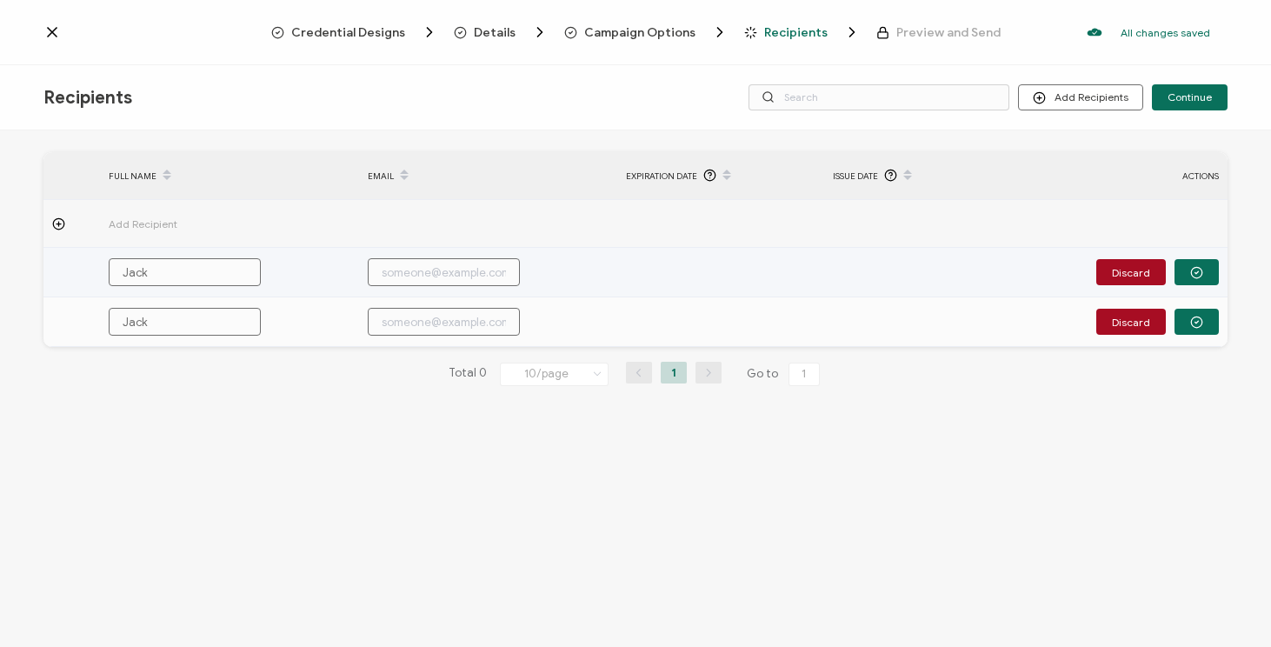
type input "[PERSON_NAME]"
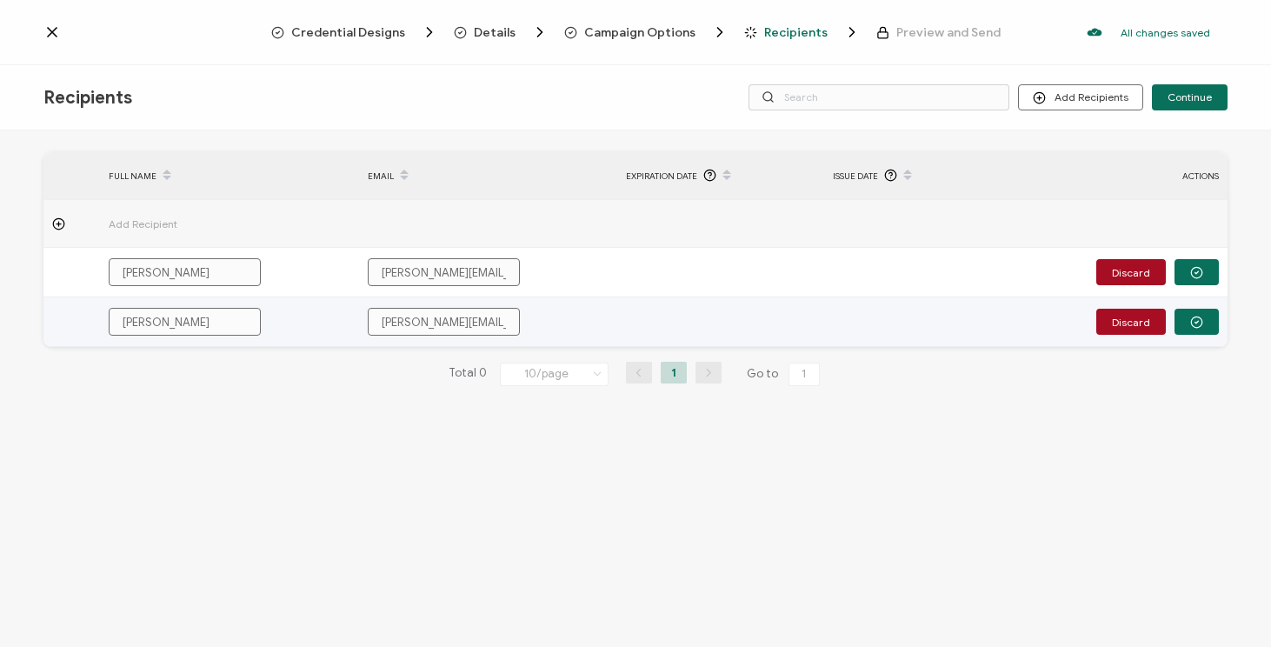
click at [448, 324] on input "[PERSON_NAME][EMAIL_ADDRESS][PERSON_NAME][DOMAIN_NAME]" at bounding box center [444, 322] width 152 height 28
drag, startPoint x: 456, startPoint y: 323, endPoint x: 379, endPoint y: 323, distance: 77.4
click at [379, 323] on input "[PERSON_NAME][EMAIL_ADDRESS][PERSON_NAME][DOMAIN_NAME]" at bounding box center [444, 322] width 152 height 28
drag, startPoint x: 211, startPoint y: 324, endPoint x: 54, endPoint y: 307, distance: 158.3
click at [54, 307] on tr "[PERSON_NAME] [DOMAIN_NAME] Discard" at bounding box center [635, 322] width 1184 height 50
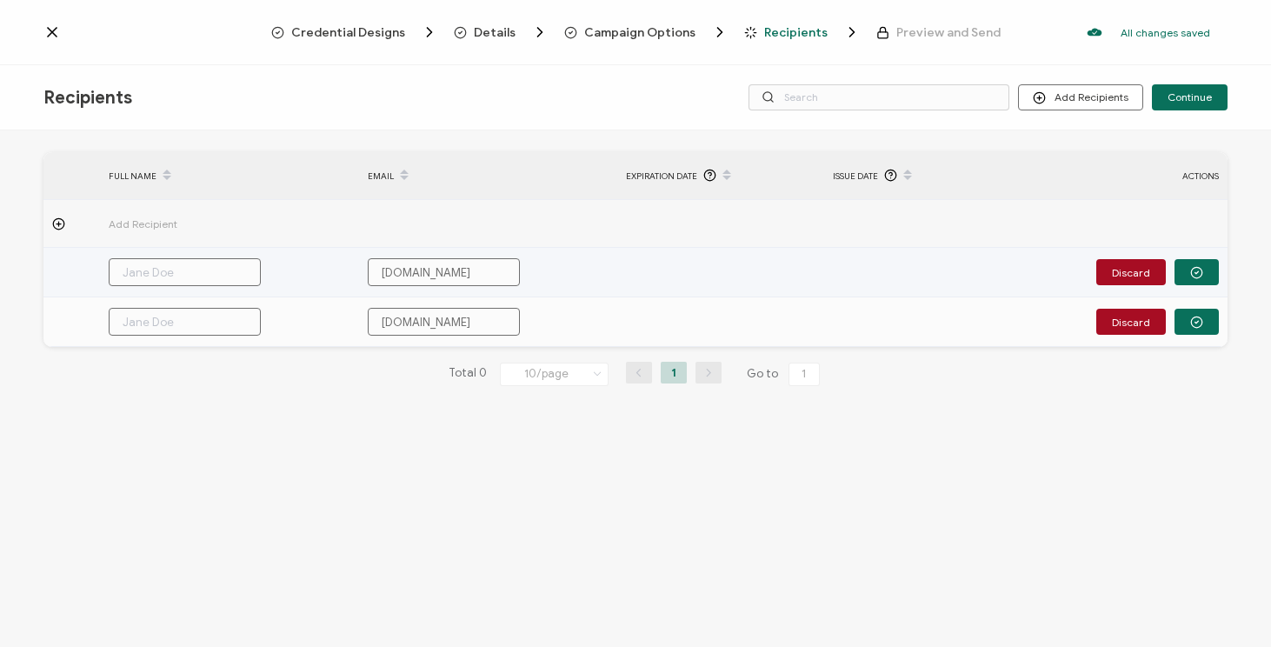
click at [180, 273] on input "text" at bounding box center [185, 272] width 152 height 28
drag, startPoint x: 495, startPoint y: 278, endPoint x: 340, endPoint y: 278, distance: 154.8
click at [340, 278] on tr "[PERSON_NAME] [DOMAIN_NAME] Discard" at bounding box center [635, 273] width 1184 height 50
paste input "[PERSON_NAME][EMAIL_ADDRESS][PERSON_NAME][DOMAIN_NAME]"
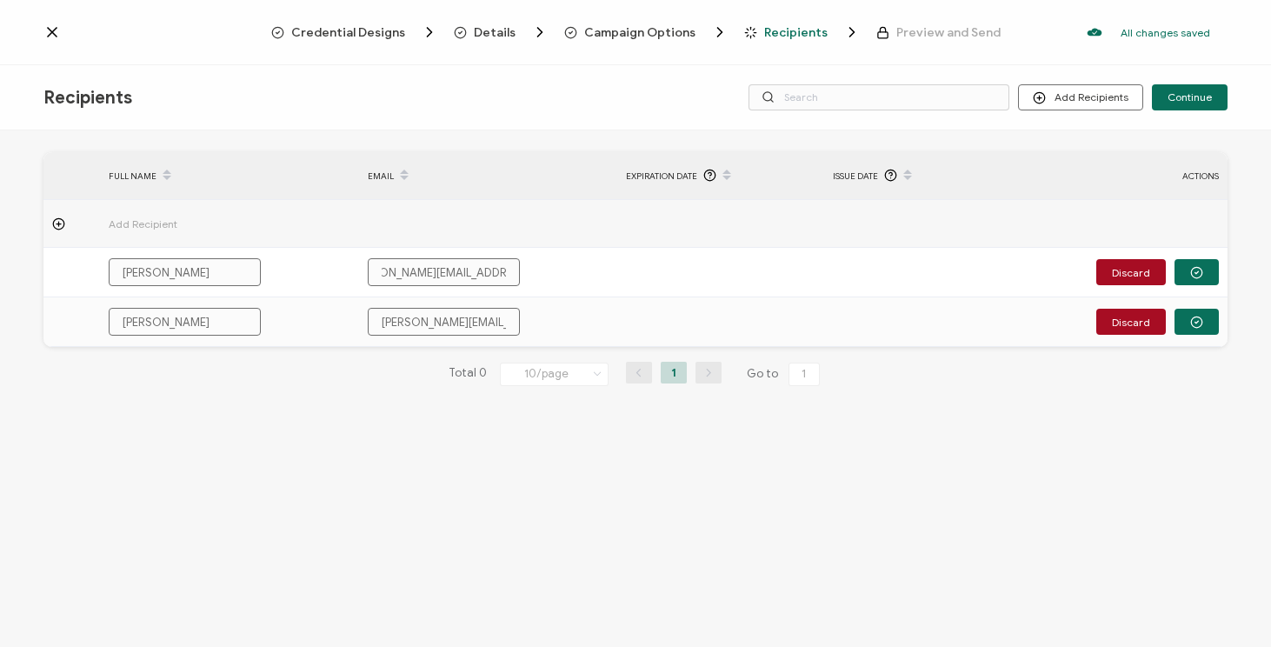
click at [356, 458] on div "FULL NAME EMAIL Expiration Date Issue Date ACTIONS Add Recipient Allison Delfin…" at bounding box center [635, 390] width 1271 height 521
click at [1192, 108] on button "Continue" at bounding box center [1190, 97] width 76 height 26
click at [831, 47] on icon at bounding box center [831, 48] width 4 height 4
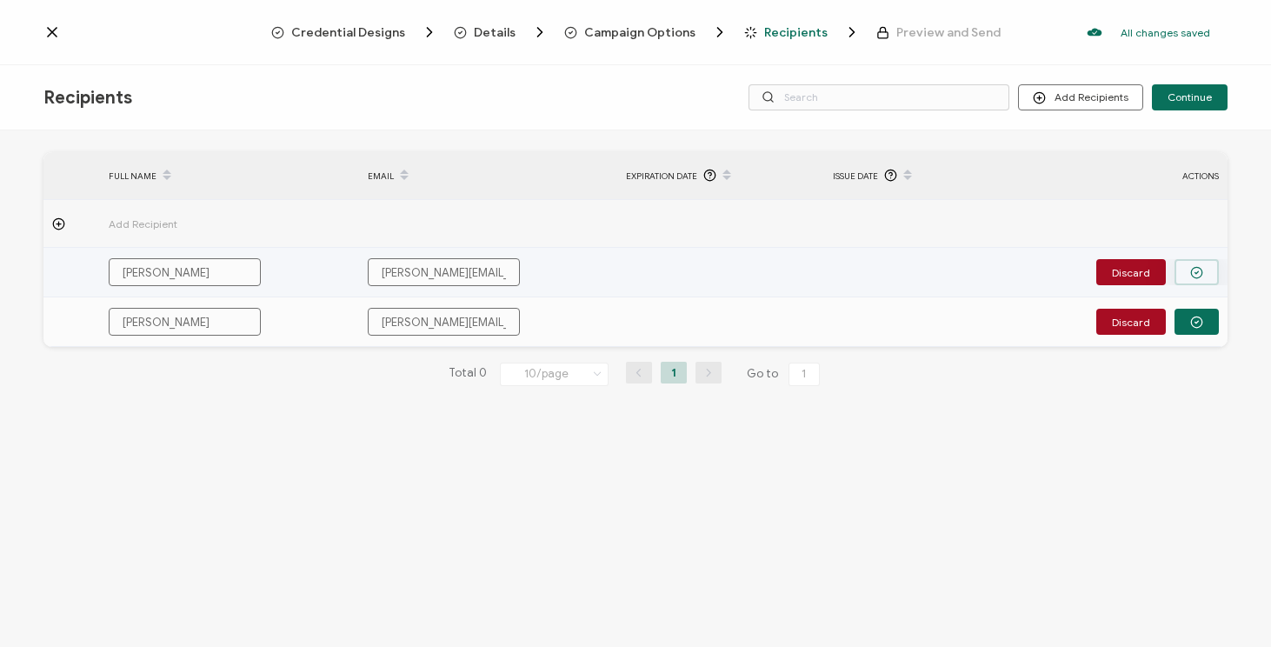
click at [1194, 275] on icon "button" at bounding box center [1196, 272] width 13 height 13
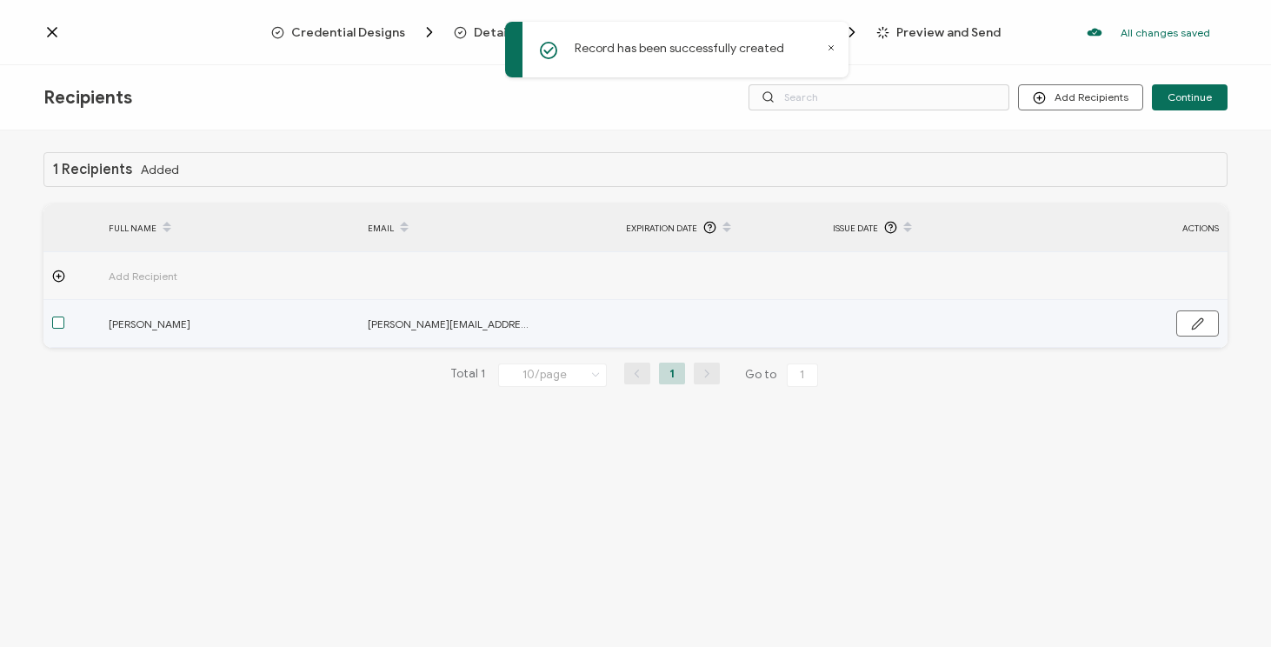
click at [57, 318] on span at bounding box center [58, 322] width 12 height 12
click at [64, 316] on input "checkbox" at bounding box center [64, 316] width 0 height 0
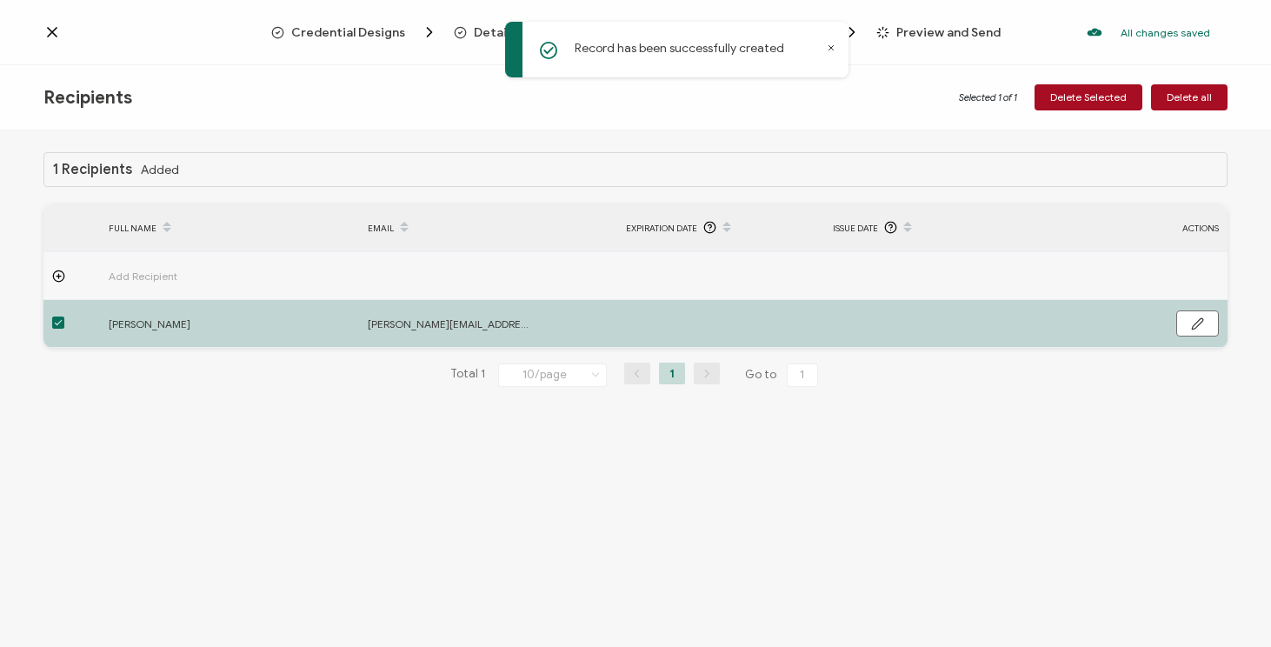
click at [59, 274] on icon at bounding box center [58, 276] width 13 height 13
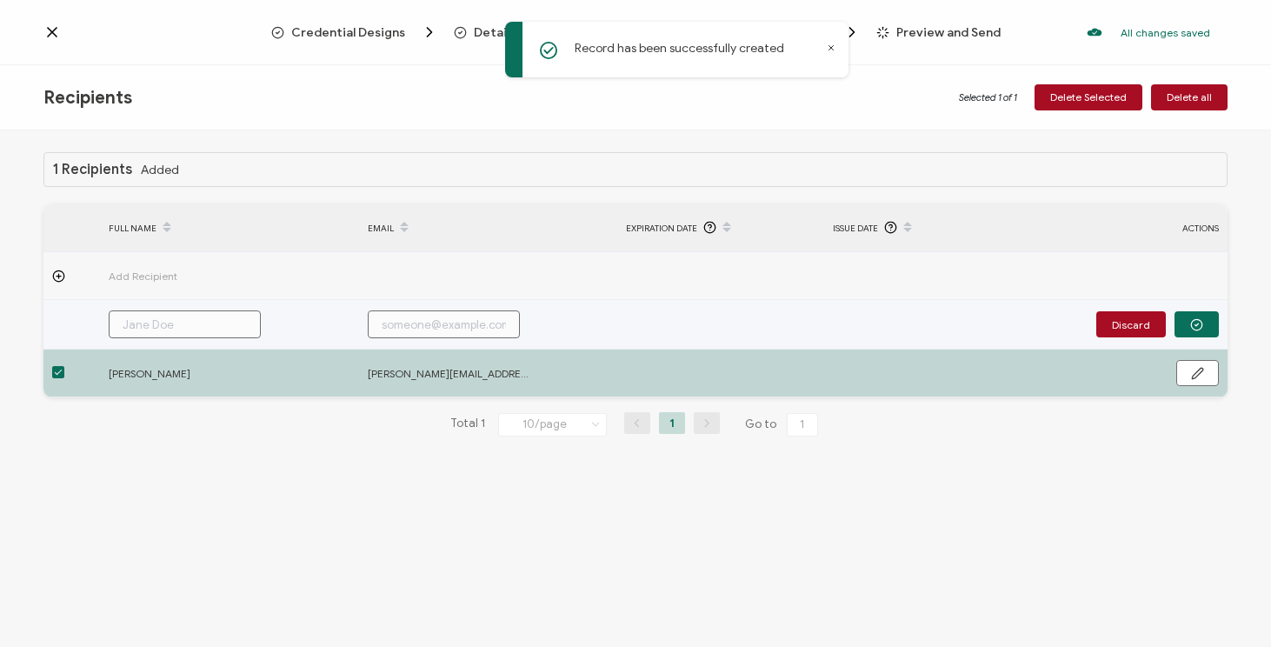
click at [162, 325] on input "text" at bounding box center [185, 324] width 152 height 28
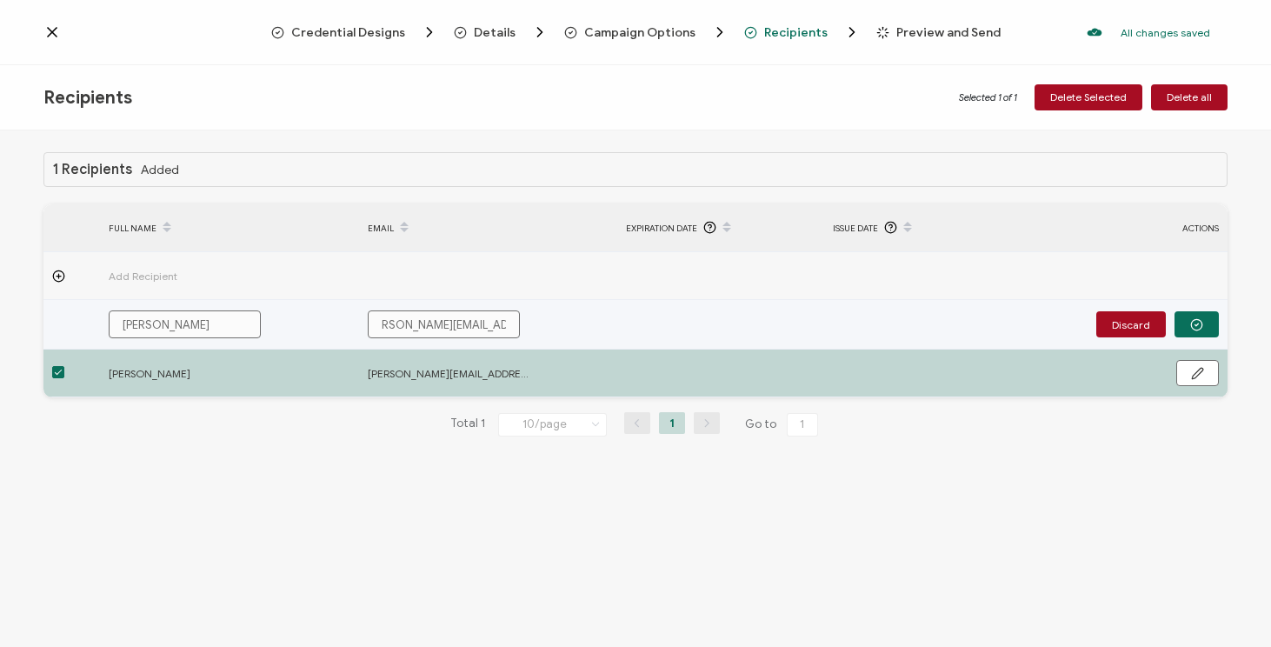
scroll to position [0, 32]
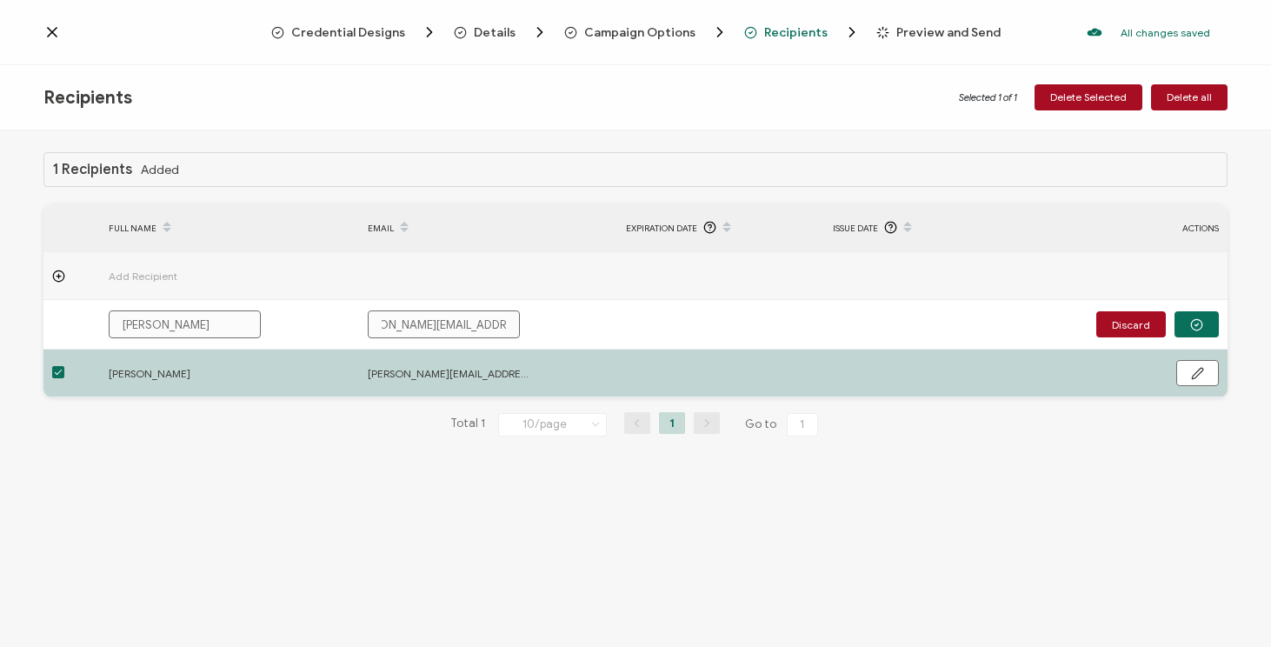
click at [245, 498] on div "1 Recipients Added FULL NAME EMAIL Expiration Date Issue Date ACTIONS Add Recip…" at bounding box center [635, 390] width 1271 height 521
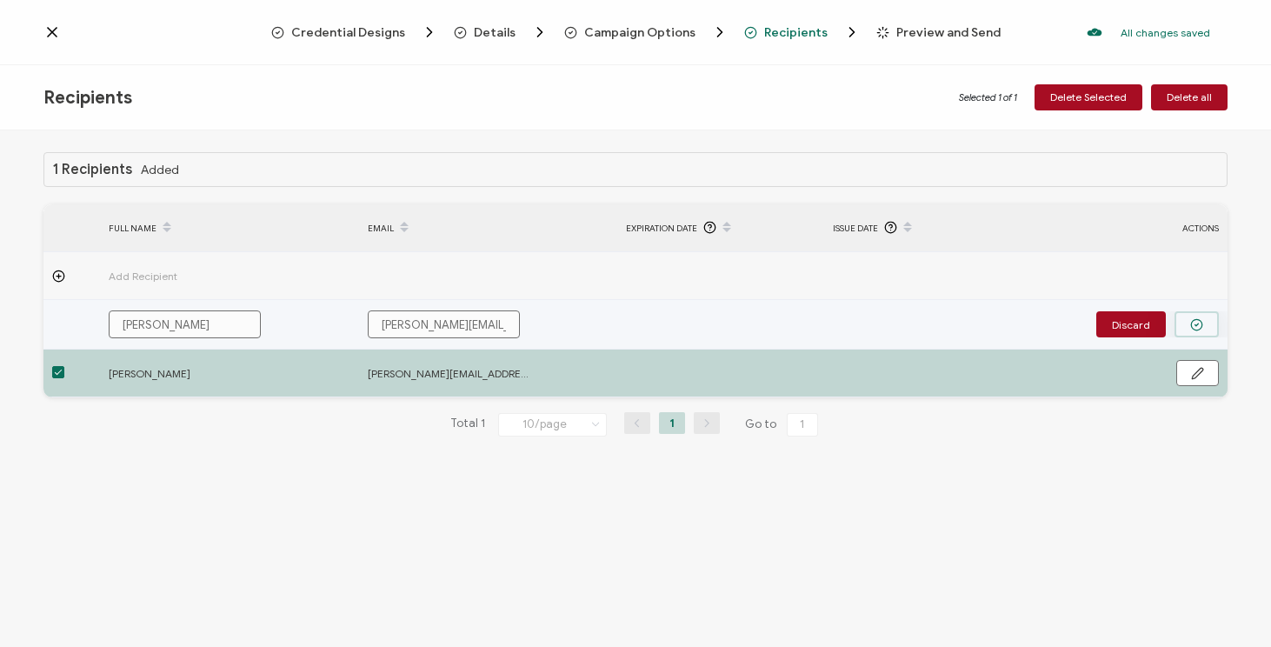
click at [1207, 332] on button "button" at bounding box center [1197, 324] width 44 height 26
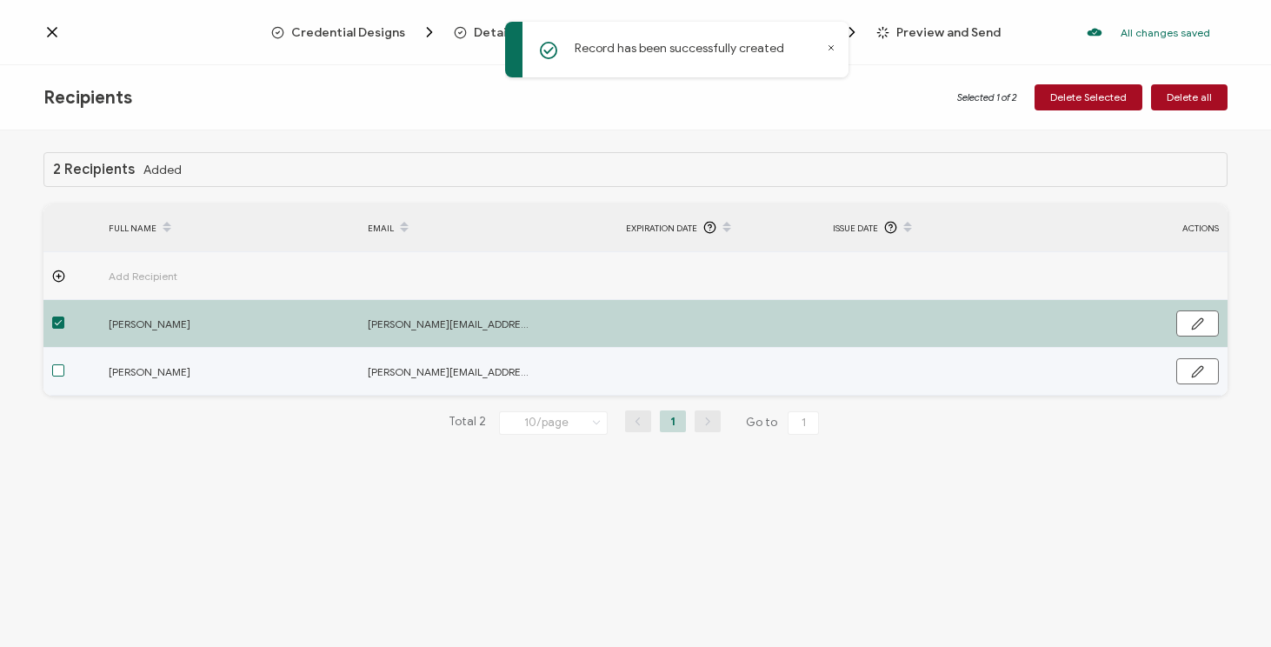
click at [57, 375] on span at bounding box center [58, 370] width 12 height 12
click at [64, 364] on input "checkbox" at bounding box center [64, 364] width 0 height 0
click at [60, 376] on span at bounding box center [58, 370] width 12 height 12
click at [64, 364] on input "checkbox" at bounding box center [64, 364] width 0 height 0
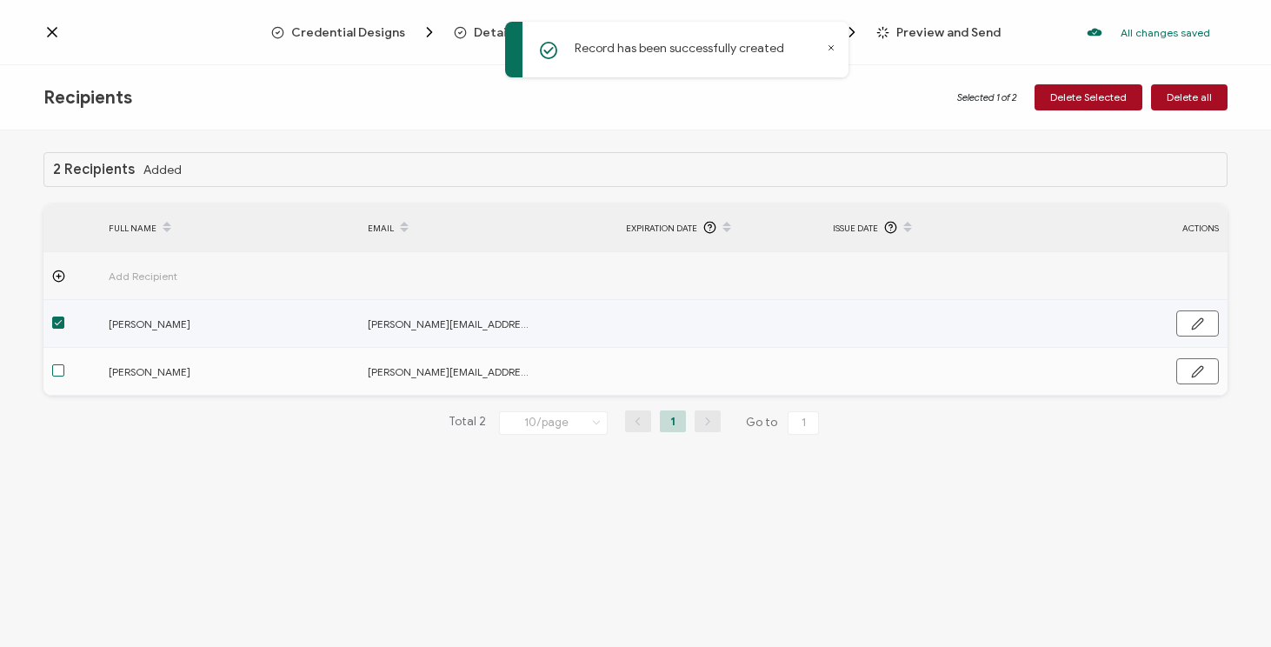
click at [60, 324] on span at bounding box center [58, 322] width 12 height 12
click at [64, 316] on input "checkbox" at bounding box center [64, 316] width 0 height 0
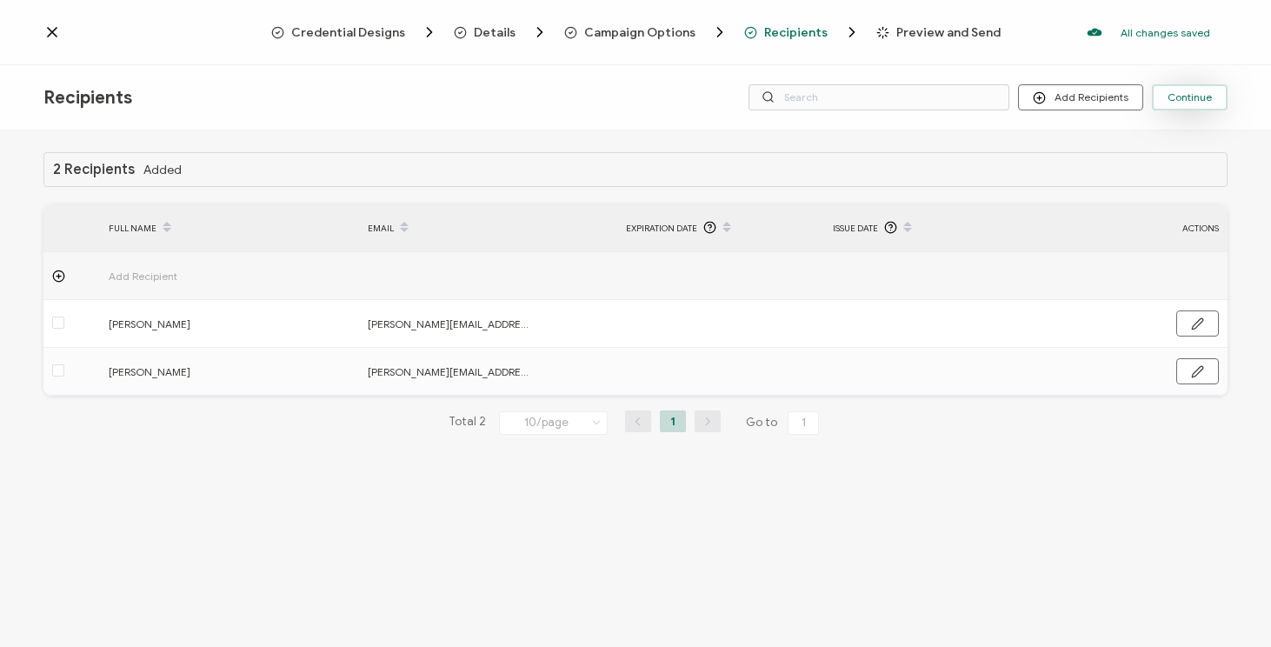
click at [1195, 100] on span "Continue" at bounding box center [1190, 97] width 44 height 10
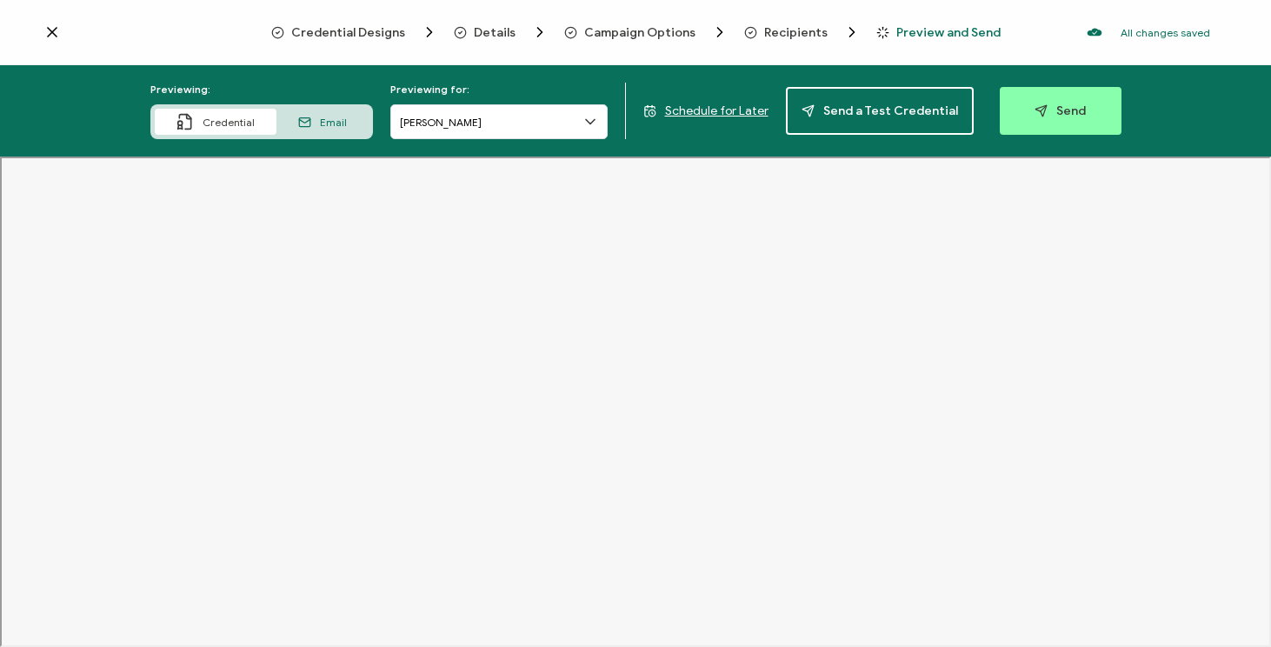
click at [336, 124] on span "Email" at bounding box center [333, 122] width 27 height 13
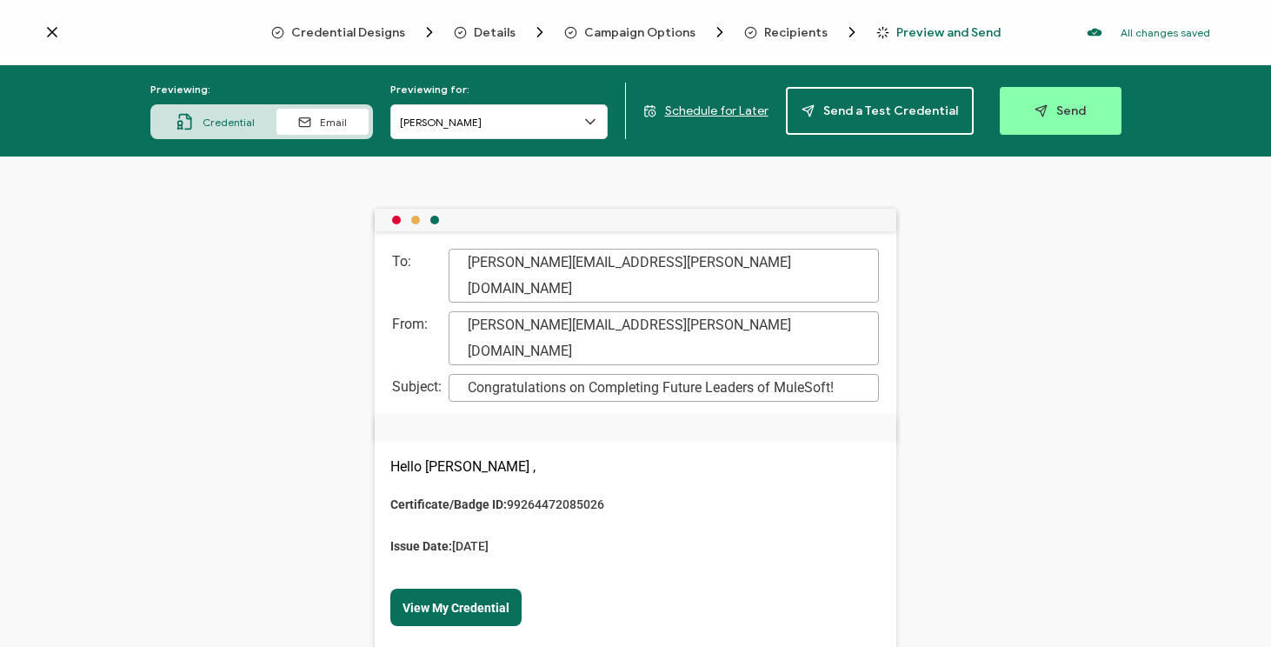
click at [478, 415] on td at bounding box center [636, 428] width 522 height 27
click at [497, 497] on strong "Certificate/Badge ID:" at bounding box center [448, 504] width 117 height 14
click at [227, 123] on span "Credential" at bounding box center [229, 122] width 52 height 13
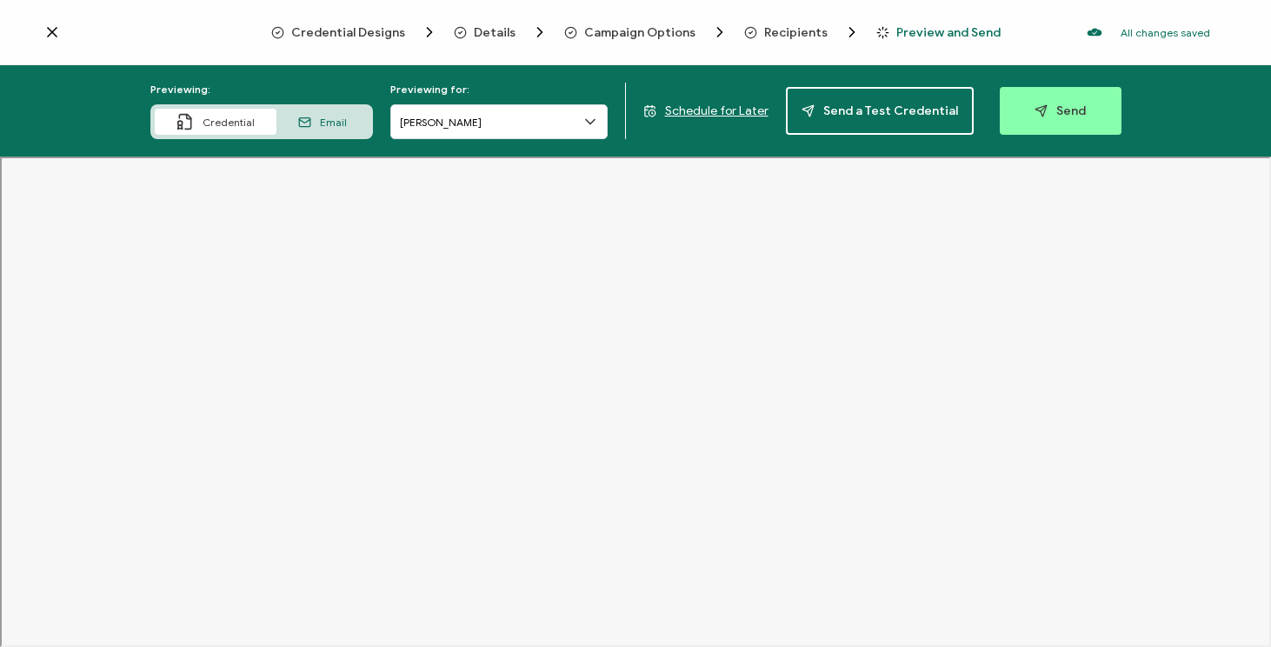
click at [621, 30] on span "Campaign Options" at bounding box center [639, 32] width 111 height 13
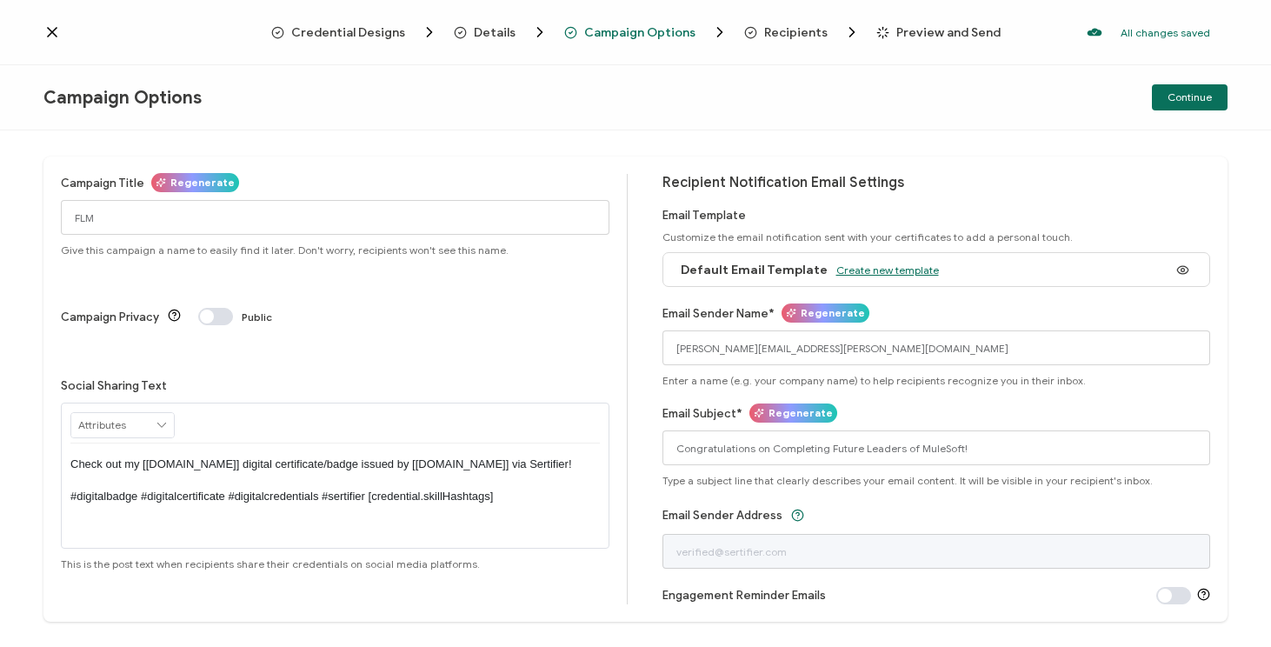
click at [852, 272] on span "Create new template" at bounding box center [887, 269] width 103 height 13
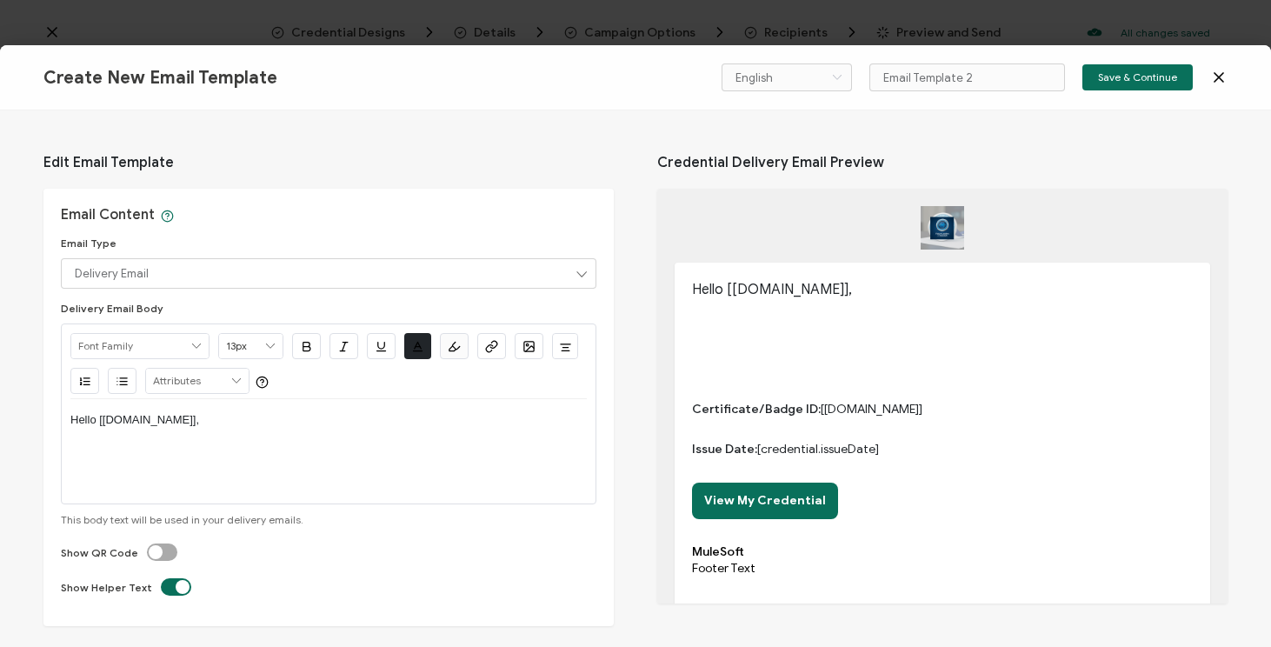
click at [242, 427] on p "Hello [[DOMAIN_NAME]]," at bounding box center [328, 420] width 516 height 16
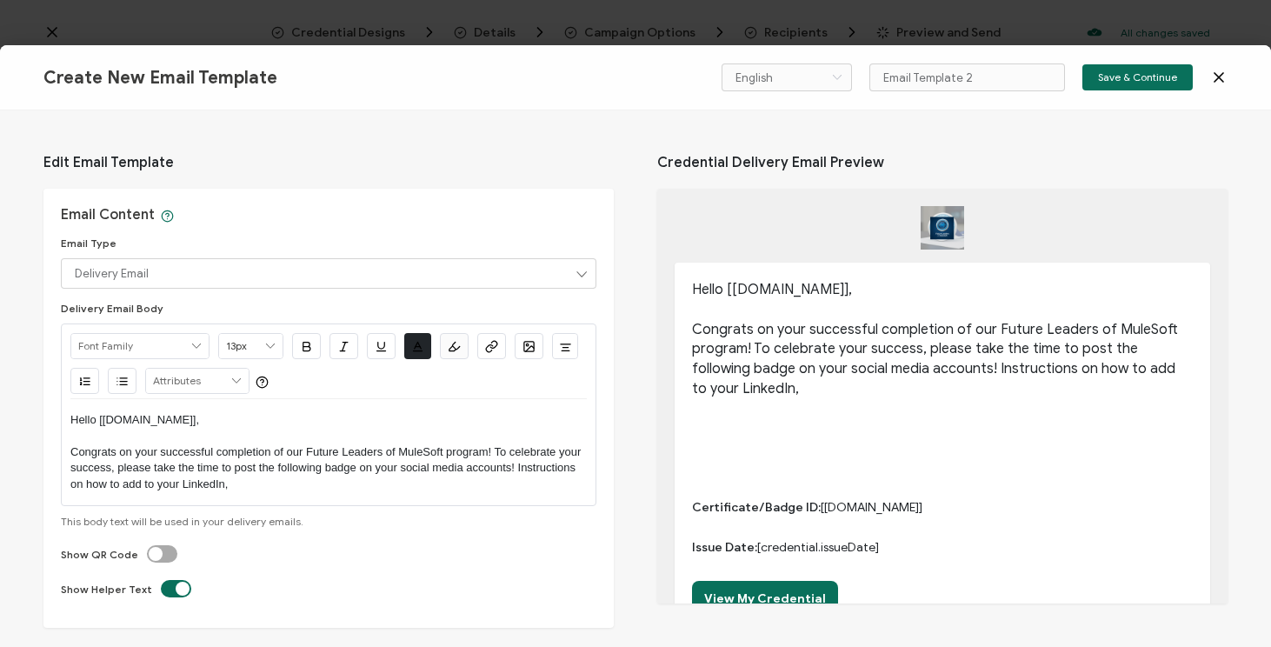
click at [844, 389] on p "Congrats on your successful completion of our Future Leaders of MuleSoft progra…" at bounding box center [942, 359] width 501 height 79
click at [786, 390] on p "Congrats on your successful completion of our Future Leaders of MuleSoft progra…" at bounding box center [942, 359] width 501 height 79
click at [248, 487] on p "Congrats on your successful completion of our Future Leaders of MuleSoft progra…" at bounding box center [328, 468] width 516 height 48
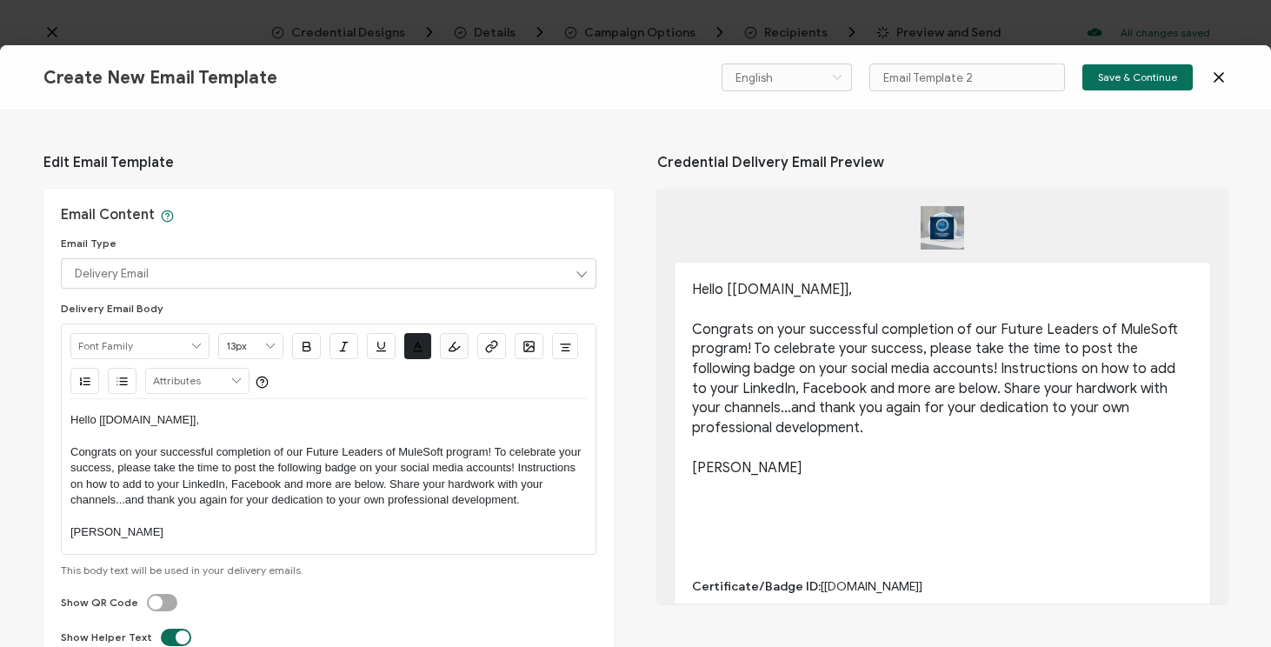
click at [513, 469] on p "Congrats on your successful completion of our Future Leaders of MuleSoft progra…" at bounding box center [328, 476] width 516 height 64
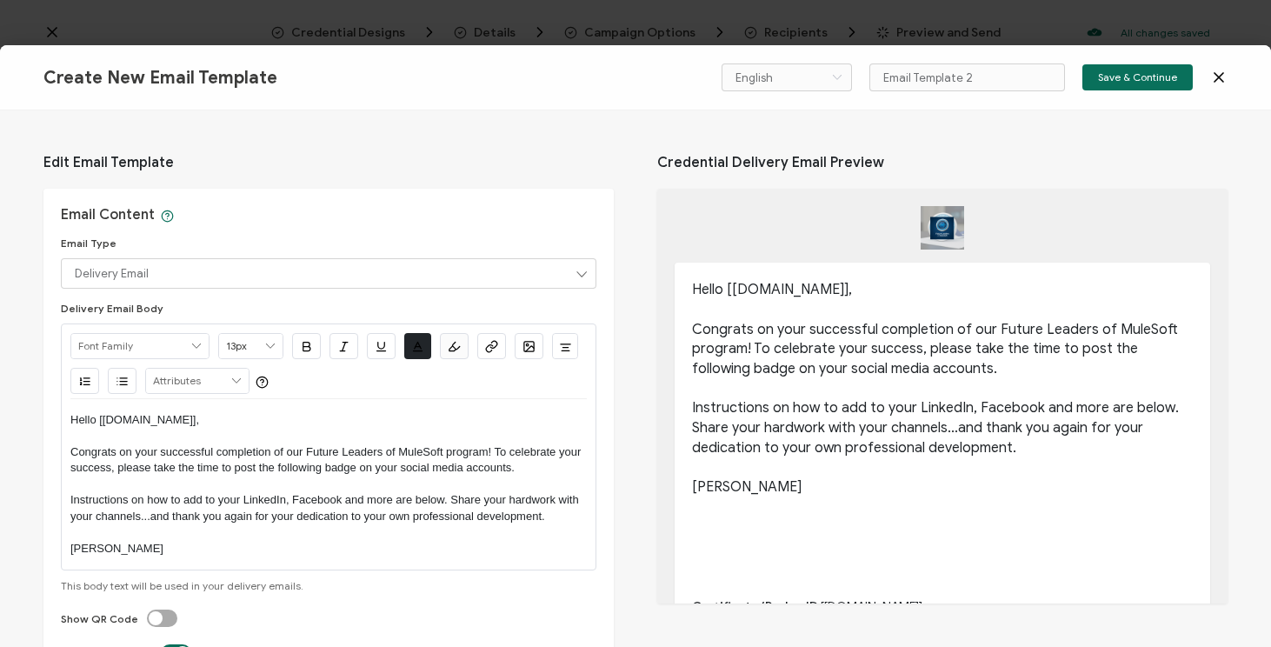
click at [493, 454] on p "Congrats on your successful completion of our Future Leaders of MuleSoft progra…" at bounding box center [328, 460] width 516 height 32
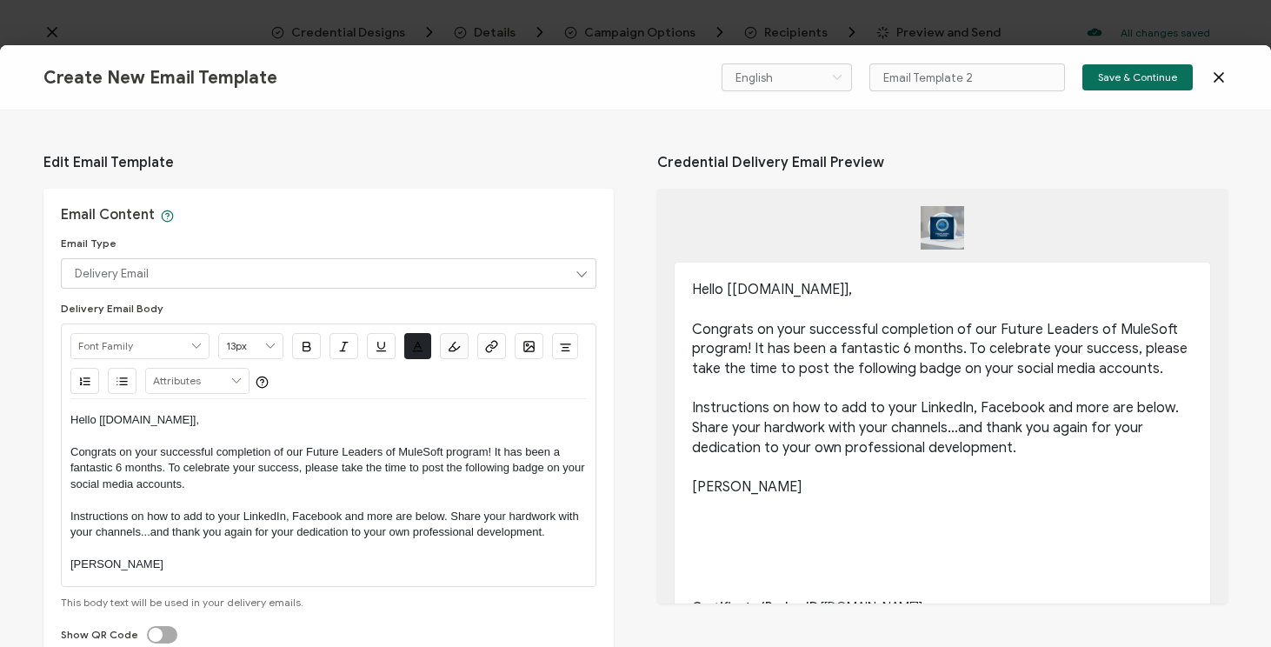
click at [452, 517] on p "Instructions on how to add to your LinkedIn, Facebook and more are below. Share…" at bounding box center [328, 525] width 516 height 32
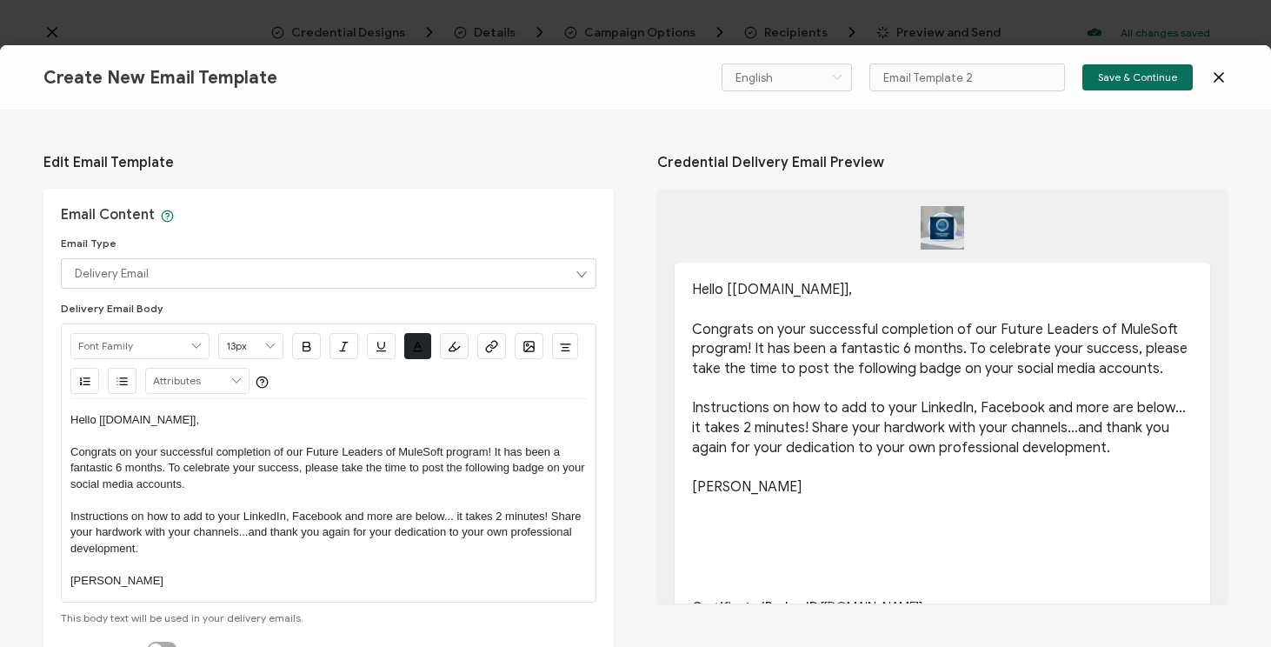
click at [149, 536] on p "Instructions on how to add to your LinkedIn, Facebook and more are below... it …" at bounding box center [328, 533] width 516 height 48
click at [1120, 73] on span "Save & Continue" at bounding box center [1137, 77] width 79 height 10
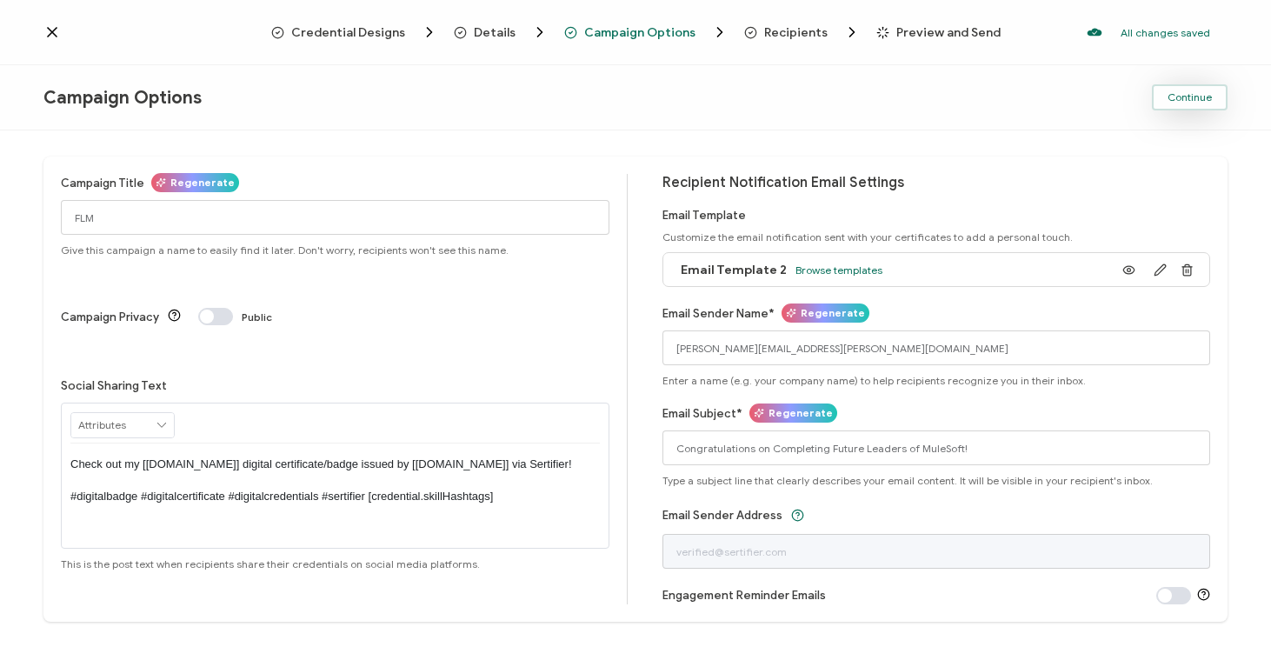
click at [1174, 96] on span "Continue" at bounding box center [1190, 97] width 44 height 10
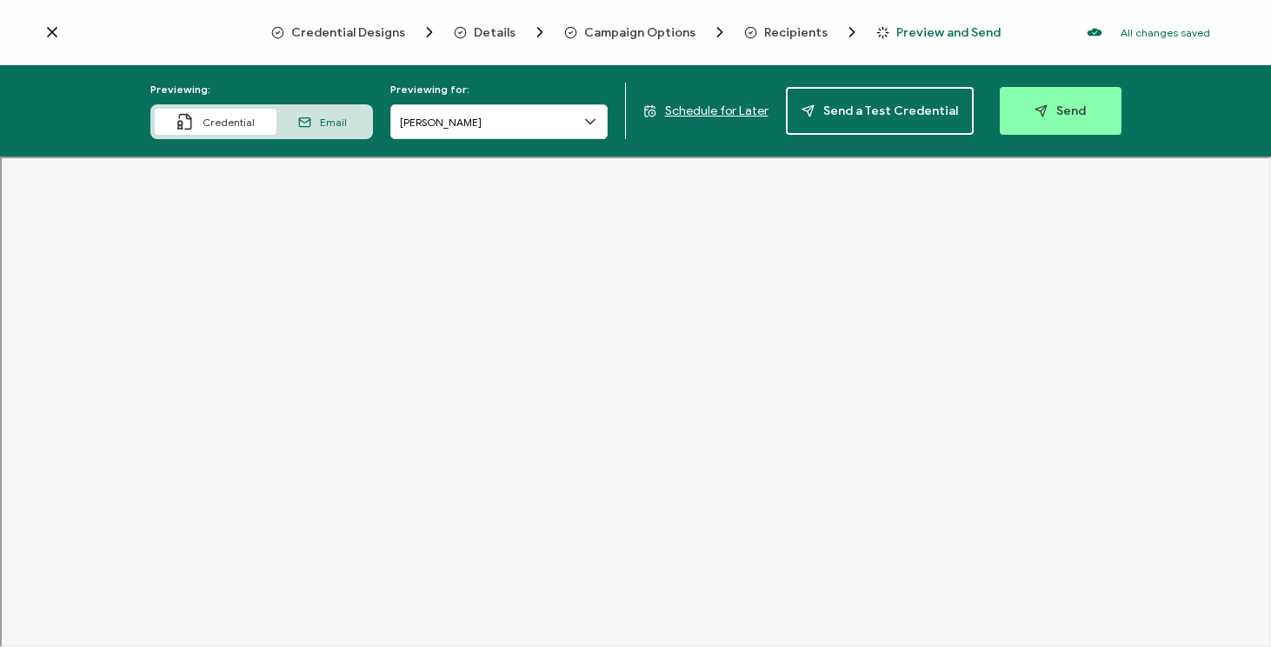
click at [317, 124] on div "Email" at bounding box center [322, 122] width 92 height 26
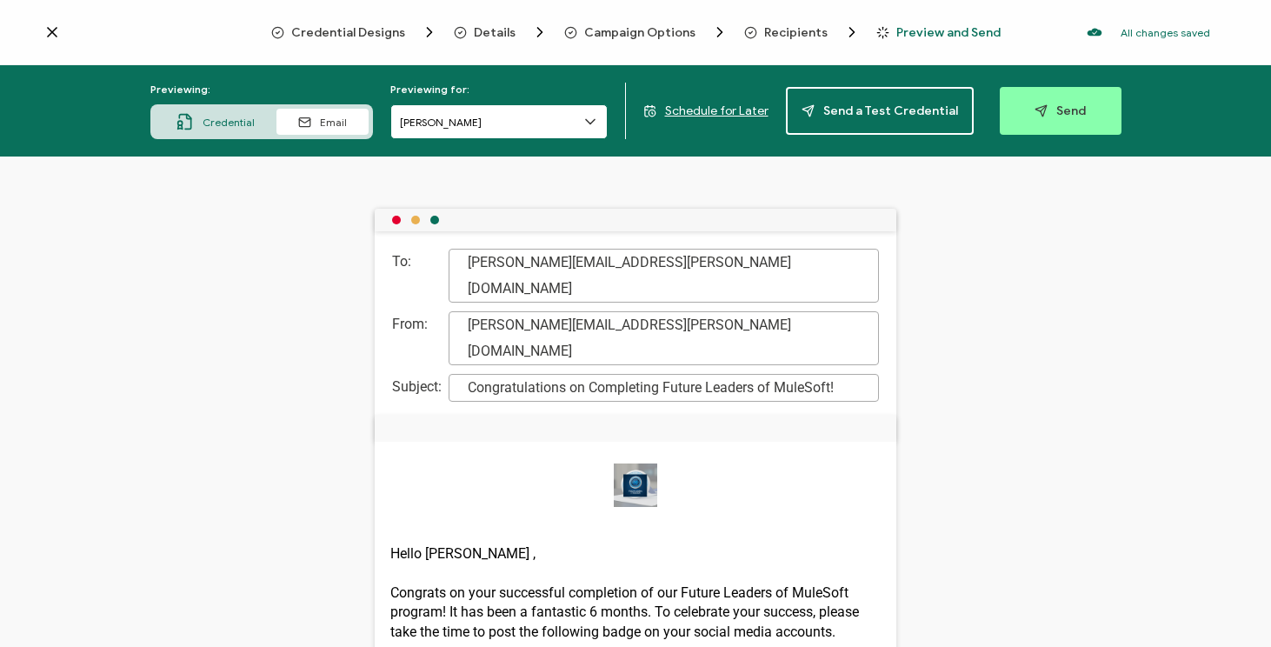
click at [428, 119] on input "[PERSON_NAME]" at bounding box center [498, 121] width 217 height 35
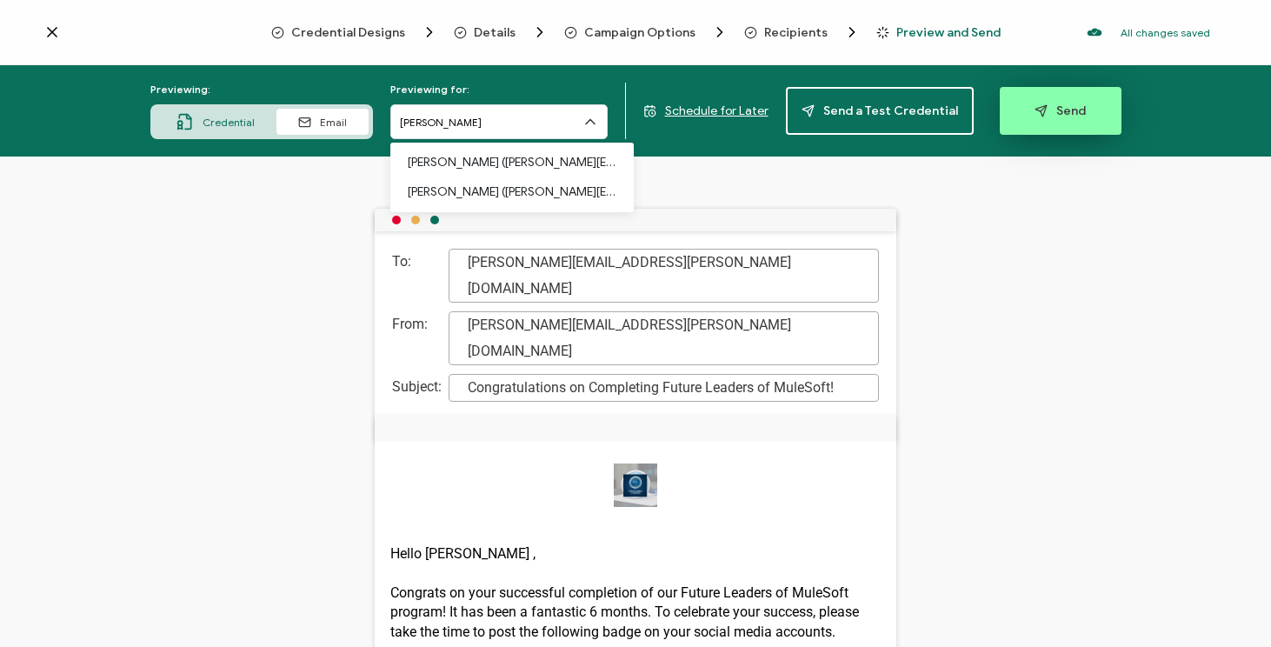
click at [1070, 113] on span "Send" at bounding box center [1060, 110] width 51 height 13
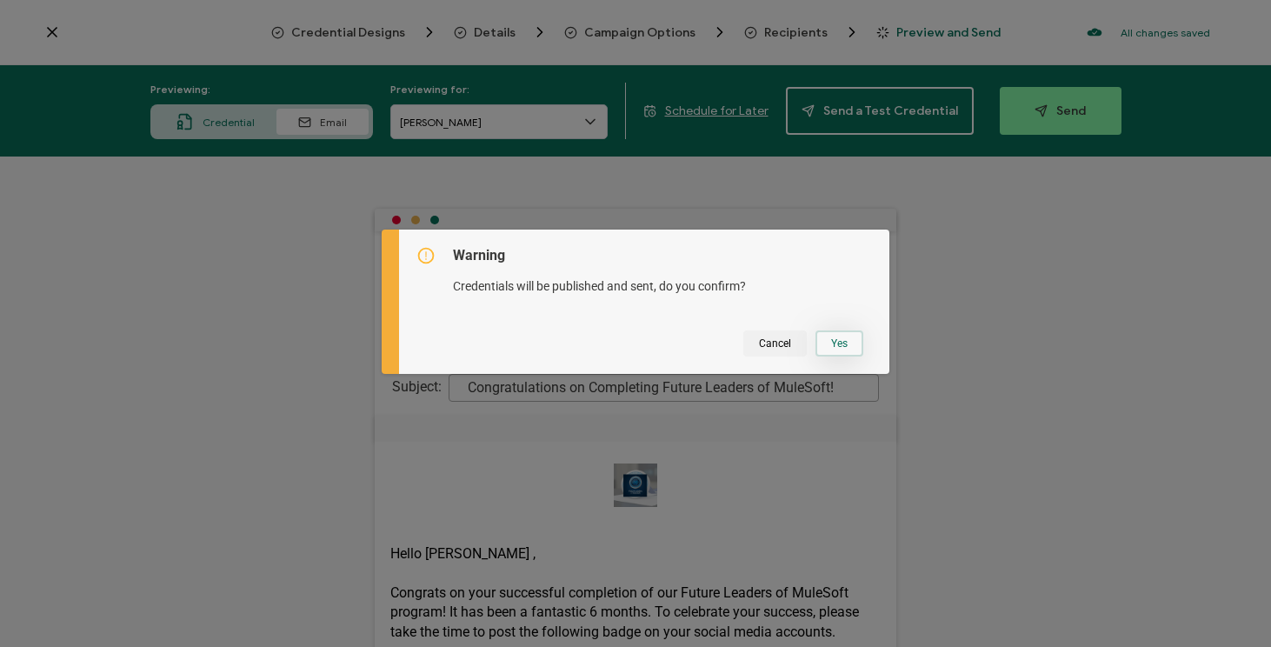
click at [850, 344] on button "Yes" at bounding box center [840, 343] width 48 height 26
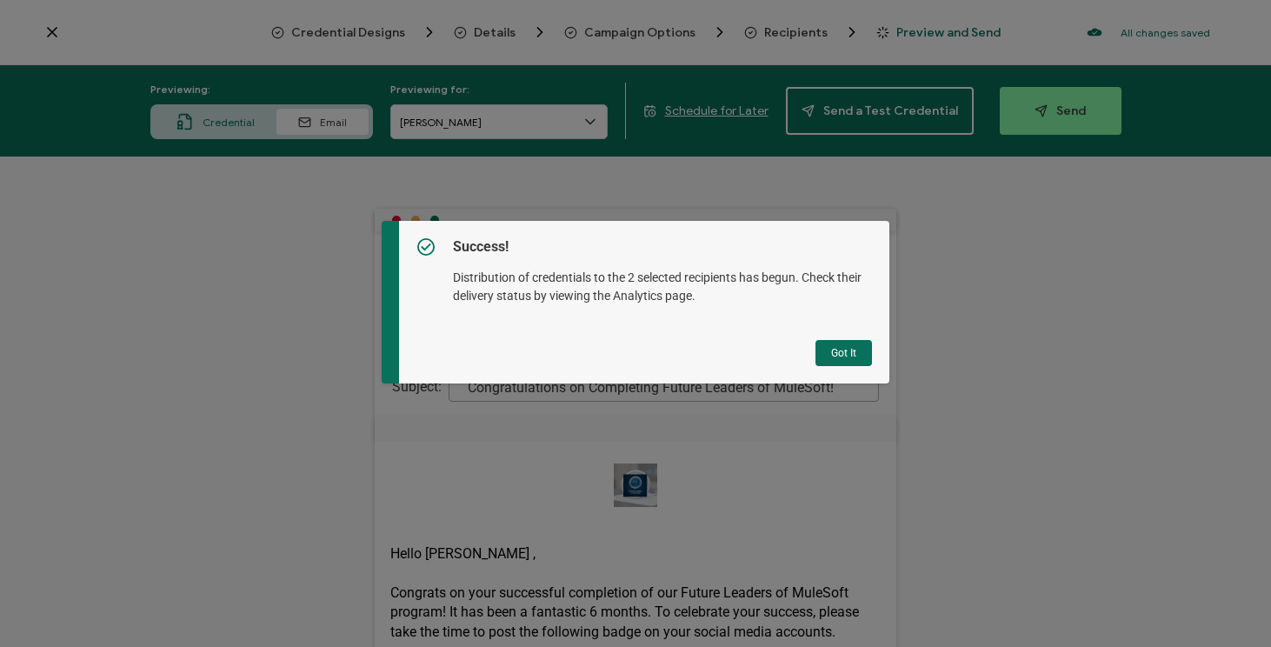
click at [850, 344] on button "Got It" at bounding box center [844, 353] width 57 height 26
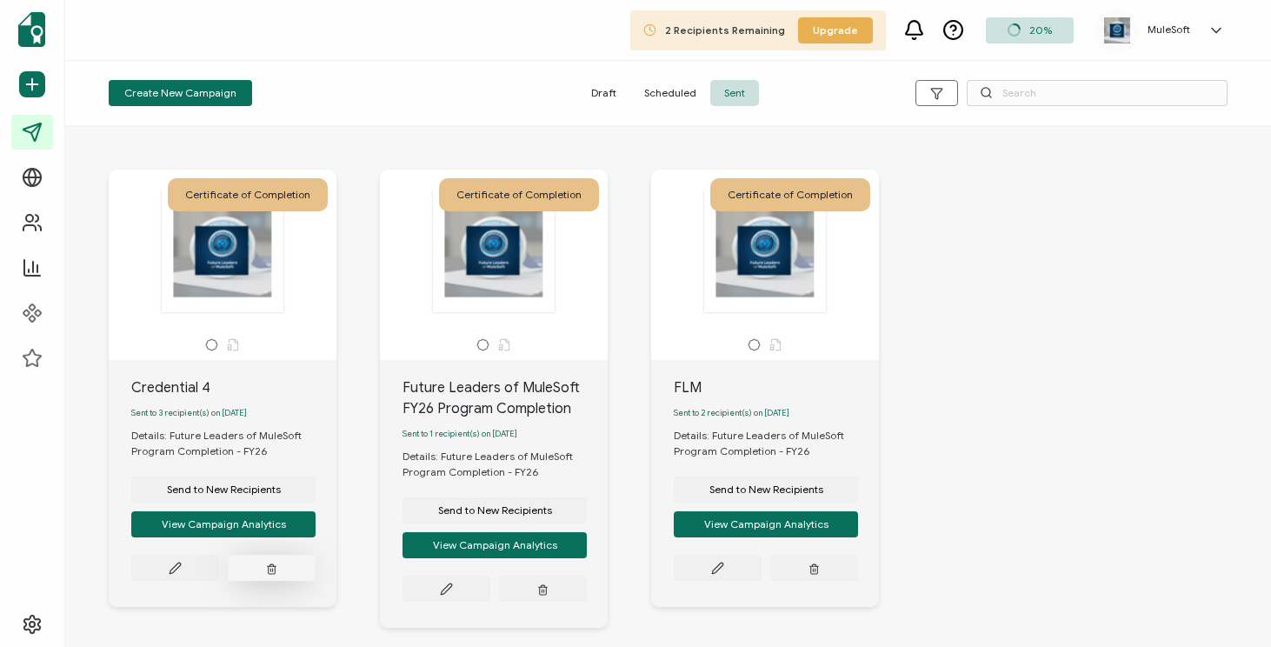
click at [275, 574] on icon "button" at bounding box center [272, 570] width 7 height 8
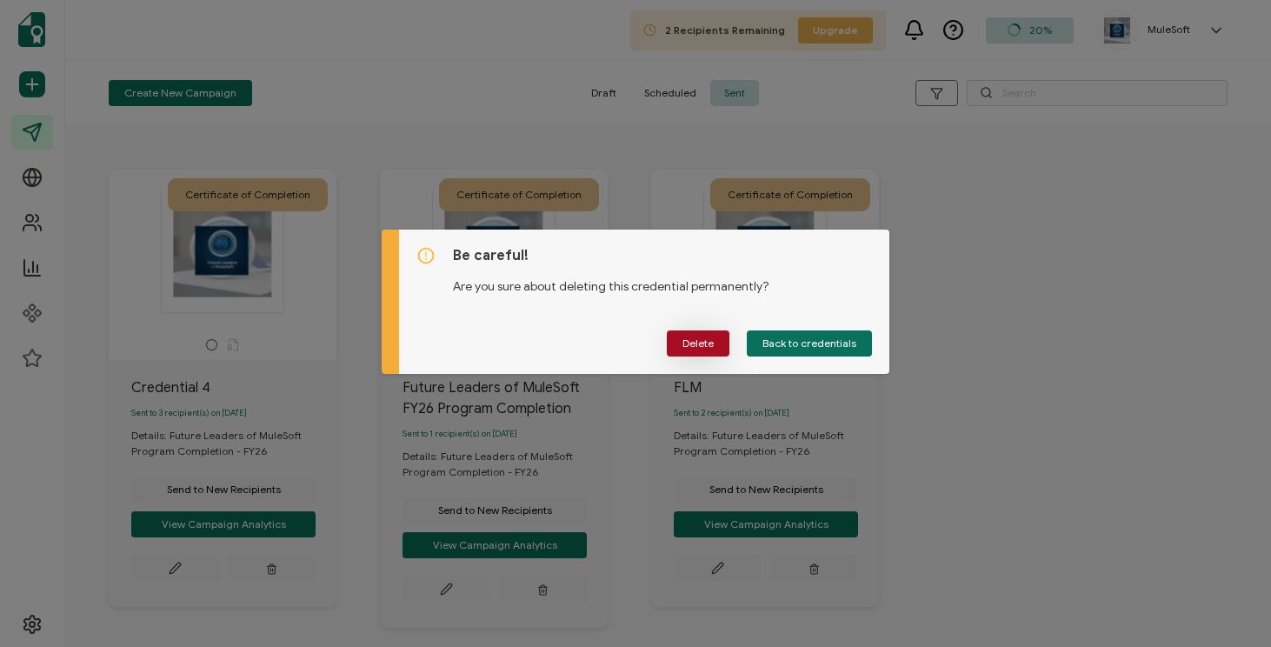
click at [703, 343] on span "Delete" at bounding box center [697, 343] width 31 height 10
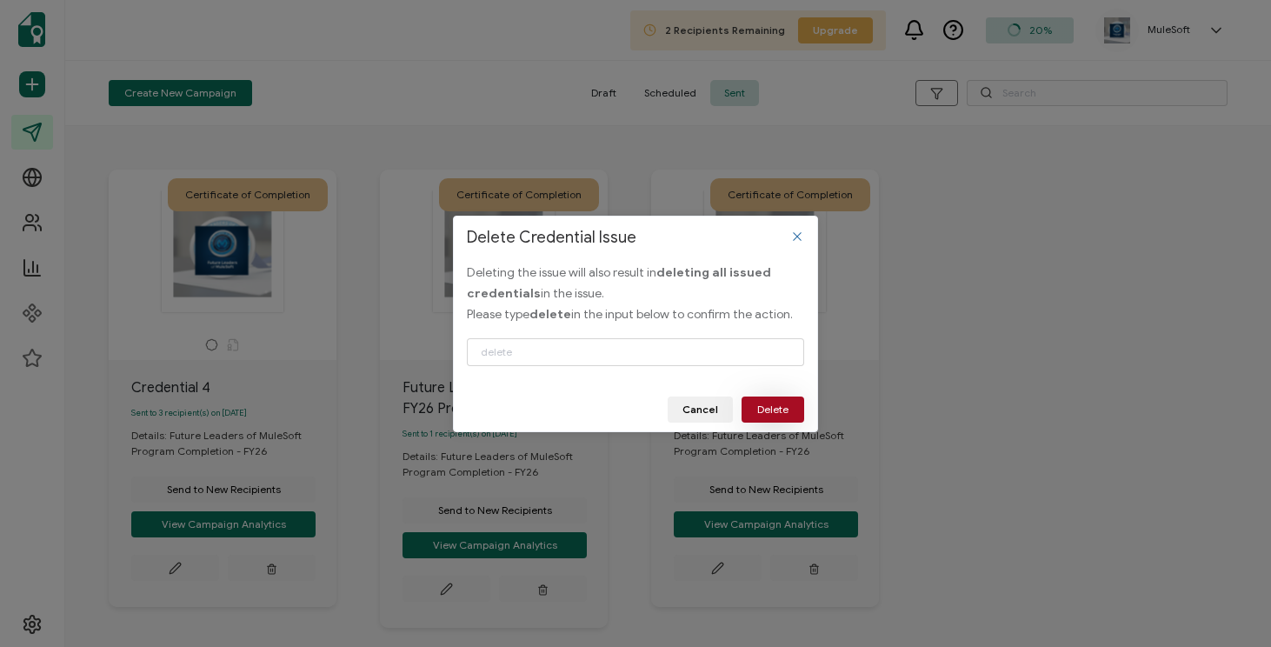
click at [776, 409] on span "Delete" at bounding box center [772, 409] width 31 height 10
click at [705, 355] on input "Delete Credential Issue" at bounding box center [635, 352] width 337 height 28
click at [785, 409] on span "Delete" at bounding box center [772, 409] width 31 height 10
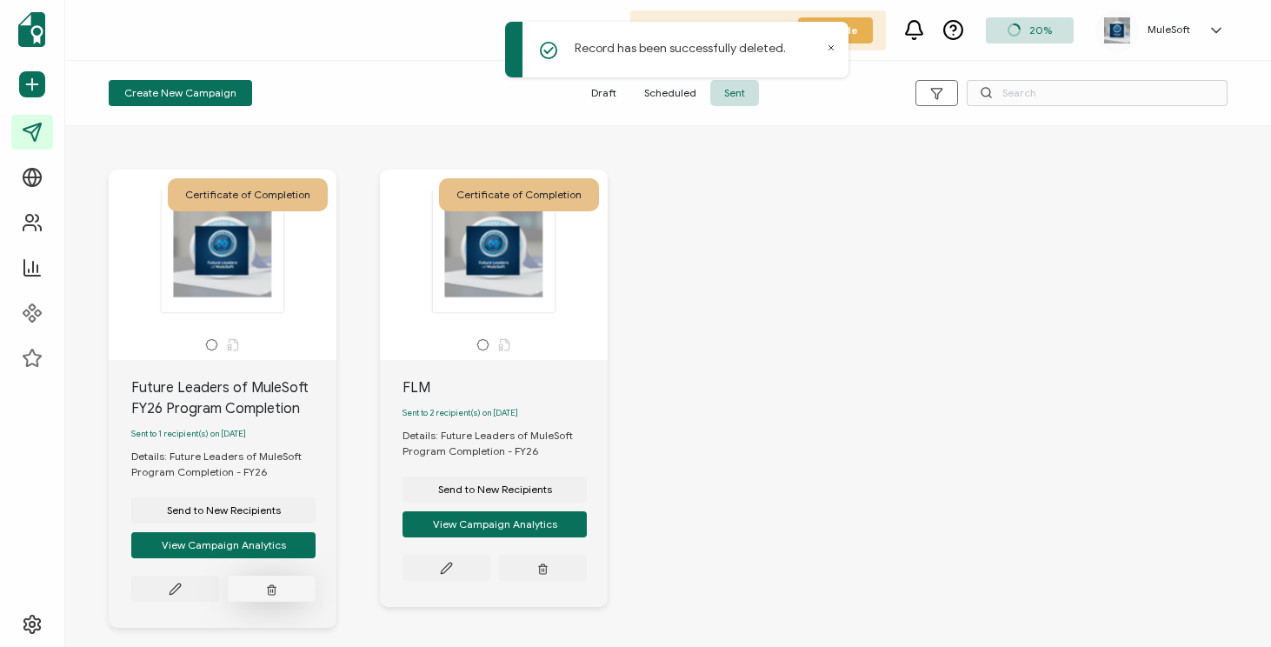
click at [277, 593] on icon "button" at bounding box center [271, 589] width 11 height 13
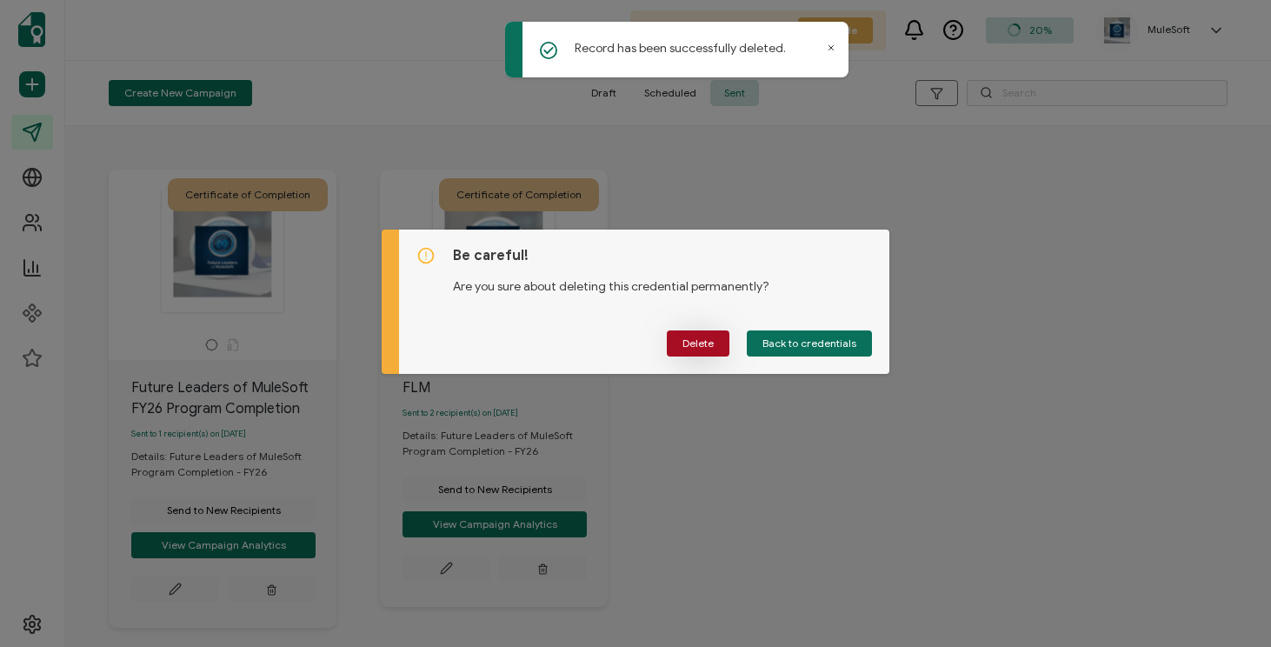
click at [698, 341] on span "Delete" at bounding box center [697, 343] width 31 height 10
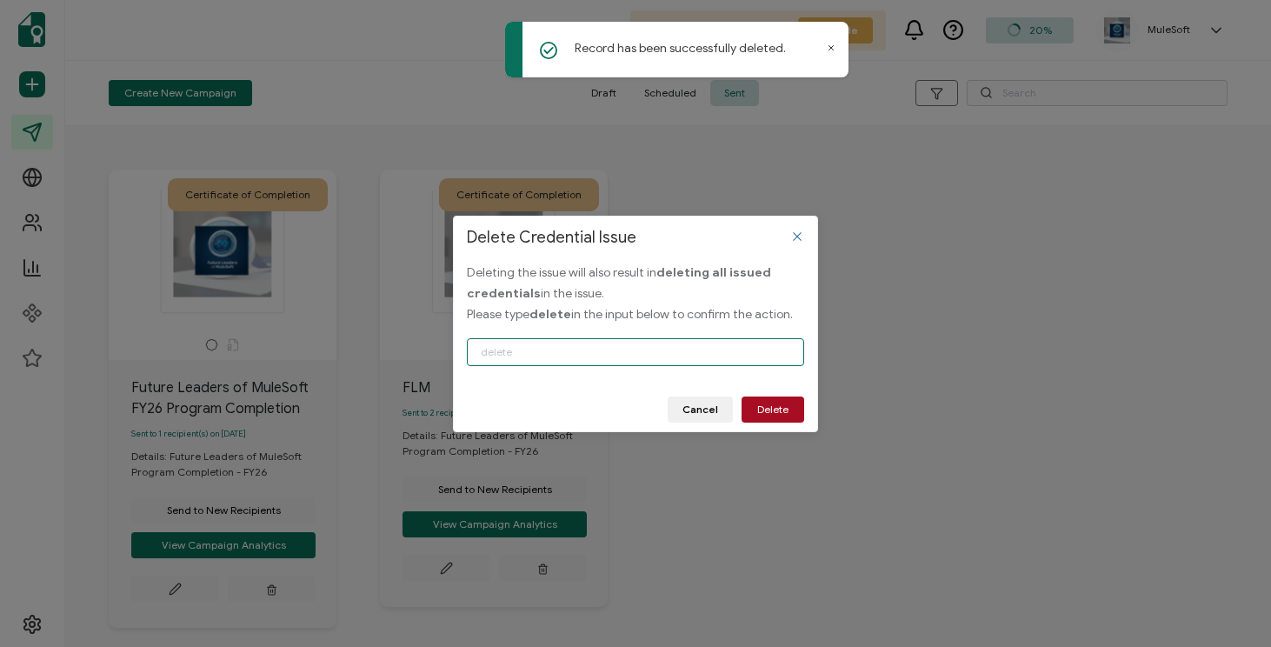
click at [576, 350] on input "Delete Credential Issue" at bounding box center [635, 352] width 337 height 28
click at [762, 404] on span "Delete" at bounding box center [772, 409] width 31 height 10
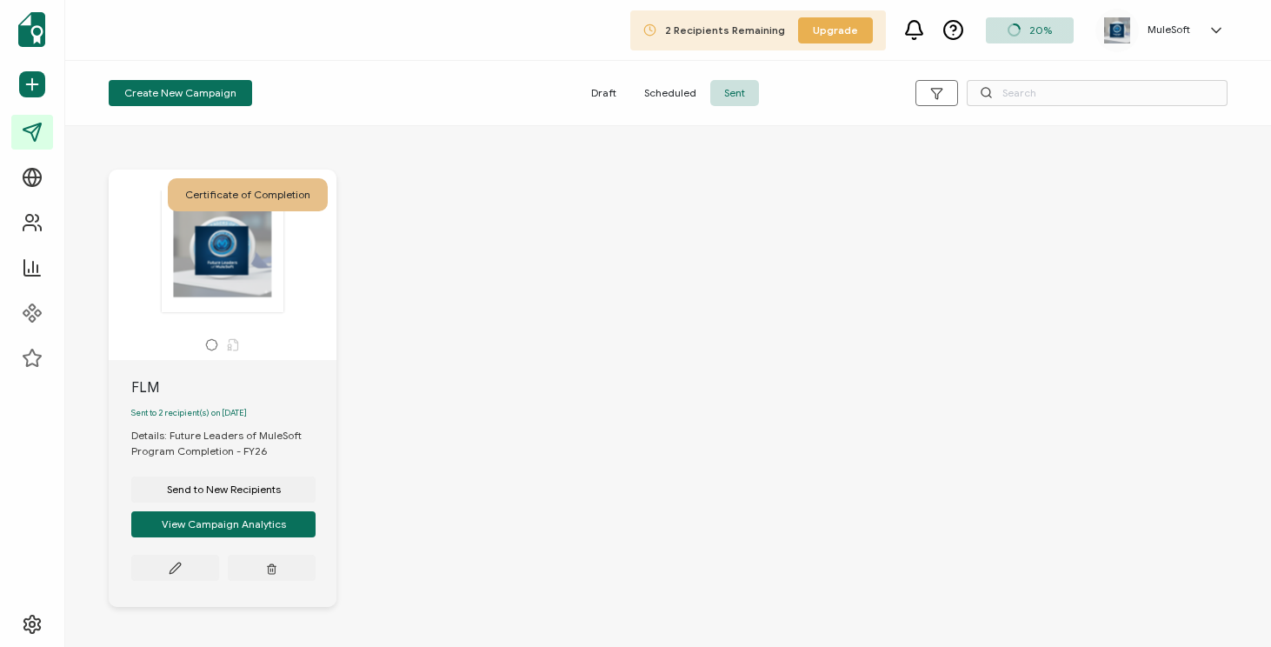
click at [723, 33] on span "2 Recipients Remaining" at bounding box center [725, 29] width 120 height 13
click at [663, 22] on div "2 Recipients Remaining Upgrade" at bounding box center [758, 30] width 256 height 40
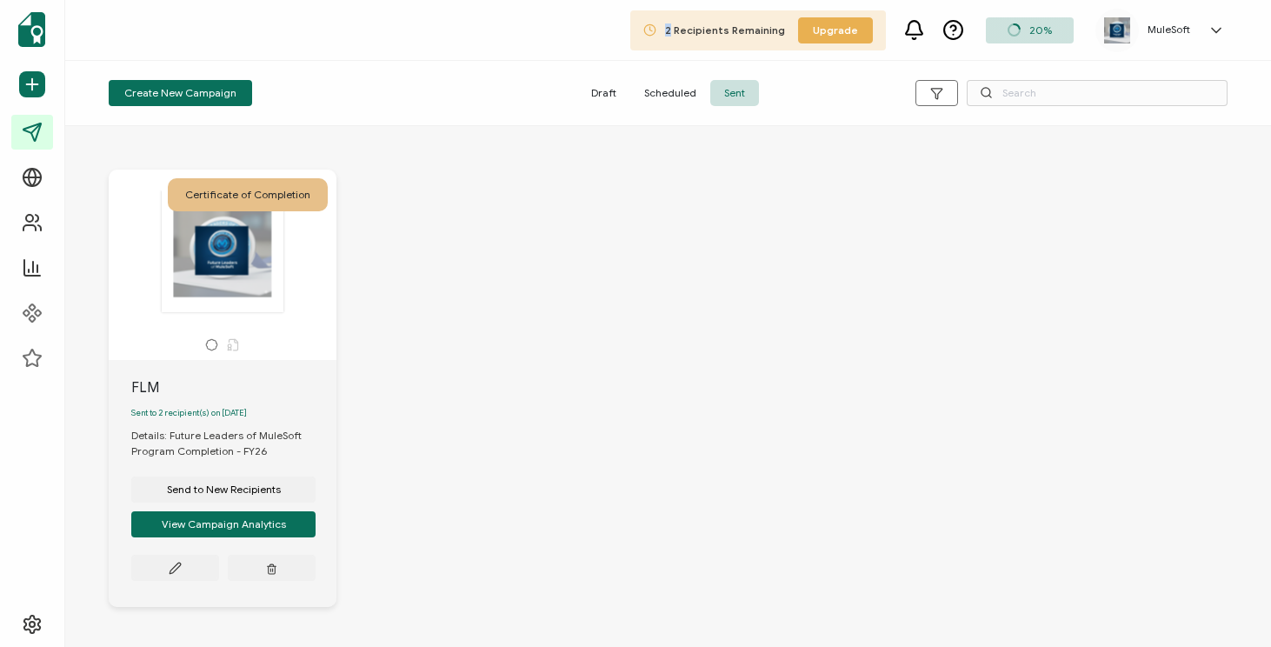
click at [663, 22] on div "2 Recipients Remaining Upgrade" at bounding box center [758, 30] width 256 height 40
click at [701, 30] on span "2 Recipients Remaining" at bounding box center [725, 29] width 120 height 13
click at [741, 30] on span "2 Recipients Remaining" at bounding box center [725, 29] width 120 height 13
click at [747, 33] on span "2 Recipients Remaining" at bounding box center [725, 29] width 120 height 13
click at [266, 536] on button "View Campaign Analytics" at bounding box center [223, 524] width 184 height 26
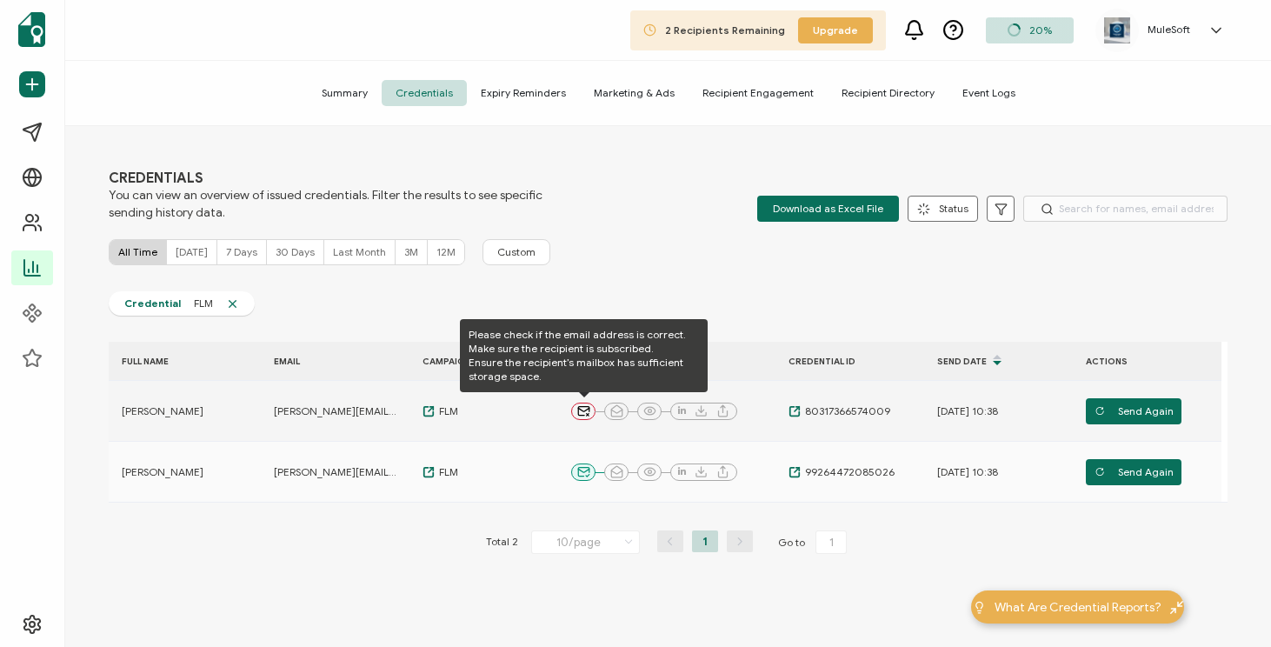
click at [587, 410] on icon at bounding box center [583, 410] width 13 height 13
click at [1140, 416] on span "Send Again" at bounding box center [1134, 411] width 79 height 26
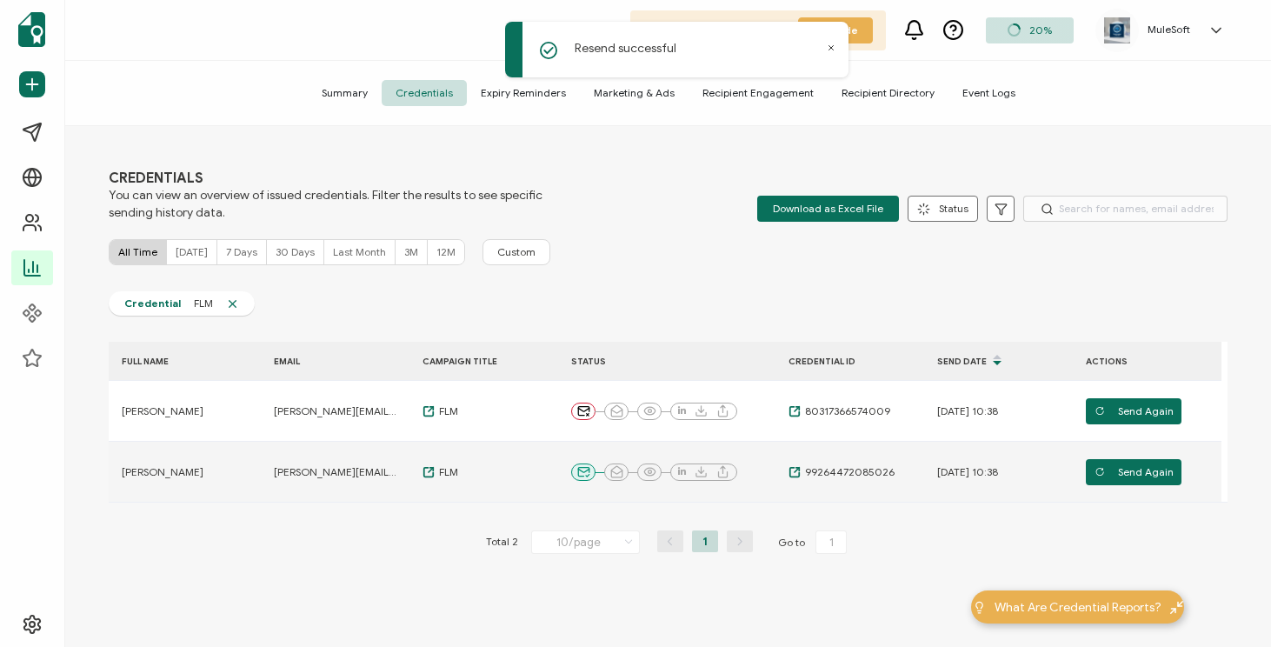
click at [1127, 457] on td "Send Again" at bounding box center [1147, 472] width 149 height 61
click at [1127, 475] on span "Send Again" at bounding box center [1134, 472] width 79 height 26
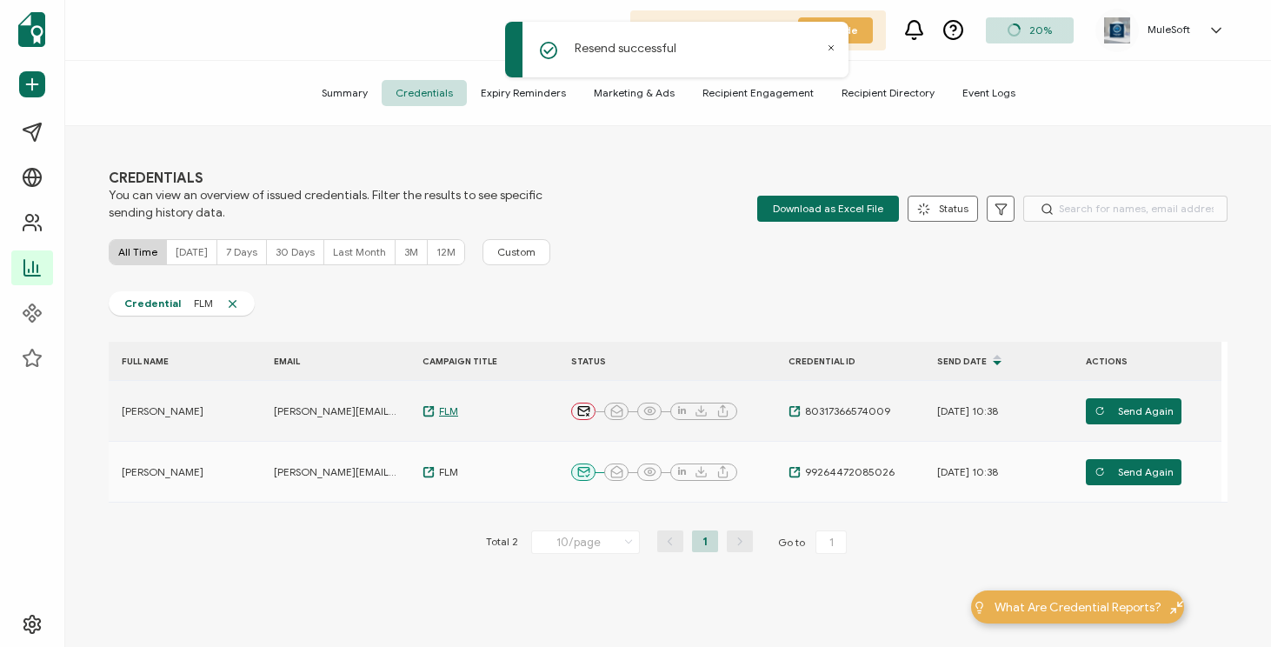
click at [439, 416] on span "FLM" at bounding box center [446, 411] width 23 height 14
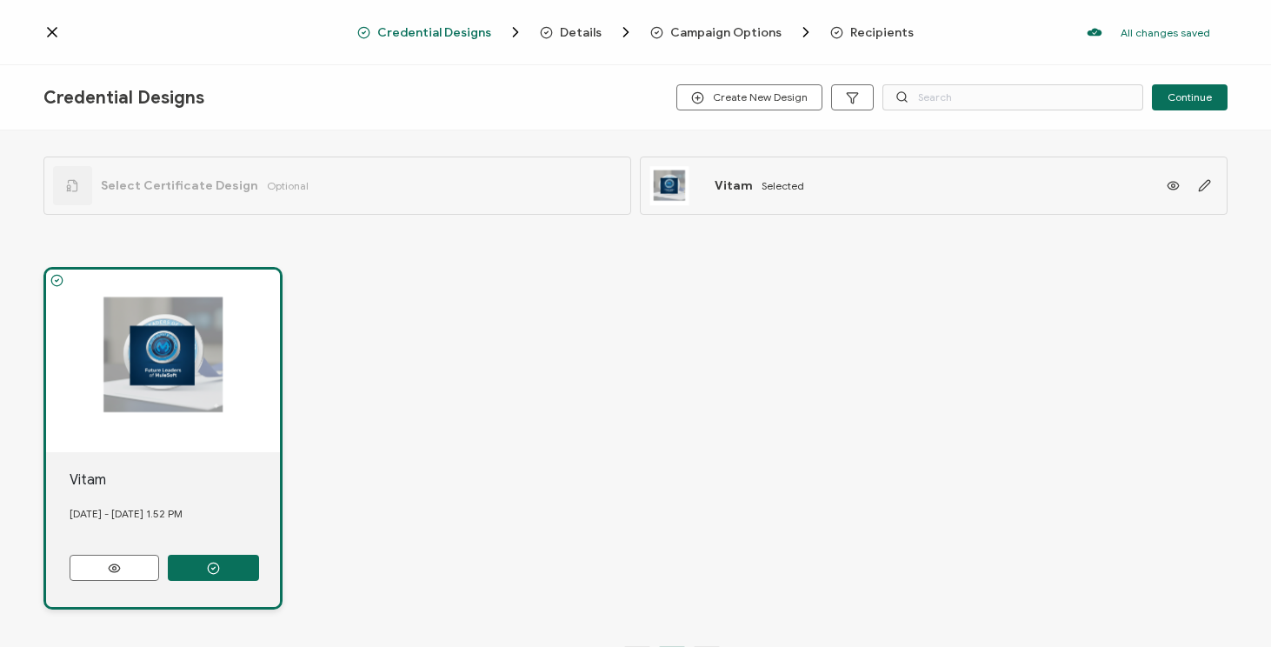
click at [420, 23] on div "Credential Designs Details Campaign Options Recipients All changes saved We sav…" at bounding box center [635, 32] width 1271 height 65
click at [50, 35] on icon at bounding box center [51, 31] width 17 height 17
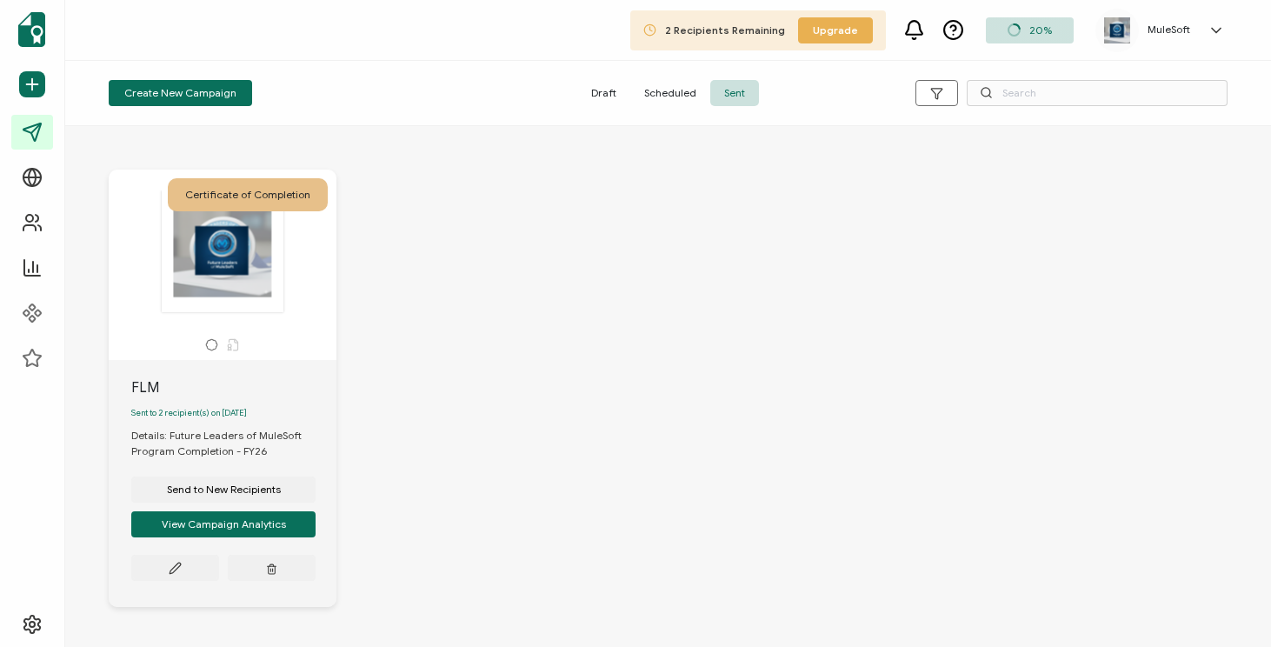
click at [557, 319] on div "Certificate of Completion .uuid-096204d9-ca43-4101-a4c3-07b3f2f44b7a{}.uuid-3bd…" at bounding box center [668, 401] width 1154 height 533
click at [667, 92] on span "Scheduled" at bounding box center [670, 93] width 80 height 26
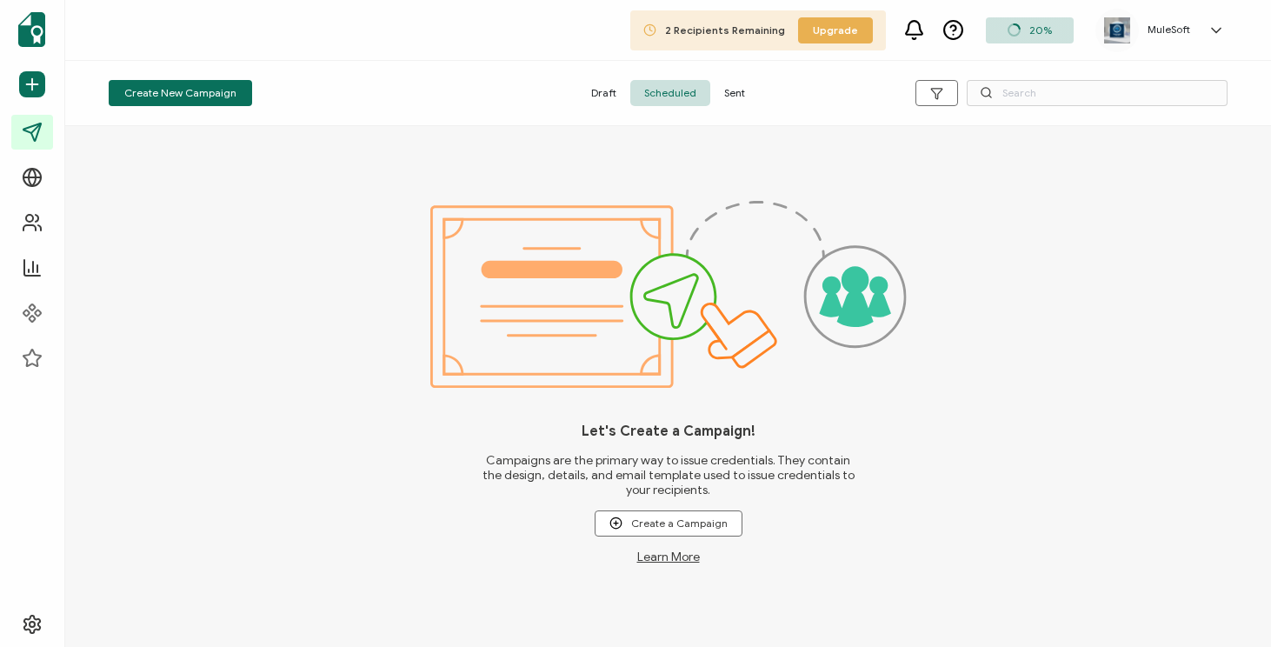
click at [736, 98] on span "Sent" at bounding box center [734, 93] width 49 height 26
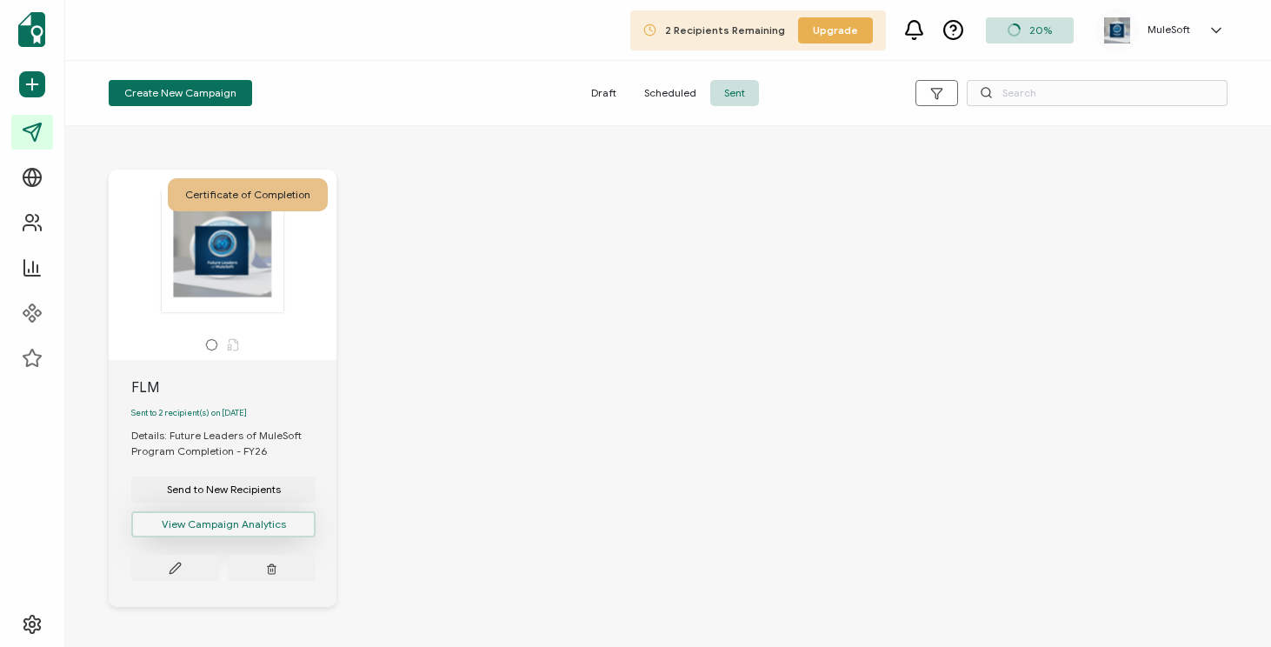
click at [272, 526] on button "View Campaign Analytics" at bounding box center [223, 524] width 184 height 26
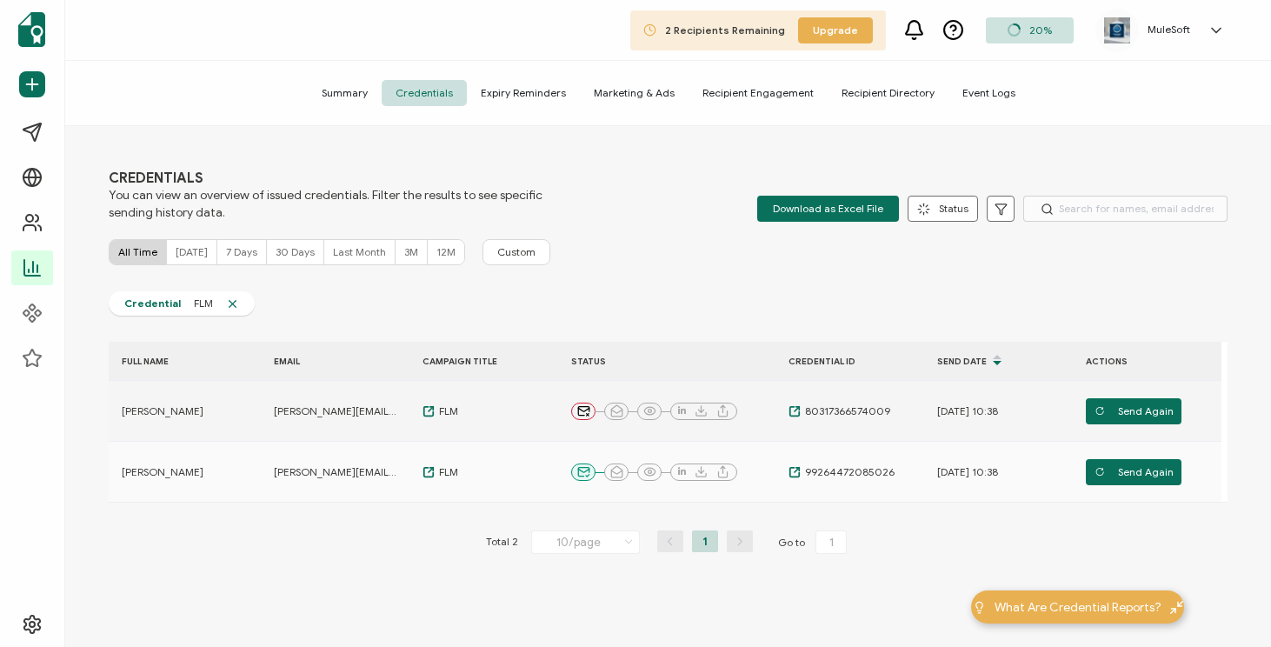
click at [341, 416] on span "[PERSON_NAME][EMAIL_ADDRESS][PERSON_NAME][DOMAIN_NAME]" at bounding box center [337, 411] width 127 height 14
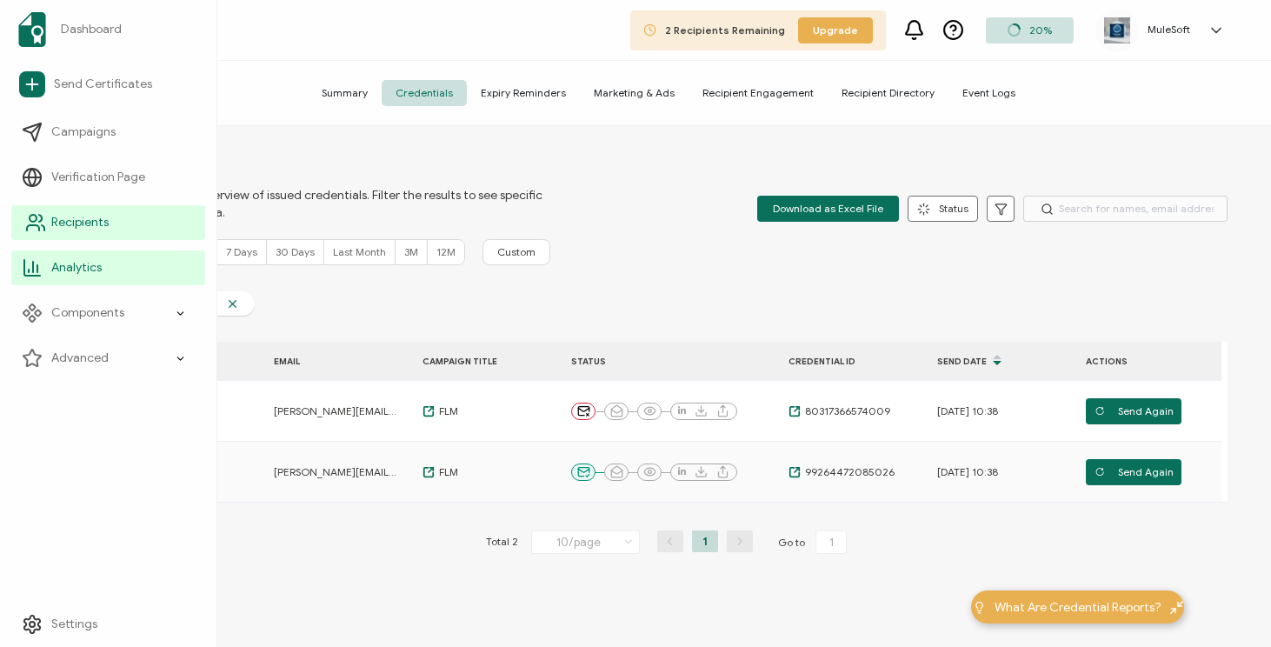
click at [30, 225] on icon at bounding box center [33, 227] width 12 height 5
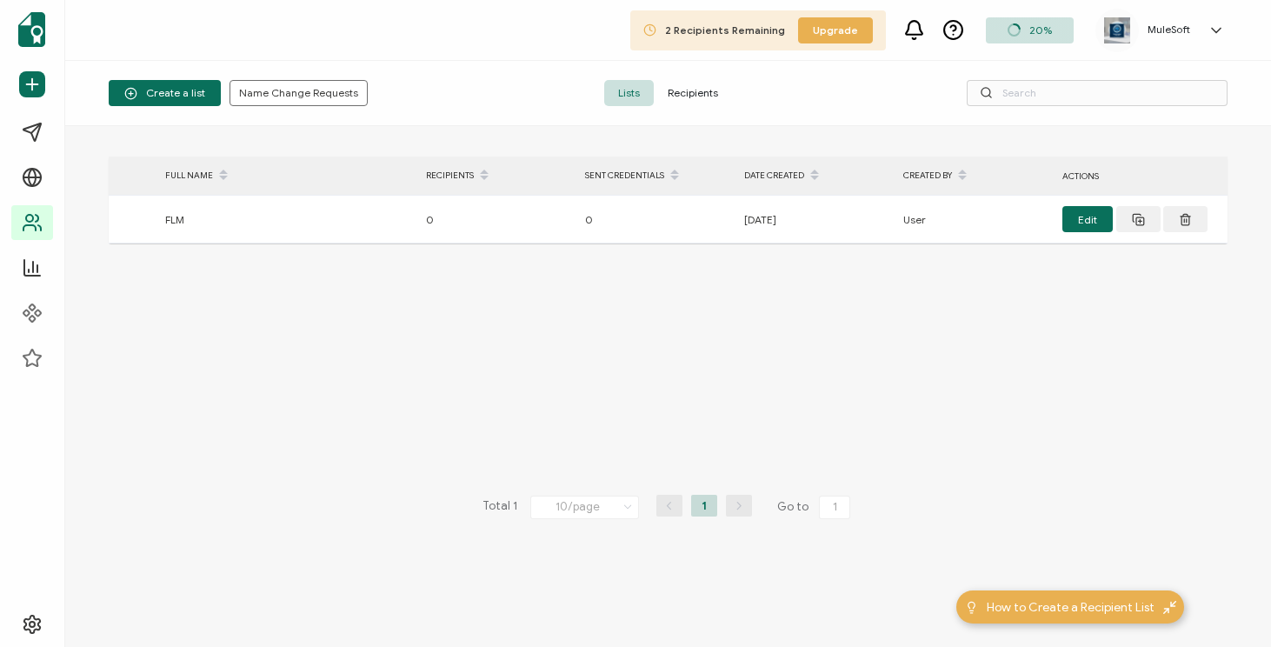
click at [673, 89] on span "Recipients" at bounding box center [693, 93] width 78 height 26
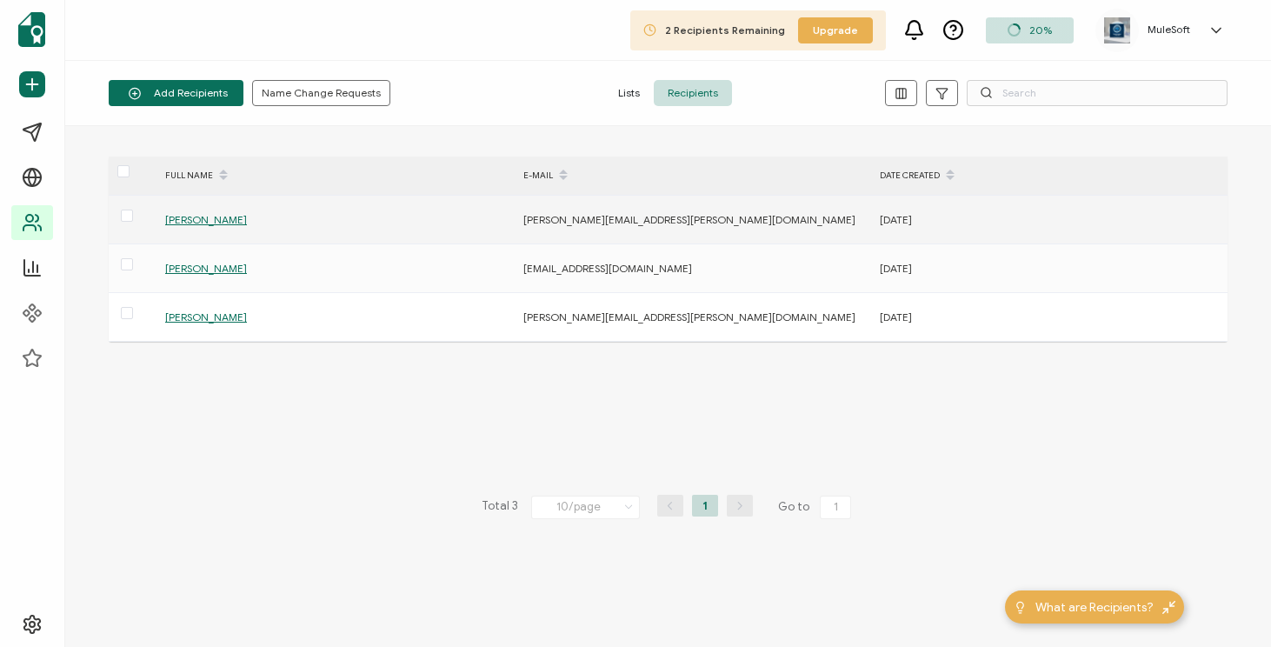
click at [200, 217] on span "[PERSON_NAME]" at bounding box center [206, 219] width 82 height 13
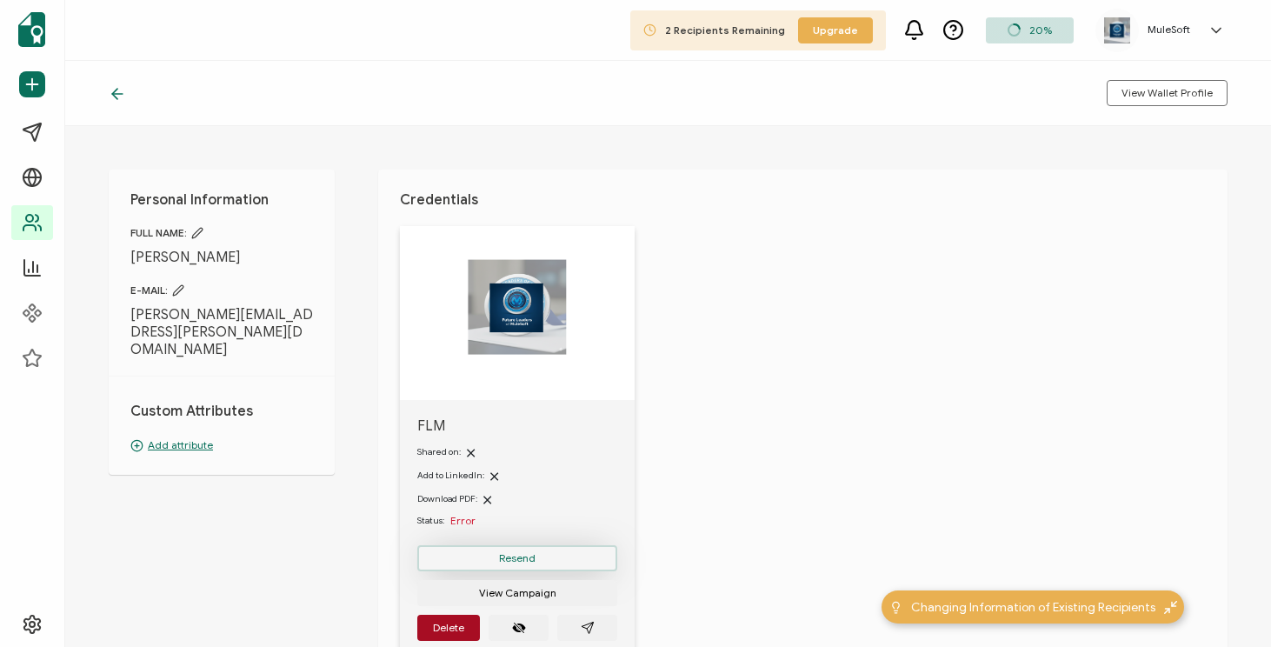
click at [555, 554] on button "Resend" at bounding box center [517, 558] width 200 height 26
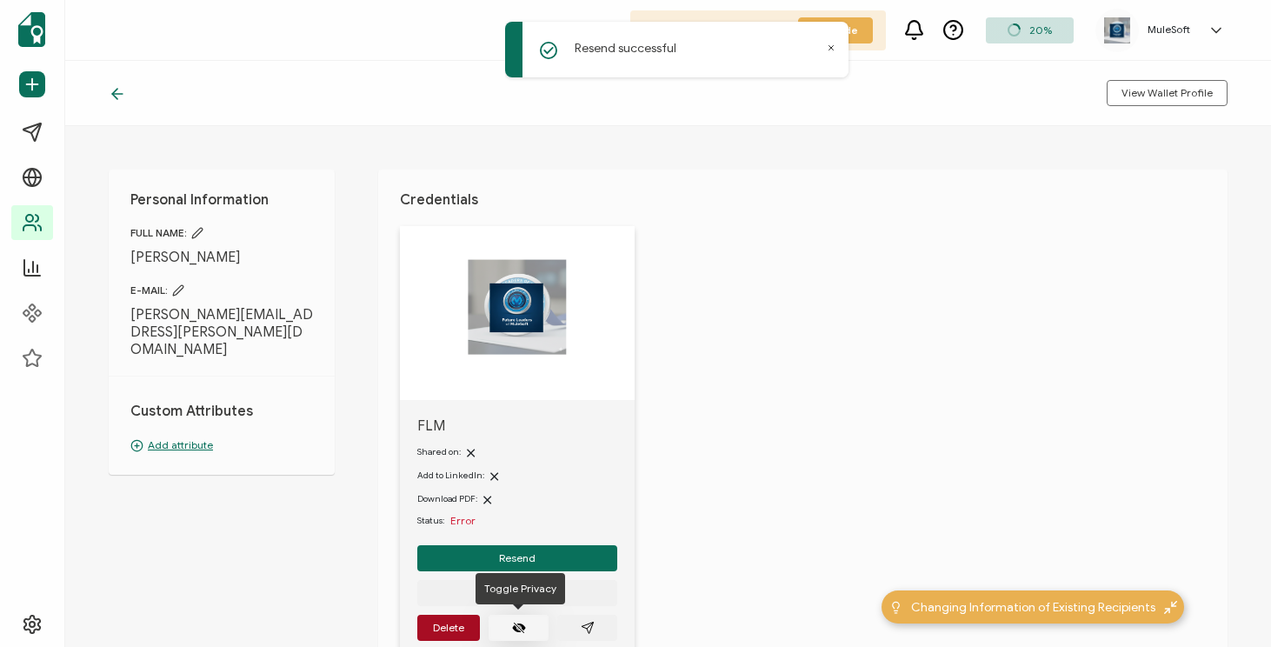
click at [518, 625] on icon "eye off" at bounding box center [519, 628] width 14 height 14
click at [527, 616] on button "button" at bounding box center [519, 628] width 60 height 26
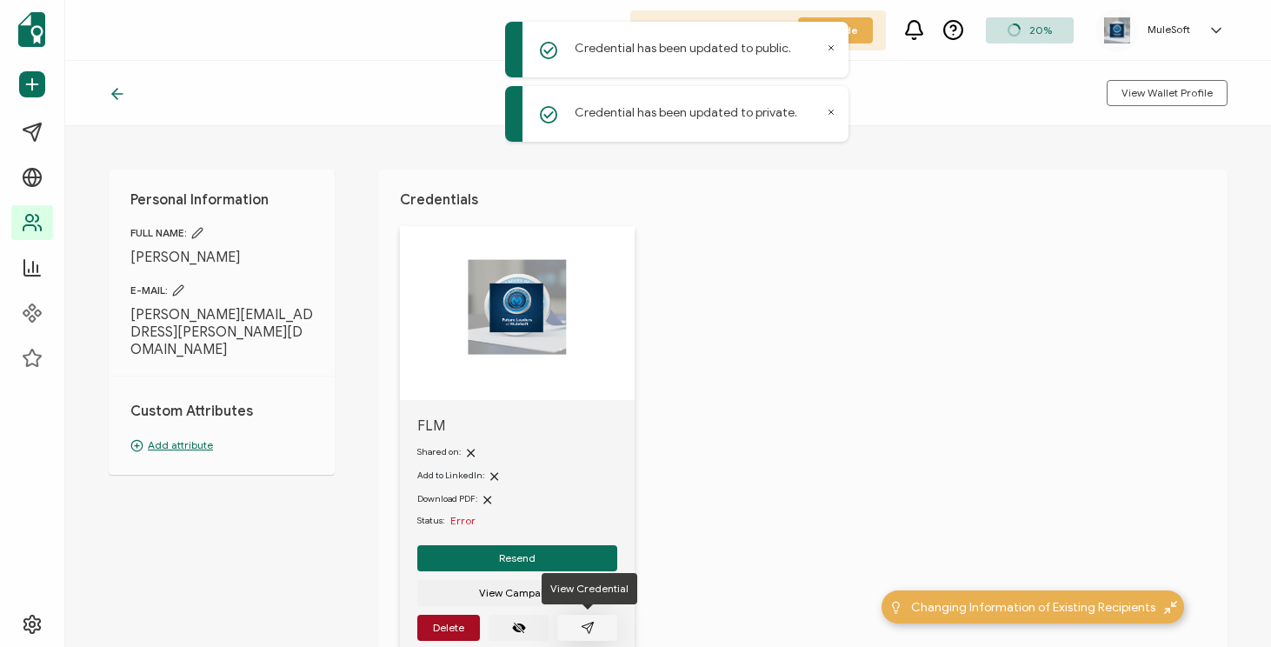
click at [573, 632] on button "button" at bounding box center [587, 628] width 60 height 26
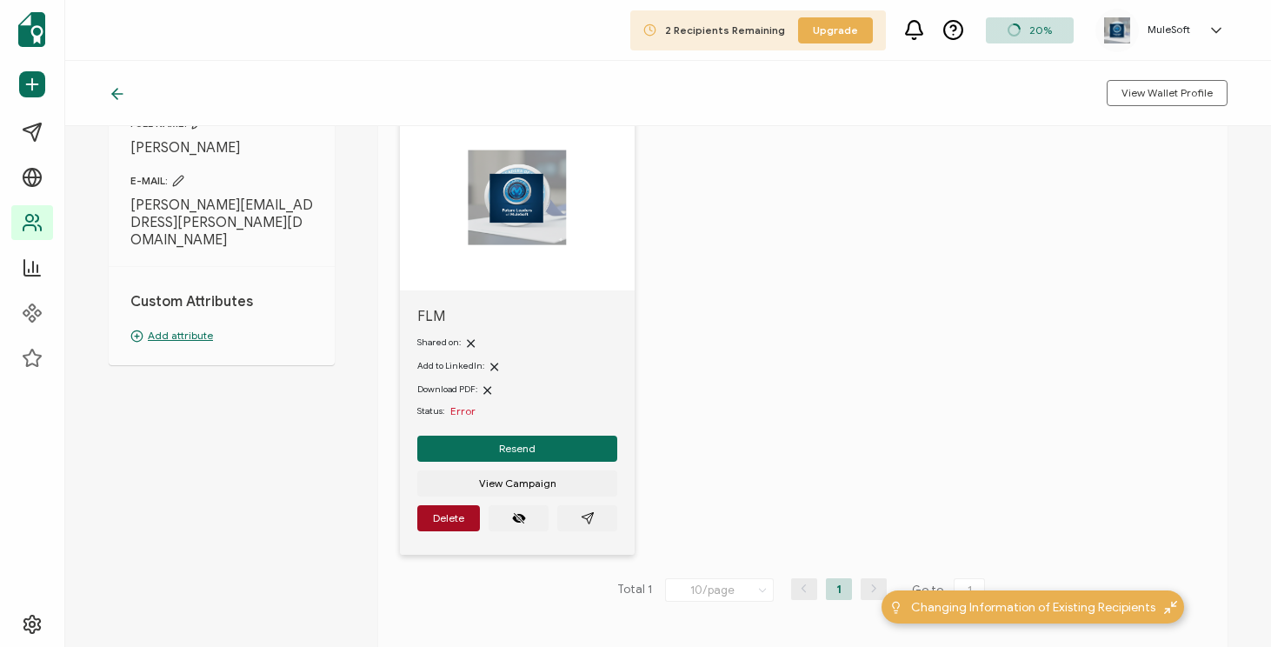
scroll to position [223, 0]
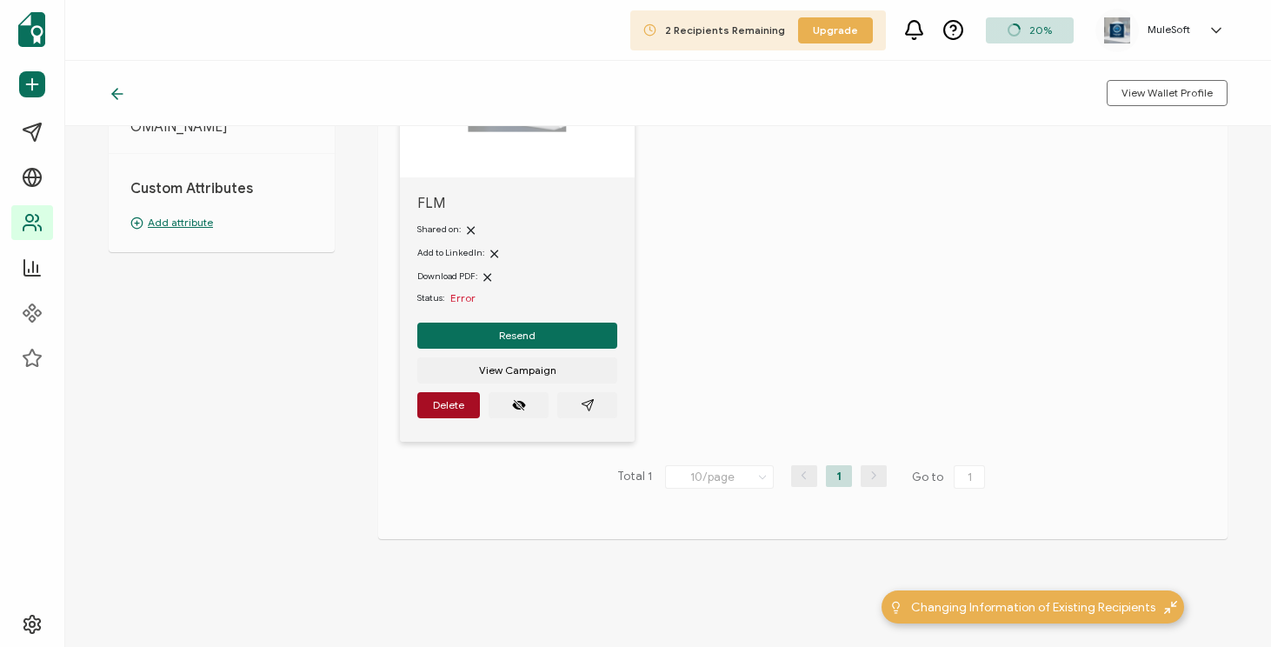
click at [1184, 31] on h5 "MuleSoft" at bounding box center [1169, 29] width 43 height 12
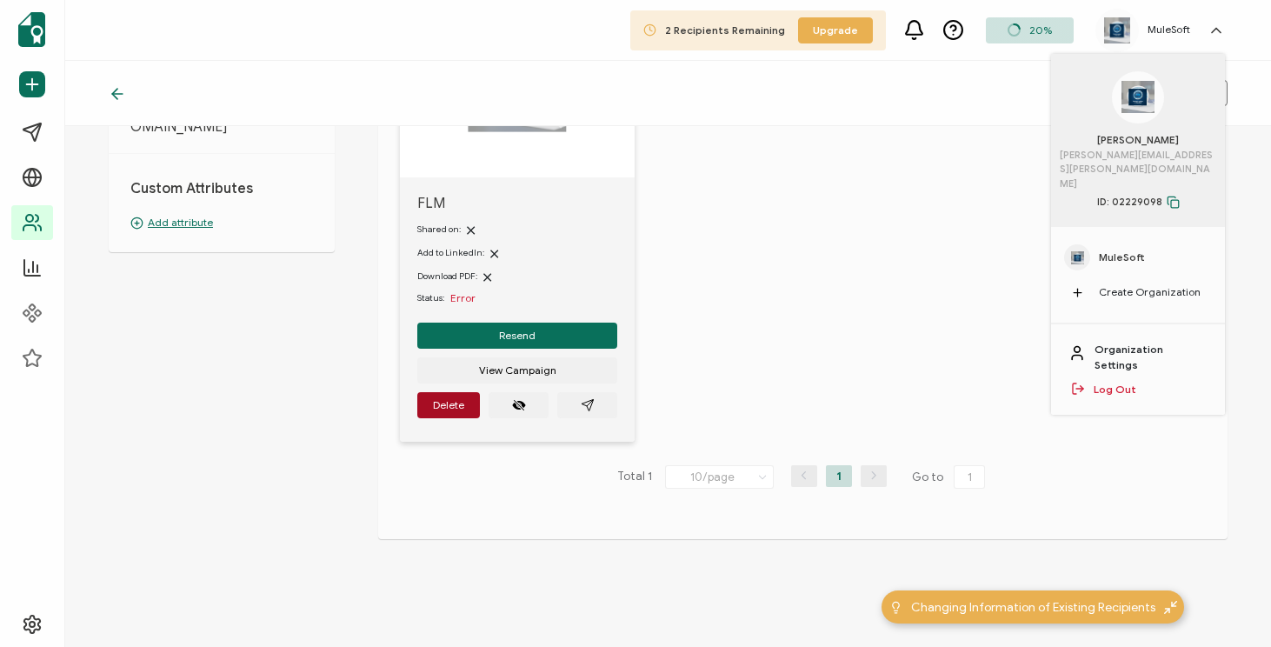
click at [1148, 342] on link "Organization Settings" at bounding box center [1151, 357] width 113 height 31
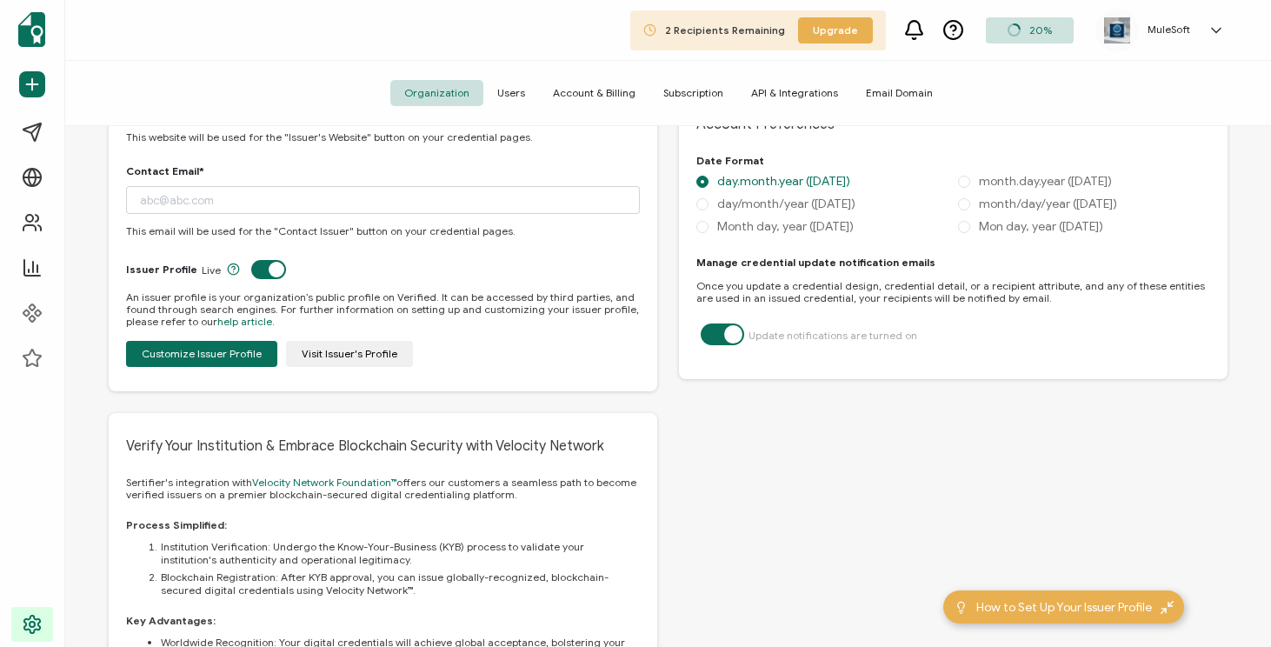
scroll to position [796, 0]
click at [697, 97] on span "Subscription" at bounding box center [693, 93] width 88 height 26
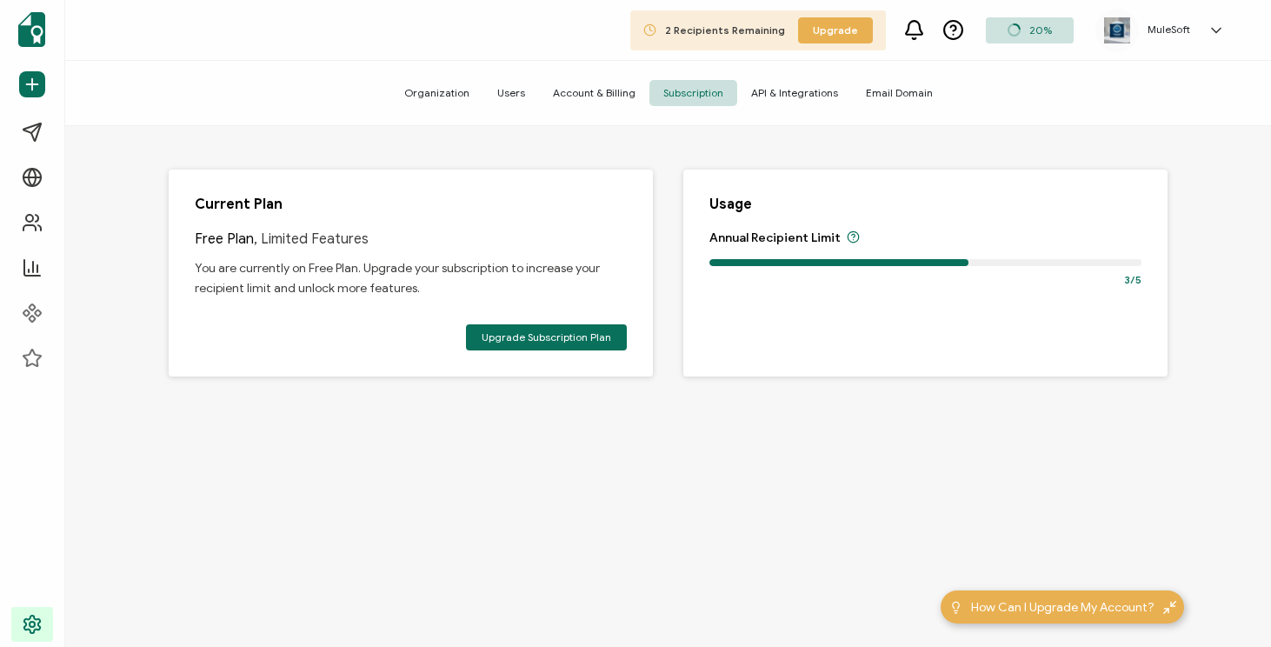
click at [774, 97] on span "API & Integrations" at bounding box center [794, 93] width 115 height 26
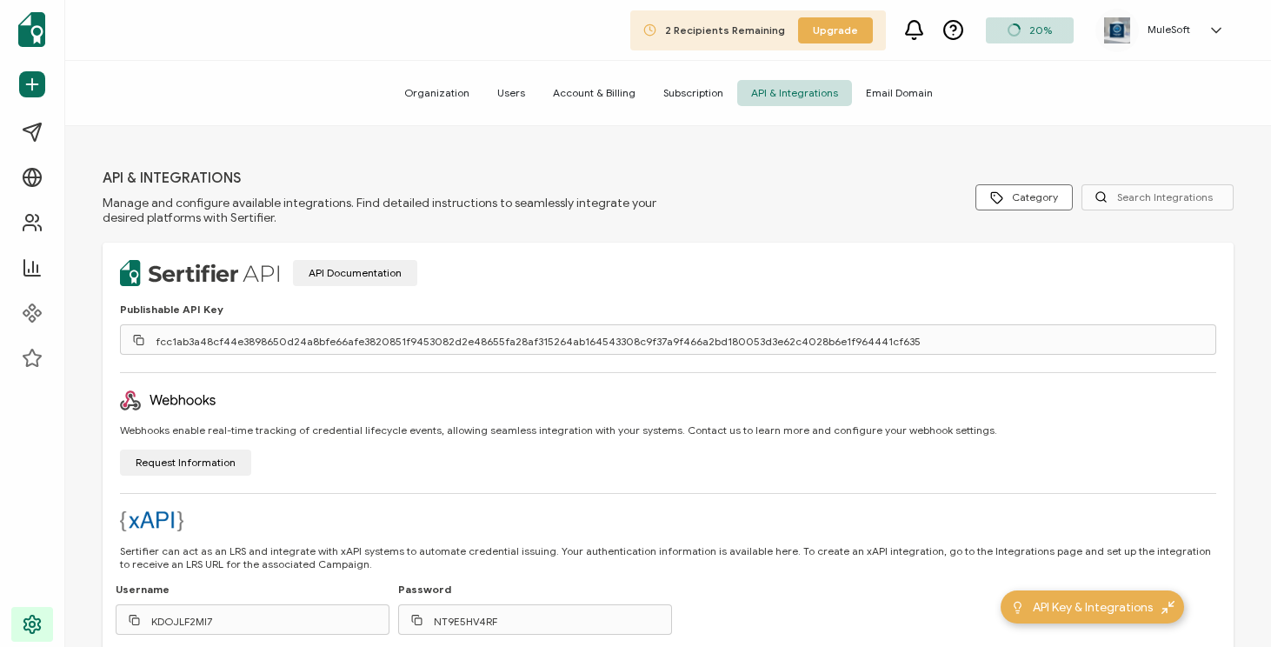
click at [882, 96] on span "Email Domain" at bounding box center [899, 93] width 95 height 26
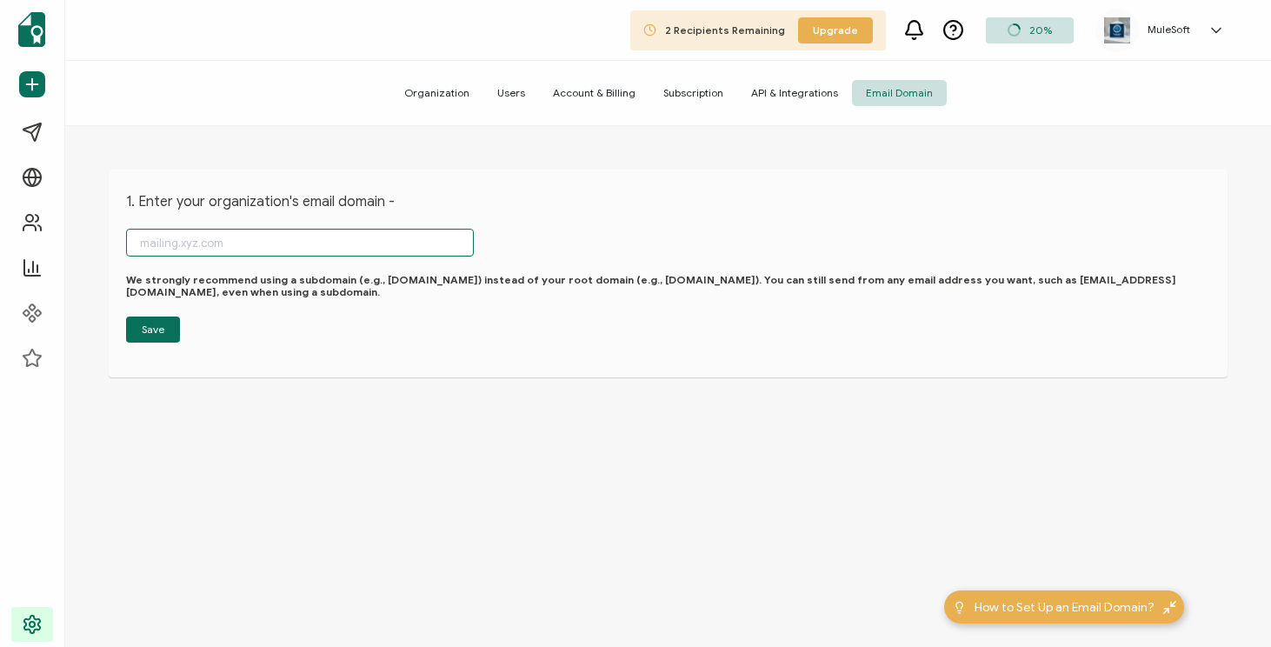
click at [235, 245] on input "text" at bounding box center [300, 243] width 348 height 28
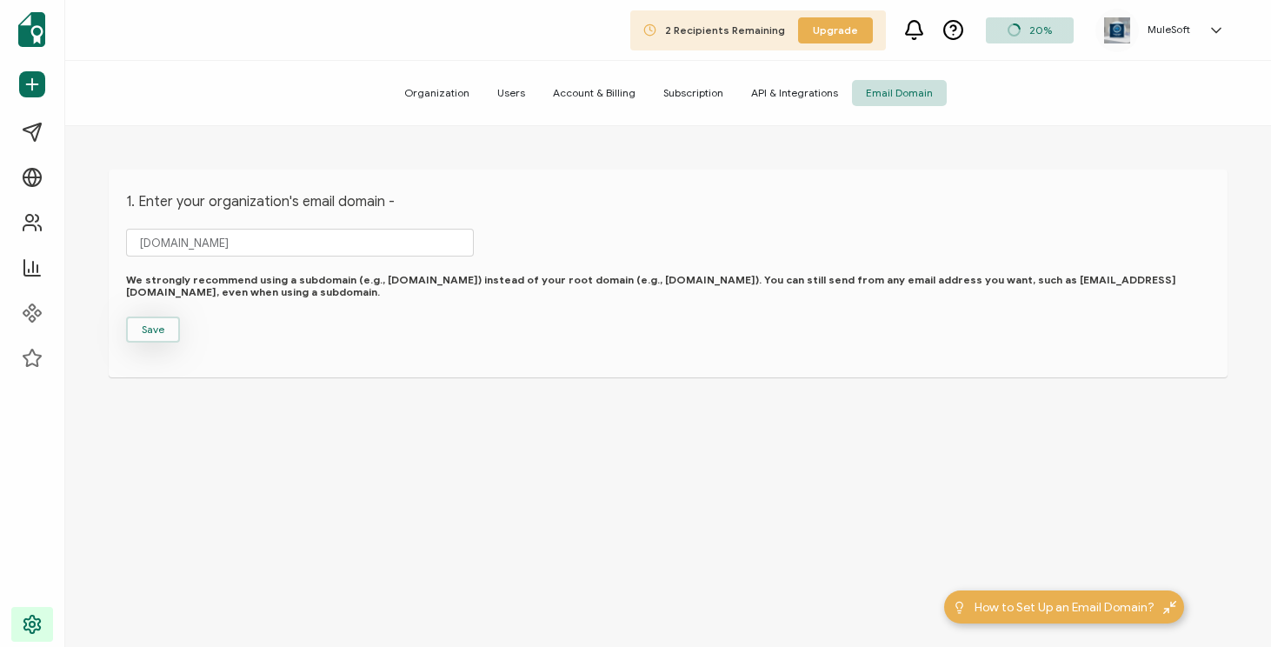
click at [157, 332] on span "Save" at bounding box center [153, 329] width 23 height 10
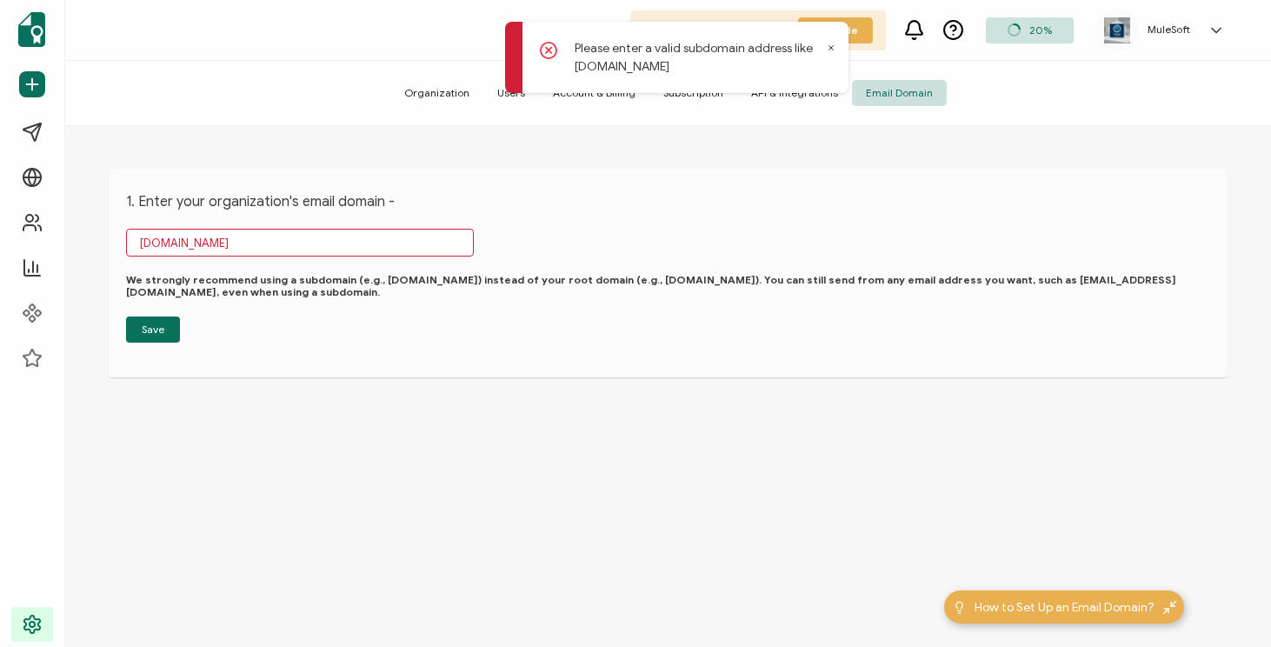
drag, startPoint x: 233, startPoint y: 243, endPoint x: 111, endPoint y: 242, distance: 121.7
click at [111, 243] on div "1. Enter your organization's email domain - [DOMAIN_NAME] We strongly recommend…" at bounding box center [668, 274] width 1119 height 208
click at [491, 562] on div "1. Enter your organization's email domain - We strongly recommend using a subdo…" at bounding box center [668, 388] width 1206 height 525
click at [958, 31] on icon at bounding box center [953, 30] width 22 height 22
